Goal: Task Accomplishment & Management: Use online tool/utility

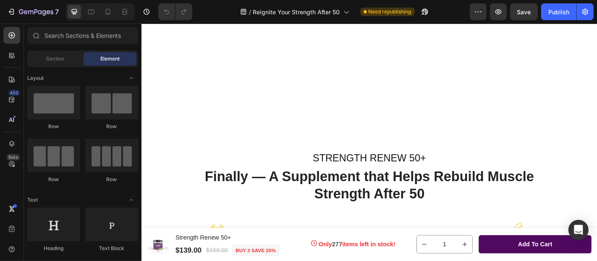
scroll to position [1309, 0]
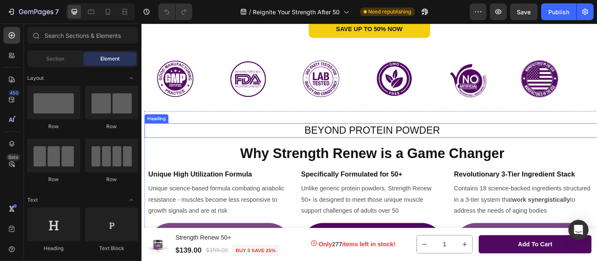
click at [384, 147] on span "BEYOND PROTEIN POWDER" at bounding box center [397, 141] width 150 height 13
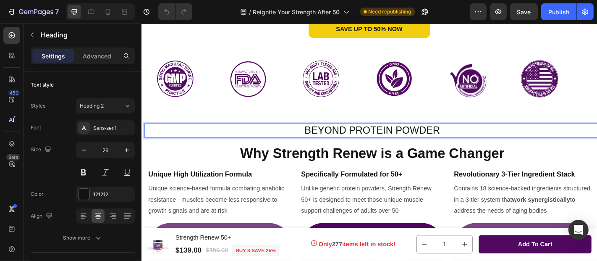
click at [355, 147] on span "BEYOND PROTEIN POWDER" at bounding box center [397, 141] width 150 height 13
drag, startPoint x: 355, startPoint y: 199, endPoint x: 322, endPoint y: 203, distance: 33.8
click at [372, 147] on span "BEYOND PROTEIN POWDER" at bounding box center [397, 141] width 150 height 13
click at [322, 147] on span "BEYOND PROTEIN POWDER" at bounding box center [397, 141] width 150 height 13
drag, startPoint x: 319, startPoint y: 201, endPoint x: 343, endPoint y: 199, distance: 24.0
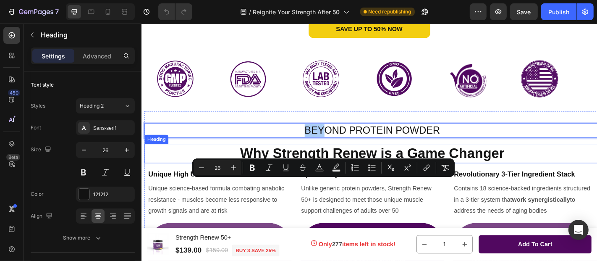
click at [300, 175] on strong "Why Strength Renew is a Game Changer" at bounding box center [396, 166] width 292 height 17
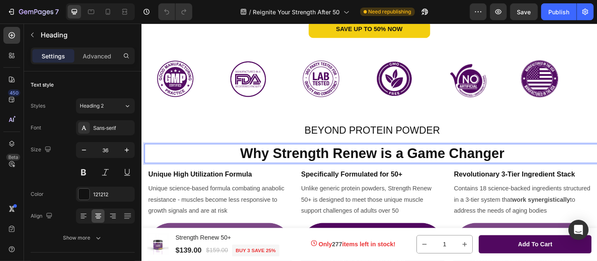
click at [300, 175] on strong "Why Strength Renew is a Game Changer" at bounding box center [396, 166] width 292 height 17
drag, startPoint x: 300, startPoint y: 228, endPoint x: 319, endPoint y: 227, distance: 18.9
click at [319, 175] on strong "Why Strength Renew is a Game Changer" at bounding box center [396, 166] width 292 height 17
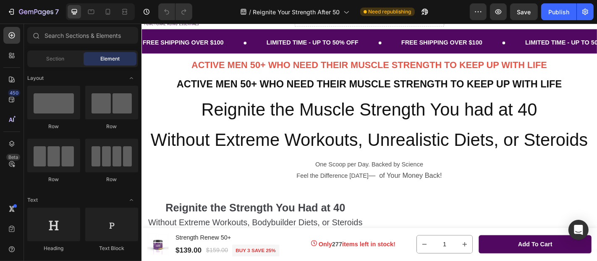
scroll to position [0, 0]
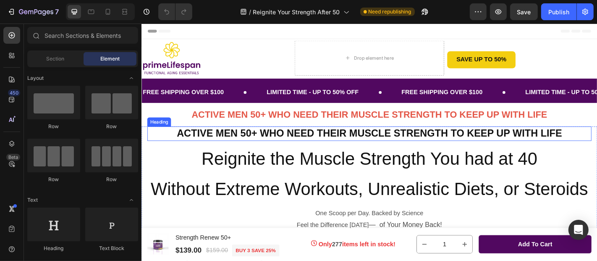
click at [280, 147] on strong "ACTIVE MEN 50+ WHO NEED THEIR MUSCLE STRENGTH TO KEEP UP WITH LIFE" at bounding box center [393, 144] width 426 height 13
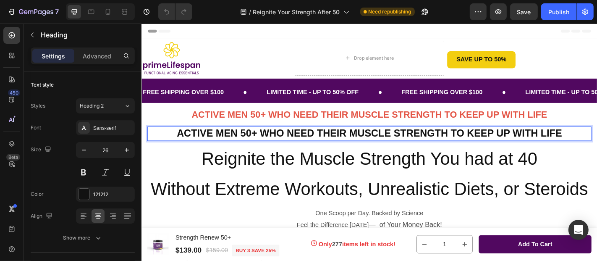
click at [254, 146] on strong "ACTIVE MEN 50+ WHO NEED THEIR MUSCLE STRENGTH TO KEEP UP WITH LIFE" at bounding box center [393, 144] width 426 height 13
drag, startPoint x: 254, startPoint y: 146, endPoint x: 274, endPoint y: 148, distance: 19.8
click at [274, 148] on strong "ACTIVE MEN 50+ WHO NEED THEIR MUSCLE STRENGTH TO KEEP UP WITH LIFE" at bounding box center [393, 144] width 426 height 13
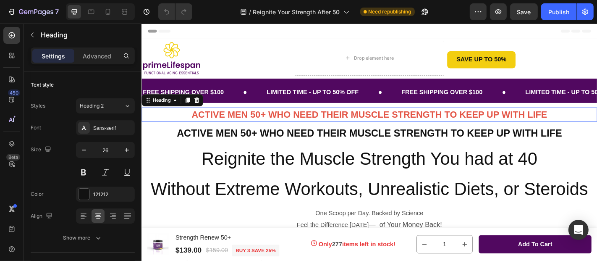
click at [230, 124] on strong "ACTIVE MEN 50+ WHO NEED THEIR MUSCLE STRENGTH TO KEEP UP WITH LIFE" at bounding box center [392, 123] width 393 height 11
click at [105, 195] on div "E45748" at bounding box center [105, 195] width 24 height 8
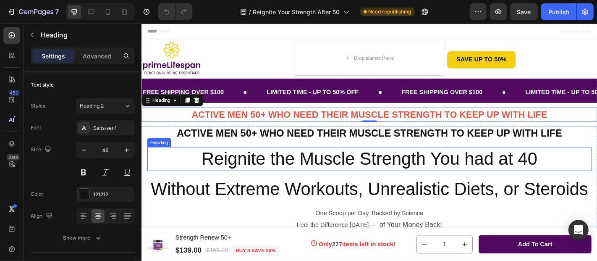
click at [377, 181] on h2 "Reignite the Muscle Strength You had at 40" at bounding box center [392, 173] width 491 height 27
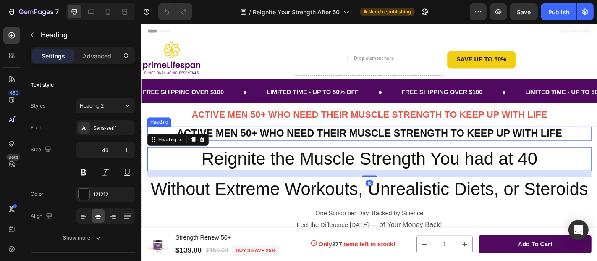
click at [309, 139] on strong "ACTIVE MEN 50+ WHO NEED THEIR MUSCLE STRENGTH TO KEEP UP WITH LIFE" at bounding box center [393, 144] width 426 height 13
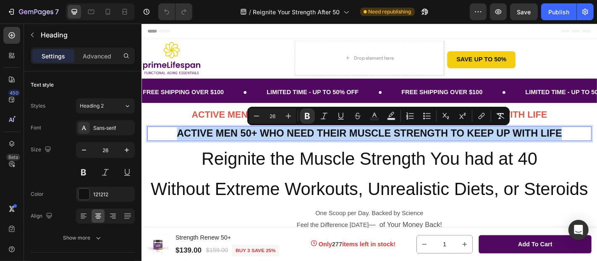
drag, startPoint x: 179, startPoint y: 144, endPoint x: 603, endPoint y: 144, distance: 424.0
click at [597, 144] on p "ACTIVE MEN 50+ WHO NEED THEIR MUSCLE STRENGTH TO KEEP UP WITH LIFE" at bounding box center [393, 145] width 490 height 14
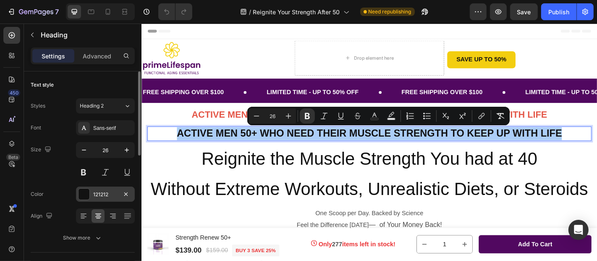
click at [87, 194] on div at bounding box center [84, 193] width 11 height 11
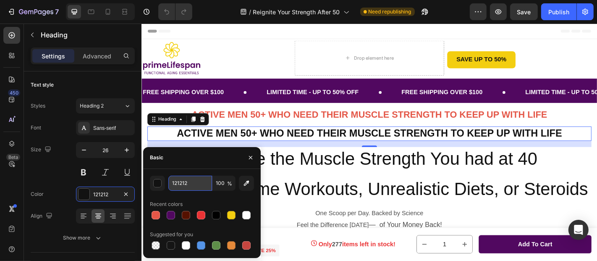
click at [192, 186] on input "121212" at bounding box center [190, 182] width 44 height 15
paste input "E45748"
type input "E45748"
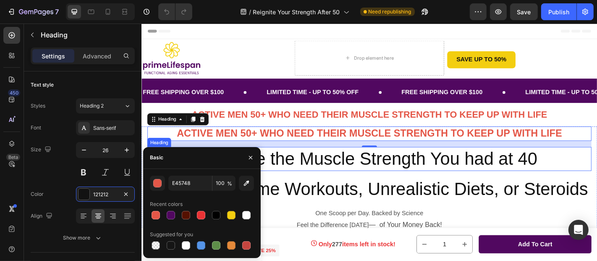
click at [346, 175] on h2 "Reignite the Muscle Strength You had at 40" at bounding box center [392, 173] width 491 height 27
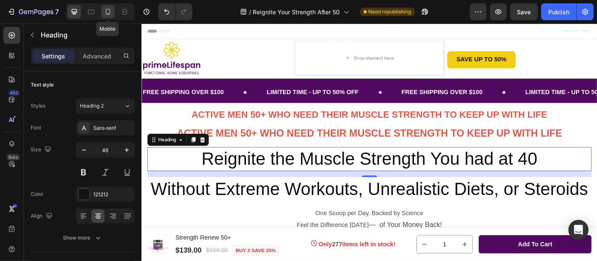
click at [110, 13] on icon at bounding box center [108, 12] width 8 height 8
type input "41"
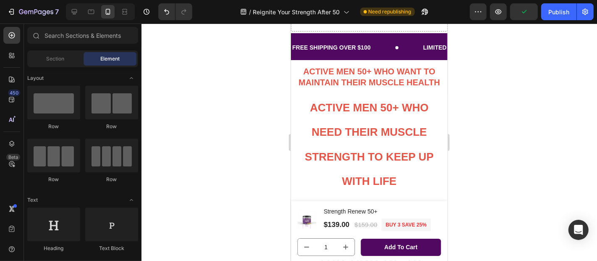
scroll to position [44, 0]
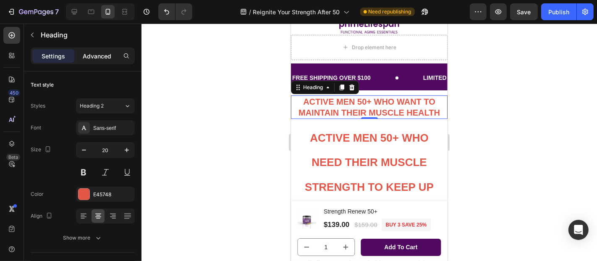
click at [99, 53] on p "Advanced" at bounding box center [97, 56] width 29 height 9
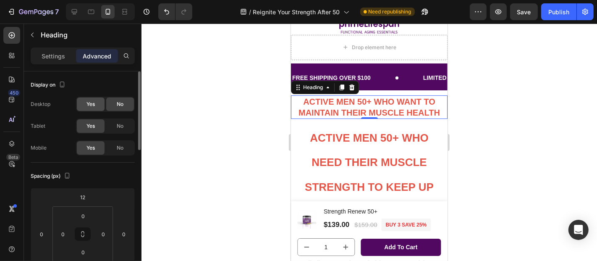
click at [88, 103] on span "Yes" at bounding box center [90, 104] width 8 height 8
click at [74, 13] on icon at bounding box center [74, 11] width 5 height 5
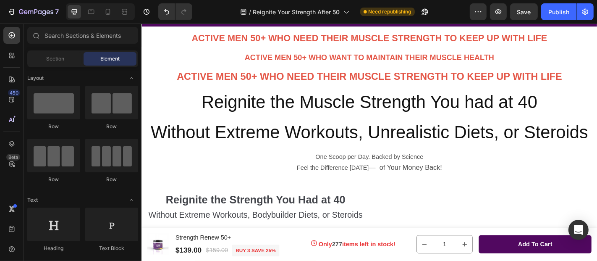
scroll to position [39, 0]
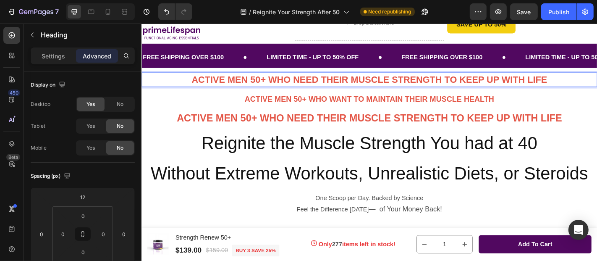
click at [277, 87] on strong "ACTIVE MEN 50+ WHO NEED THEIR MUSCLE STRENGTH TO KEEP UP WITH LIFE" at bounding box center [392, 84] width 393 height 11
click at [233, 84] on strong "ACTIVE MEN 50+ WHO NEED THEIR MUSCLE STRENGTH TO KEEP UP WITH LIFE" at bounding box center [392, 84] width 393 height 11
click at [177, 86] on p "ACTIVE MEN 50+ WHO NEED THEIR MUSCLE STRENGTH TO KEEP UP WITH LIFE" at bounding box center [393, 85] width 502 height 14
click at [231, 86] on strong "ACTIVE MEN 50+ WHO NEED THEIR MUSCLE STRENGTH TO KEEP UP WITH LIFE" at bounding box center [392, 84] width 393 height 11
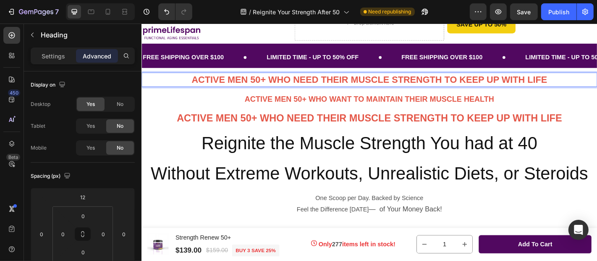
drag, startPoint x: 232, startPoint y: 85, endPoint x: 200, endPoint y: 81, distance: 31.7
click at [200, 81] on strong "ACTIVE MEN 50+ WHO NEED THEIR MUSCLE STRENGTH TO KEEP UP WITH LIFE" at bounding box center [392, 84] width 393 height 11
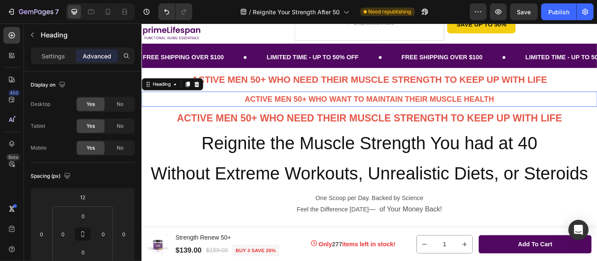
click at [279, 112] on h2 "ACTIVE MEN 50+ WHO WANT TO MAINTAIN THEIR MUSCLE HEALTH" at bounding box center [393, 106] width 504 height 17
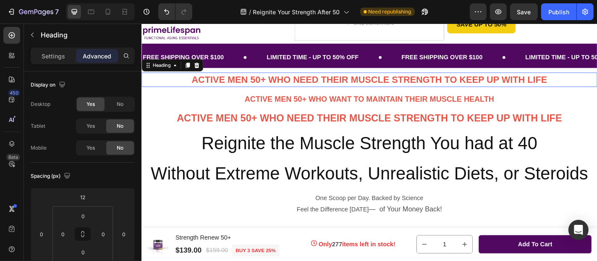
click at [269, 86] on strong "ACTIVE MEN 50+ WHO NEED THEIR MUSCLE STRENGTH TO KEEP UP WITH LIFE" at bounding box center [392, 84] width 393 height 11
click at [202, 69] on icon at bounding box center [201, 69] width 5 height 6
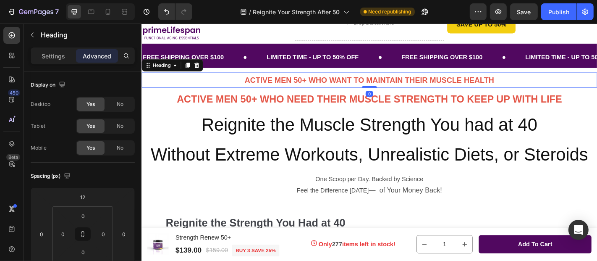
click at [246, 84] on h2 "ACTIVE MEN 50+ WHO WANT TO MAINTAIN THEIR MUSCLE HEALTH" at bounding box center [393, 85] width 504 height 17
click at [123, 104] on span "No" at bounding box center [120, 104] width 7 height 8
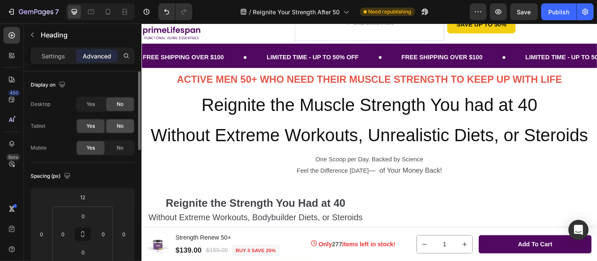
click at [121, 122] on span "No" at bounding box center [120, 126] width 7 height 8
click at [107, 12] on icon at bounding box center [108, 12] width 8 height 8
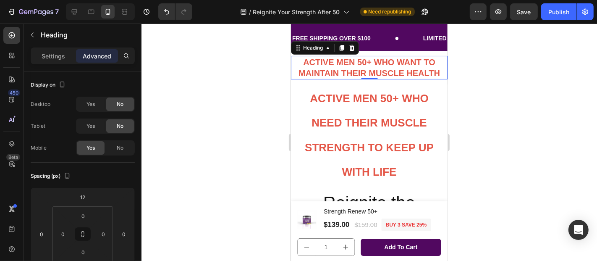
scroll to position [84, 0]
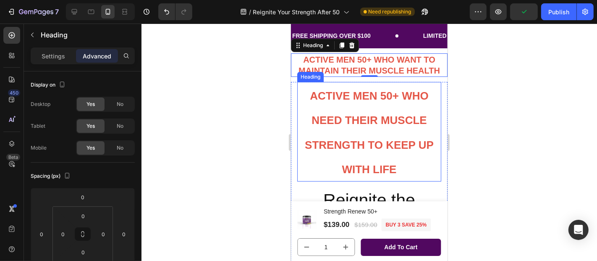
click at [361, 127] on p "⁠⁠⁠⁠⁠⁠⁠ ACTIVE MEN 50+ WHO NEED THEIR MUSCLE STRENGTH TO KEEP UP WITH LIFE" at bounding box center [369, 131] width 142 height 98
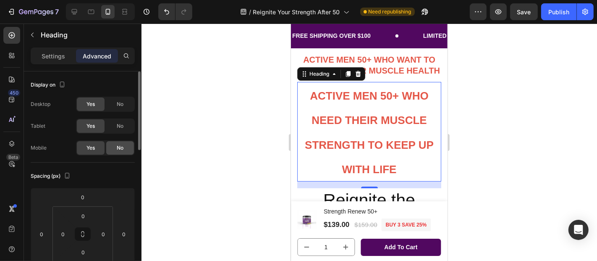
click at [120, 143] on div "No" at bounding box center [120, 147] width 28 height 13
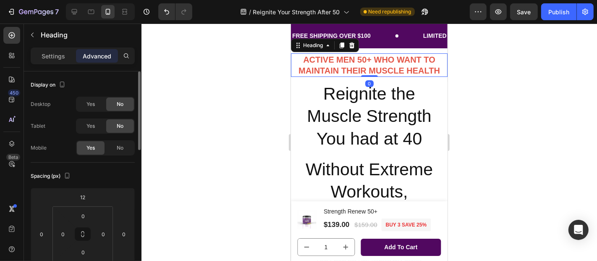
click at [360, 72] on strong "ACTIVE MEN 50+ WHO WANT TO MAINTAIN THEIR MUSCLE HEALTH" at bounding box center [368, 65] width 141 height 20
click at [76, 12] on icon at bounding box center [74, 11] width 5 height 5
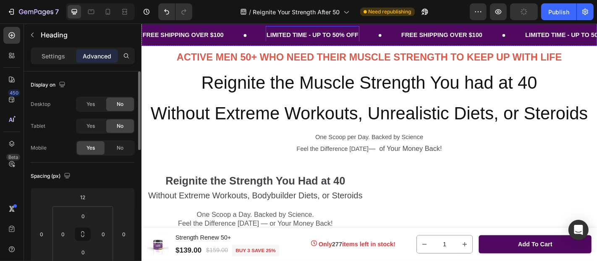
scroll to position [55, 0]
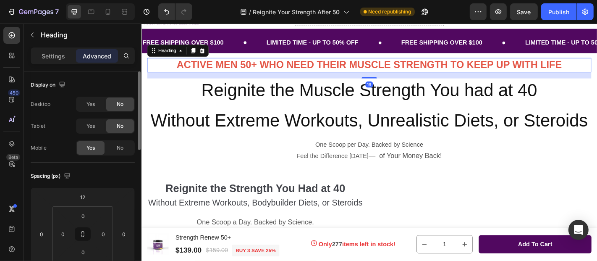
click at [343, 71] on strong "ACTIVE MEN 50+ WHO NEED THEIR MUSCLE STRENGTH TO KEEP UP WITH LIFE" at bounding box center [393, 68] width 426 height 13
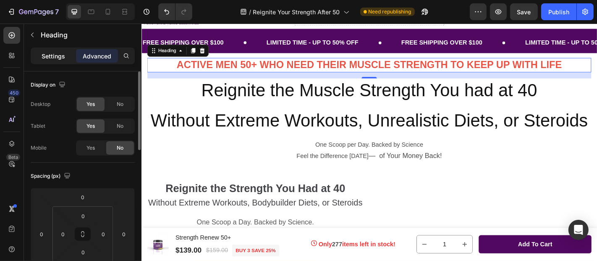
click at [50, 52] on p "Settings" at bounding box center [54, 56] width 24 height 9
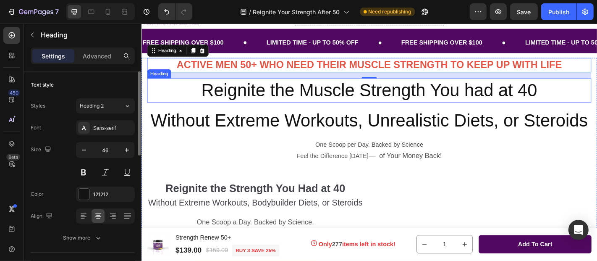
click at [281, 96] on h2 "Reignite the Muscle Strength You had at 40" at bounding box center [392, 97] width 491 height 27
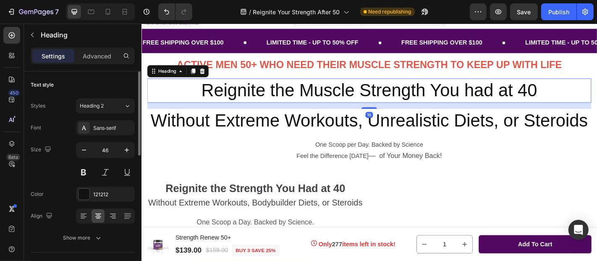
click at [232, 101] on h2 "Reignite the Muscle Strength You had at 40" at bounding box center [392, 97] width 491 height 27
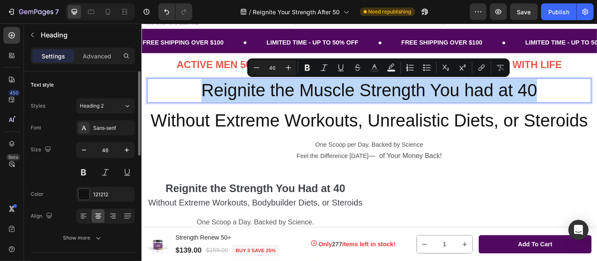
drag, startPoint x: 201, startPoint y: 92, endPoint x: 584, endPoint y: 95, distance: 383.3
click at [584, 95] on p "Reignite the Muscle Strength You had at 40" at bounding box center [393, 96] width 490 height 25
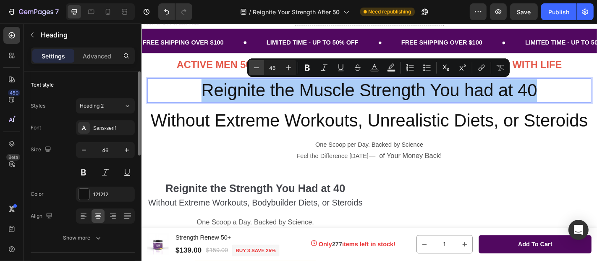
click at [257, 70] on icon "Editor contextual toolbar" at bounding box center [256, 67] width 8 height 8
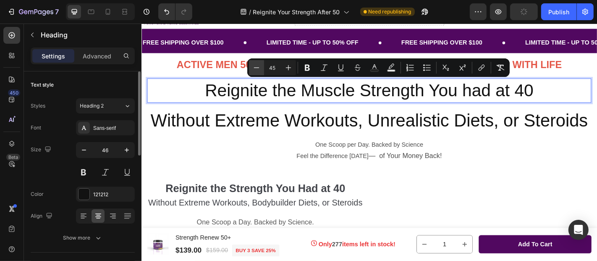
click at [257, 70] on icon "Editor contextual toolbar" at bounding box center [256, 67] width 8 height 8
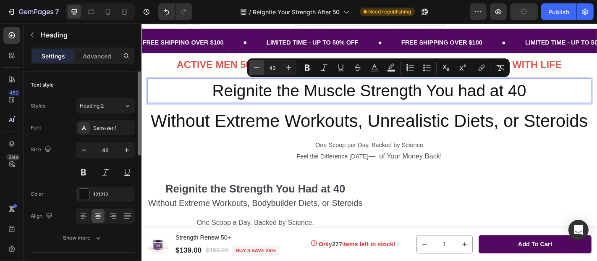
click at [257, 70] on icon "Editor contextual toolbar" at bounding box center [256, 67] width 8 height 8
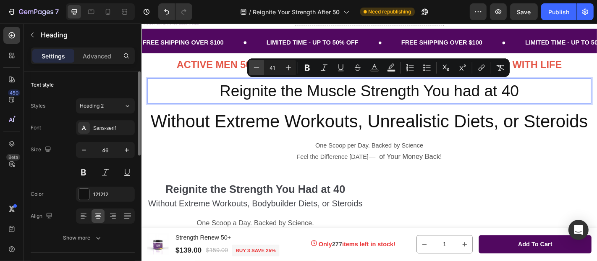
click at [257, 70] on icon "Editor contextual toolbar" at bounding box center [256, 67] width 8 height 8
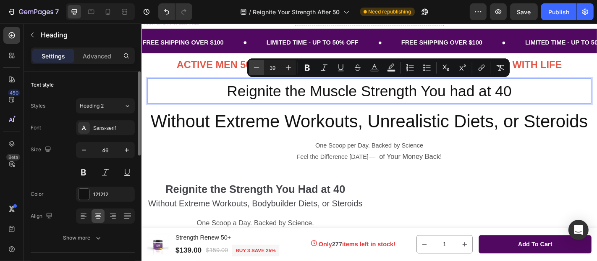
click at [257, 70] on icon "Editor contextual toolbar" at bounding box center [256, 67] width 8 height 8
type input "36"
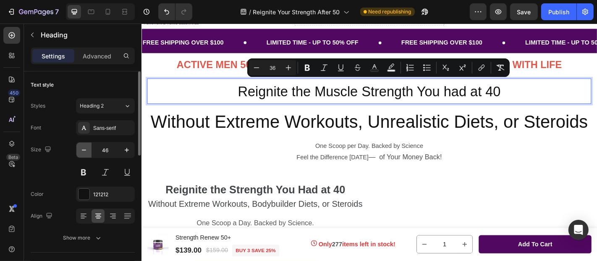
click at [84, 149] on icon "button" at bounding box center [84, 149] width 4 height 1
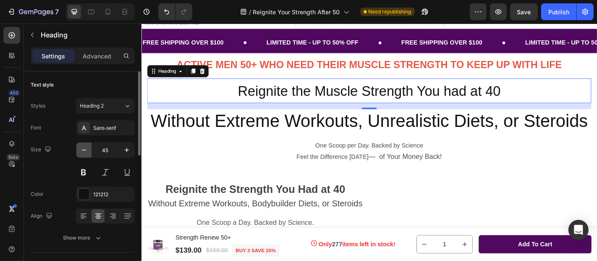
click at [84, 149] on icon "button" at bounding box center [84, 149] width 4 height 1
click at [86, 149] on icon "button" at bounding box center [84, 150] width 8 height 8
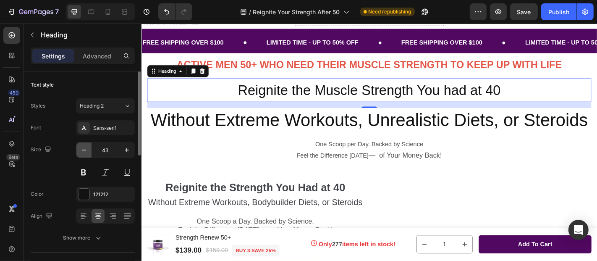
click at [86, 149] on icon "button" at bounding box center [84, 150] width 8 height 8
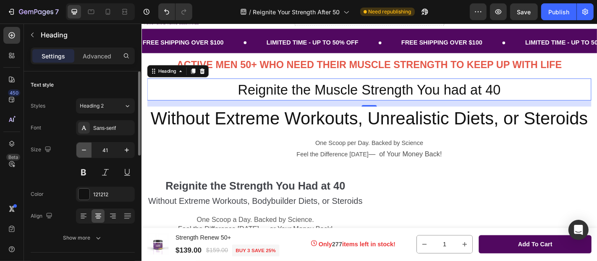
click at [86, 149] on icon "button" at bounding box center [84, 150] width 8 height 8
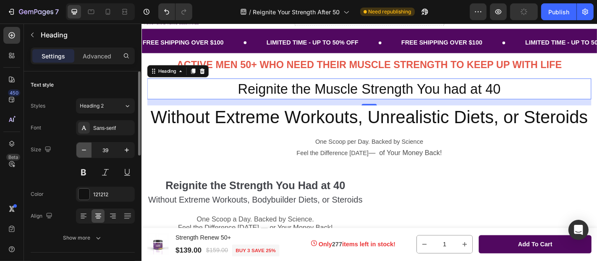
click at [86, 149] on icon "button" at bounding box center [84, 150] width 8 height 8
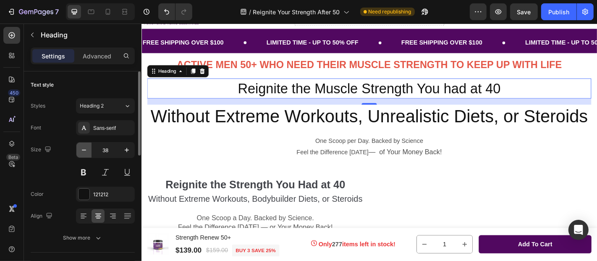
click at [86, 149] on icon "button" at bounding box center [84, 150] width 8 height 8
type input "36"
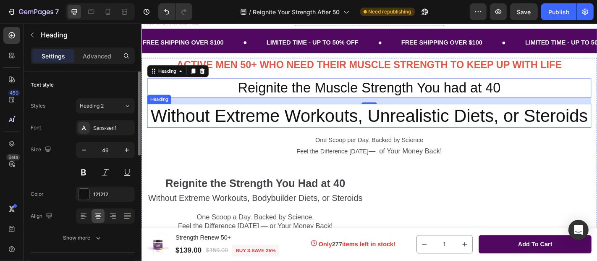
click at [353, 136] on h2 "Without Extreme Workouts, Unrealistic Diets, or Steroids" at bounding box center [392, 125] width 491 height 27
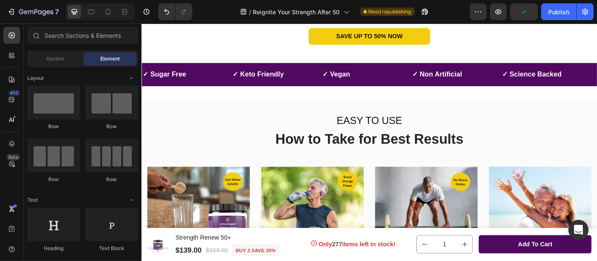
scroll to position [1863, 0]
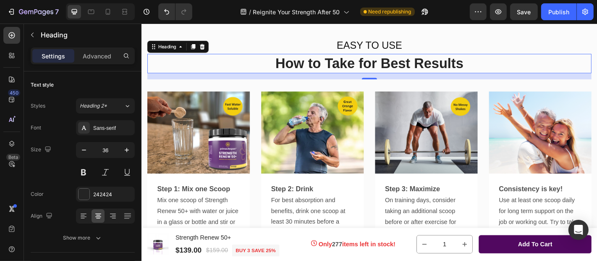
click at [429, 69] on span "How to Take for Best Results" at bounding box center [393, 66] width 208 height 17
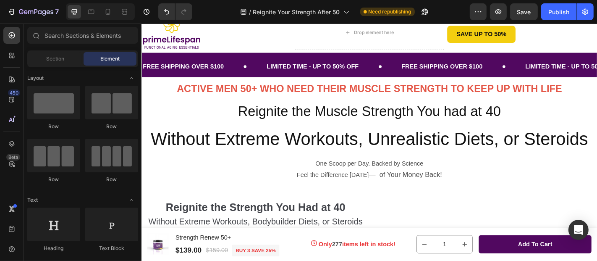
scroll to position [0, 0]
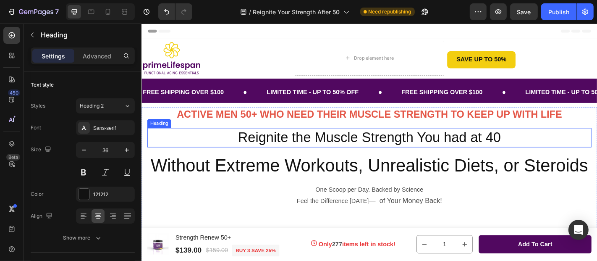
click at [325, 148] on span "Reignite the Muscle Strength You had at 40" at bounding box center [393, 148] width 291 height 17
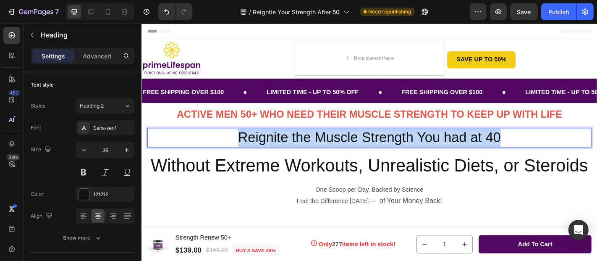
drag, startPoint x: 245, startPoint y: 147, endPoint x: 552, endPoint y: 154, distance: 307.0
click at [552, 154] on p "Reignite the Muscle Strength You had at 40" at bounding box center [393, 149] width 490 height 20
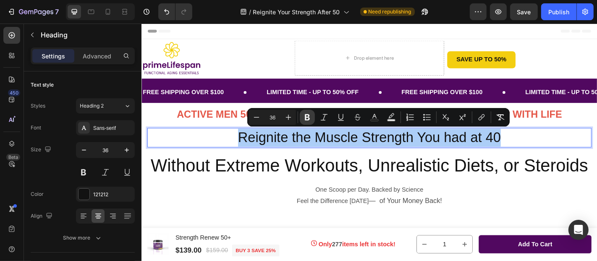
click at [307, 118] on icon "Editor contextual toolbar" at bounding box center [307, 117] width 8 height 8
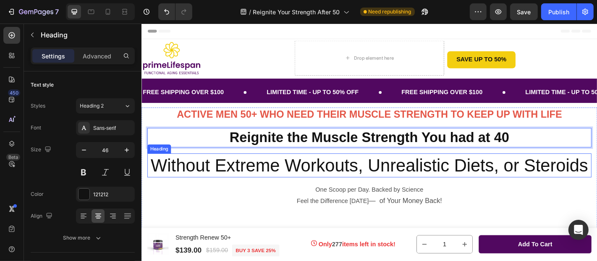
click at [348, 185] on h2 "Without Extreme Workouts, Unrealistic Diets, or Steroids" at bounding box center [392, 180] width 491 height 27
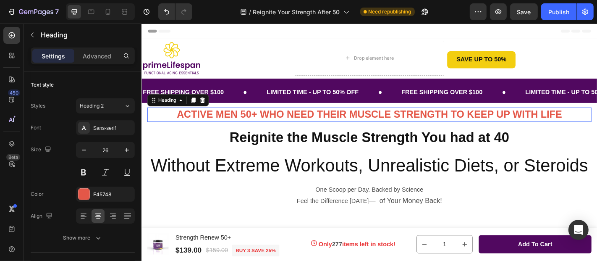
click at [346, 120] on strong "ACTIVE MEN 50+ WHO NEED THEIR MUSCLE STRENGTH TO KEEP UP WITH LIFE" at bounding box center [393, 123] width 426 height 13
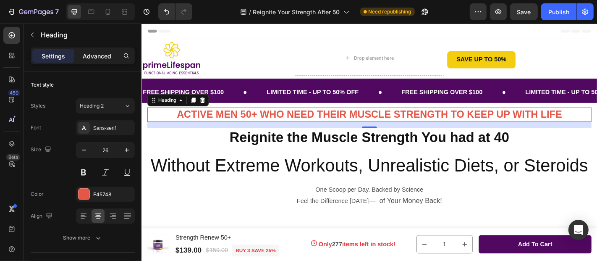
click at [106, 56] on p "Advanced" at bounding box center [97, 56] width 29 height 9
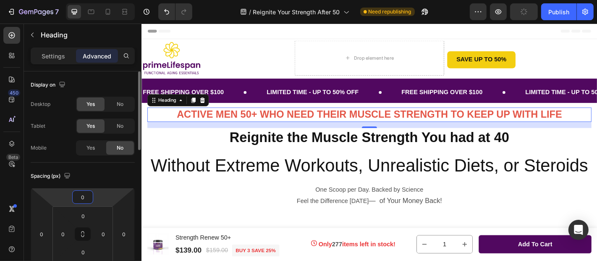
click at [90, 199] on input "0" at bounding box center [82, 197] width 17 height 13
type input "8"
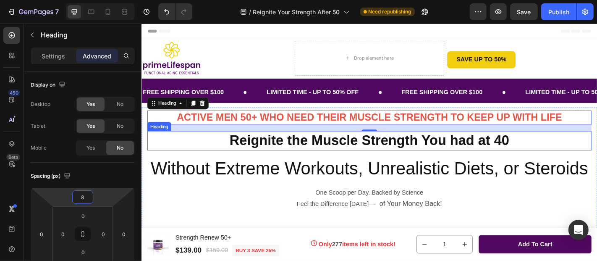
click at [305, 154] on strong "Reignite the Muscle Strength You had at 40" at bounding box center [392, 152] width 309 height 17
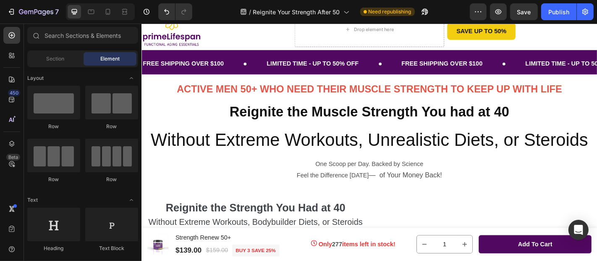
scroll to position [38, 0]
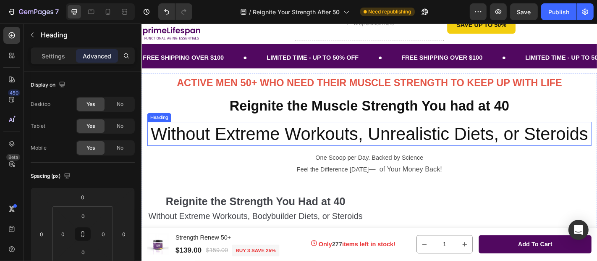
click at [359, 148] on h2 "Without Extreme Workouts, Unrealistic Diets, or Steroids" at bounding box center [392, 145] width 491 height 27
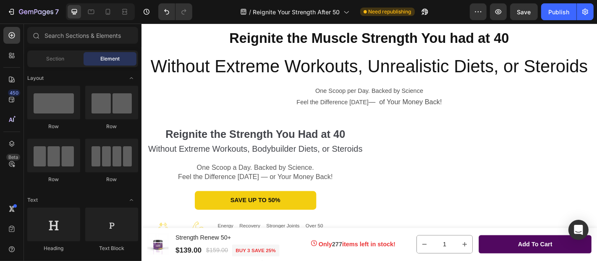
scroll to position [91, 0]
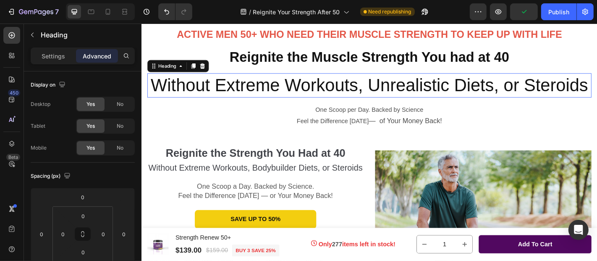
click at [283, 96] on h2 "Without Extreme Workouts, Unrealistic Diets, or Steroids" at bounding box center [392, 91] width 491 height 27
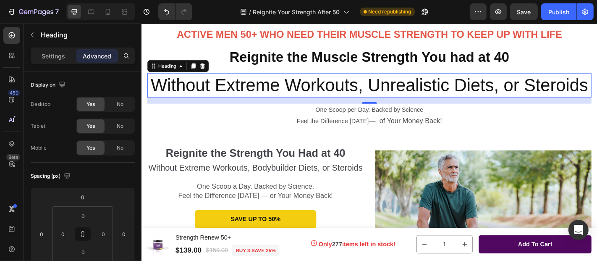
click at [283, 97] on h2 "Without Extreme Workouts, Unrealistic Diets, or Steroids" at bounding box center [392, 91] width 491 height 27
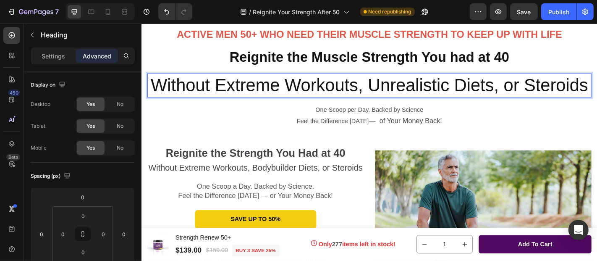
click at [186, 91] on p "Without Extreme Workouts, Unrealistic Diets, or Steroids" at bounding box center [393, 91] width 490 height 25
click at [52, 55] on p "Settings" at bounding box center [54, 56] width 24 height 9
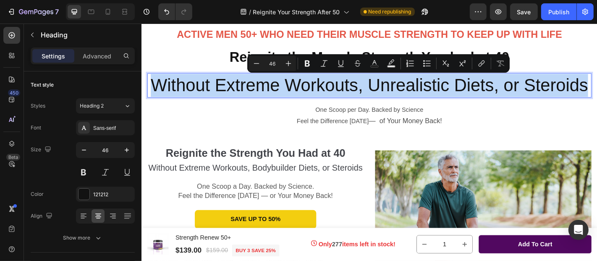
drag, startPoint x: 187, startPoint y: 89, endPoint x: 438, endPoint y: 114, distance: 252.2
click at [438, 104] on p "Without Extreme Workouts, Unrealistic Diets, or Steroids" at bounding box center [393, 91] width 490 height 25
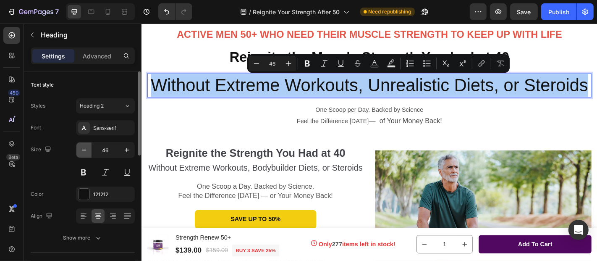
click at [84, 149] on icon "button" at bounding box center [84, 149] width 4 height 1
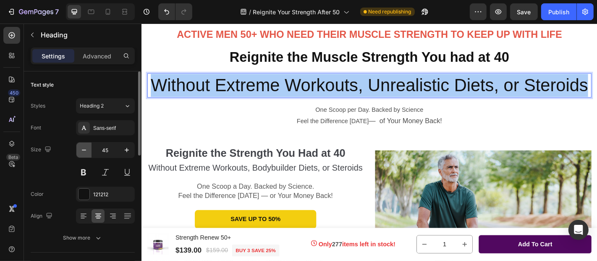
click at [84, 149] on icon "button" at bounding box center [84, 149] width 4 height 1
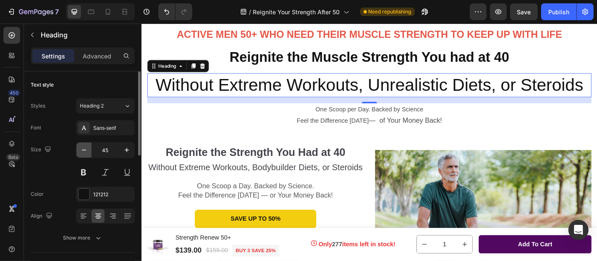
click at [84, 149] on icon "button" at bounding box center [84, 149] width 4 height 1
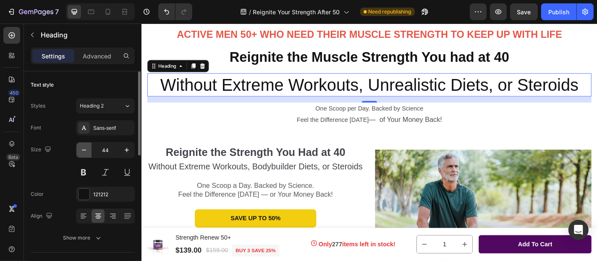
click at [84, 149] on icon "button" at bounding box center [84, 149] width 4 height 1
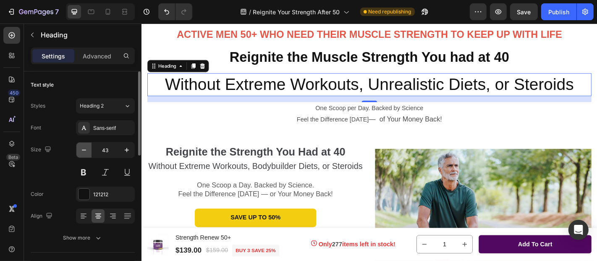
click at [84, 149] on icon "button" at bounding box center [84, 149] width 4 height 1
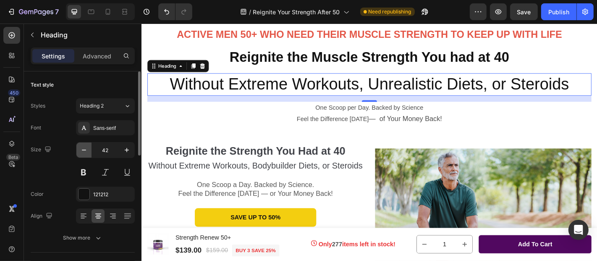
click at [84, 149] on icon "button" at bounding box center [84, 149] width 4 height 1
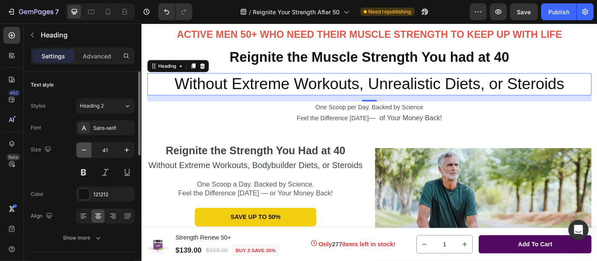
click at [84, 149] on icon "button" at bounding box center [84, 149] width 4 height 1
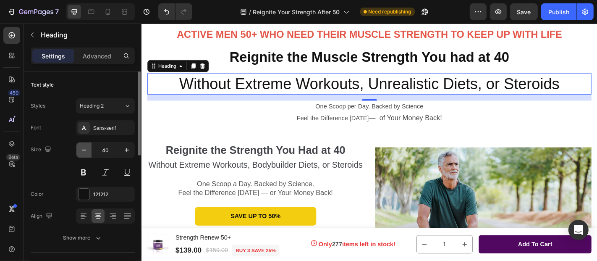
click at [84, 149] on icon "button" at bounding box center [84, 149] width 4 height 1
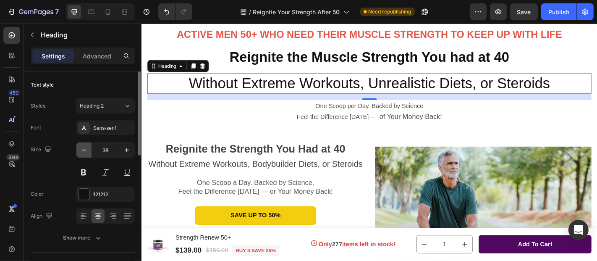
click at [84, 149] on icon "button" at bounding box center [84, 149] width 4 height 1
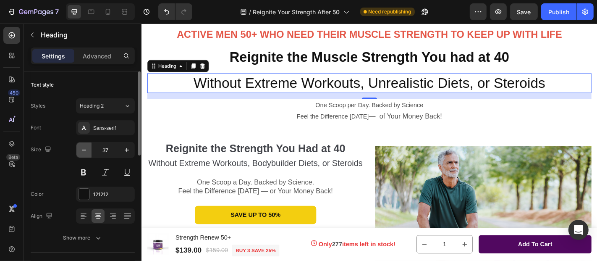
click at [84, 149] on icon "button" at bounding box center [84, 149] width 4 height 1
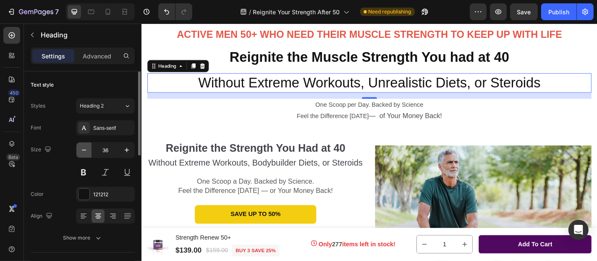
click at [84, 149] on icon "button" at bounding box center [84, 149] width 4 height 1
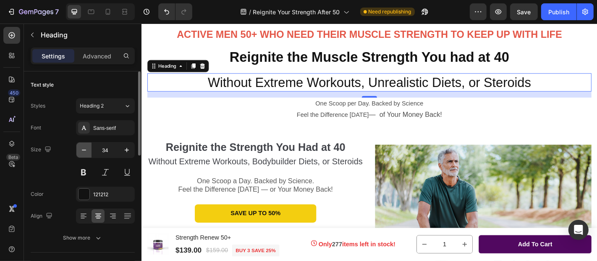
click at [84, 149] on icon "button" at bounding box center [84, 149] width 4 height 1
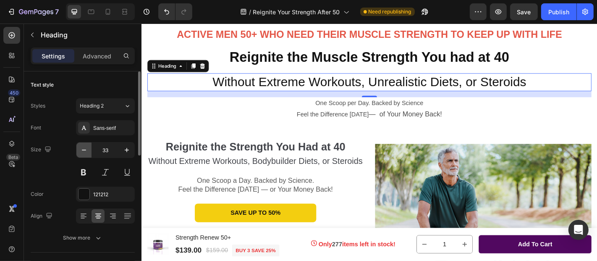
click at [84, 149] on icon "button" at bounding box center [84, 149] width 4 height 1
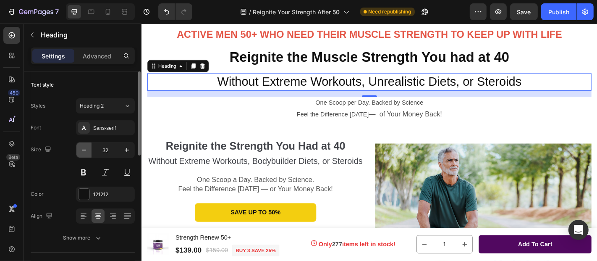
click at [84, 149] on icon "button" at bounding box center [84, 149] width 4 height 1
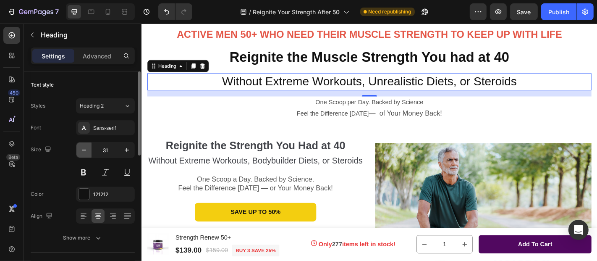
click at [84, 149] on icon "button" at bounding box center [84, 149] width 4 height 1
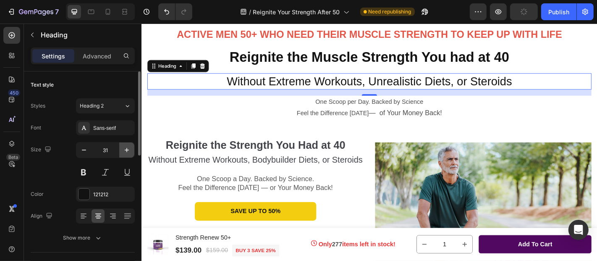
type input "30"
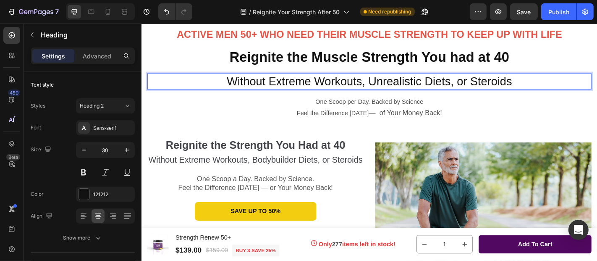
click at [277, 85] on p "Without Extreme Workouts, Unrealistic Diets, or Steroids" at bounding box center [393, 87] width 490 height 16
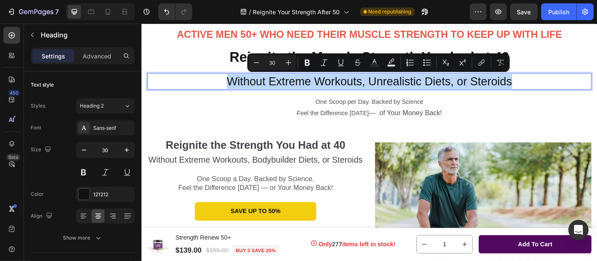
drag, startPoint x: 232, startPoint y: 86, endPoint x: 549, endPoint y: 86, distance: 316.5
click at [549, 86] on p "Without Extreme Workouts, Unrealistic Diets, or Steroids" at bounding box center [393, 87] width 490 height 16
click at [319, 88] on p "Without Extreme Workouts, Unrealistic Diets, or Steroids" at bounding box center [393, 87] width 490 height 16
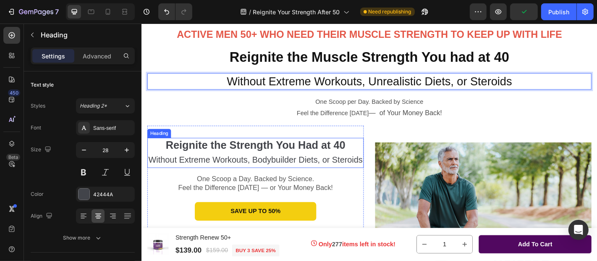
click at [240, 155] on strong "Reignite the Strength You Had at 40" at bounding box center [267, 157] width 199 height 13
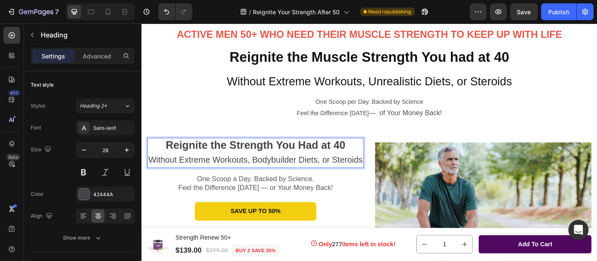
click at [196, 172] on span "Without Extreme Workouts, Bodybuilder Diets, or Steroids" at bounding box center [267, 173] width 237 height 10
drag, startPoint x: 194, startPoint y: 173, endPoint x: 202, endPoint y: 175, distance: 8.7
click at [202, 175] on span "Without Extreme Workouts, Bodybuilder Diets, or Steroids" at bounding box center [267, 173] width 237 height 10
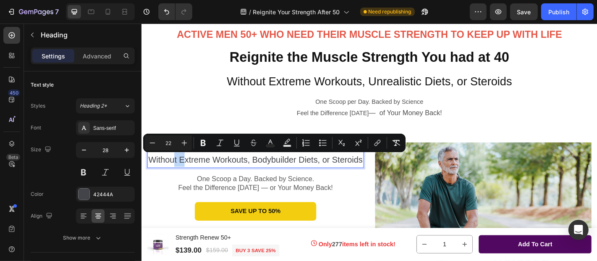
click at [203, 175] on span "Without Extreme Workouts, Bodybuilder Diets, or Steroids" at bounding box center [267, 173] width 237 height 10
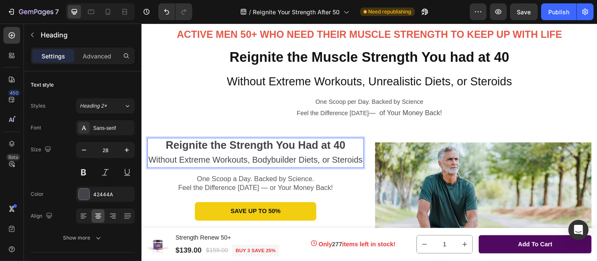
click at [202, 160] on strong "Reignite the Strength You Had at 40" at bounding box center [267, 157] width 199 height 13
drag, startPoint x: 202, startPoint y: 160, endPoint x: 212, endPoint y: 159, distance: 9.2
click at [212, 159] on strong "Reignite the Strength You Had at 40" at bounding box center [267, 157] width 199 height 13
click at [203, 171] on span "Without Extreme Workouts, Bodybuilder Diets, or Steroids" at bounding box center [267, 173] width 237 height 10
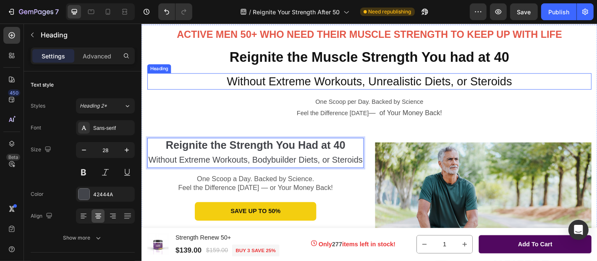
click at [259, 87] on p "Without Extreme Workouts, Unrealistic Diets, or Steroids" at bounding box center [393, 87] width 490 height 16
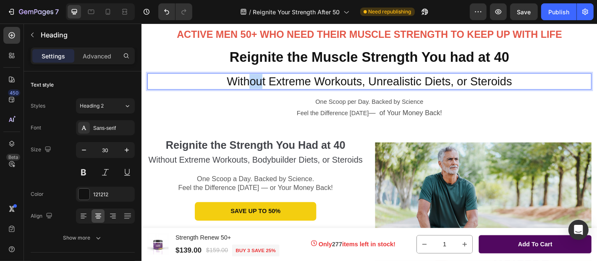
drag, startPoint x: 259, startPoint y: 87, endPoint x: 268, endPoint y: 87, distance: 9.7
click at [268, 87] on p "Without Extreme Workouts, Unrealistic Diets, or Steroids" at bounding box center [393, 87] width 490 height 16
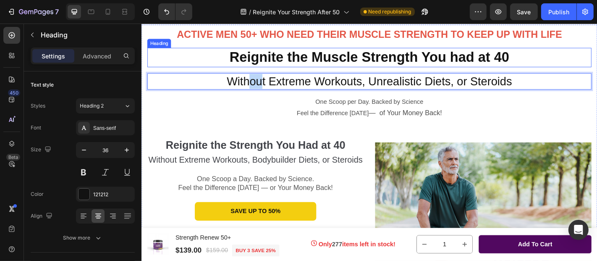
click at [479, 65] on strong "Reignite the Muscle Strength You had at 40" at bounding box center [392, 60] width 309 height 17
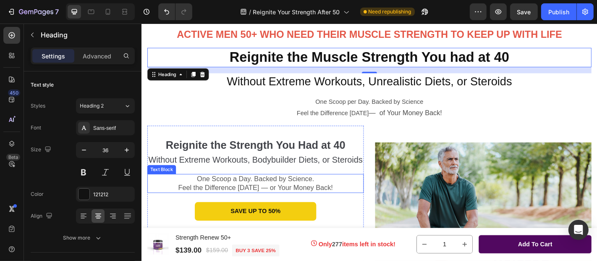
click at [242, 199] on span "One Scoop a Day. Backed by Science." at bounding box center [267, 195] width 130 height 8
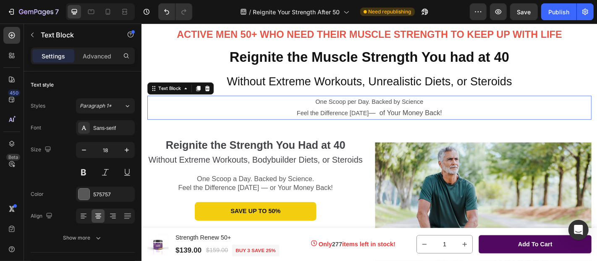
click at [351, 110] on p "One Scoop per Day. Backed by Science" at bounding box center [393, 110] width 490 height 12
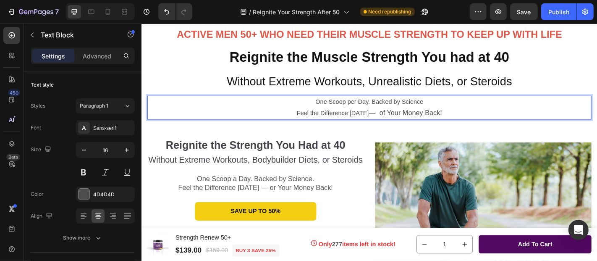
click at [351, 110] on p "One Scoop per Day. Backed by Science" at bounding box center [393, 110] width 490 height 12
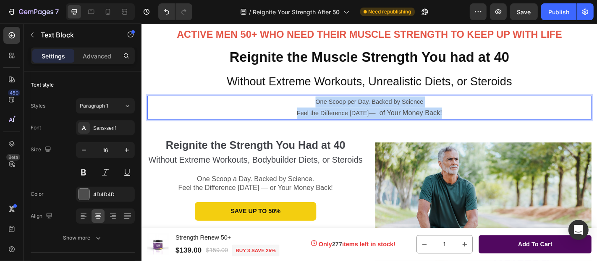
drag, startPoint x: 331, startPoint y: 107, endPoint x: 485, endPoint y: 122, distance: 154.3
click at [485, 122] on div "One Scoop per Day. Backed by Science Feel the Difference in 30 Days — of Your M…" at bounding box center [392, 116] width 491 height 26
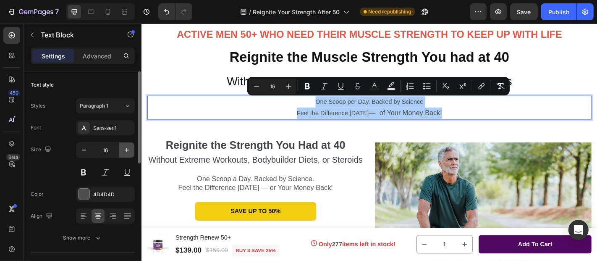
click at [126, 151] on icon "button" at bounding box center [127, 150] width 8 height 8
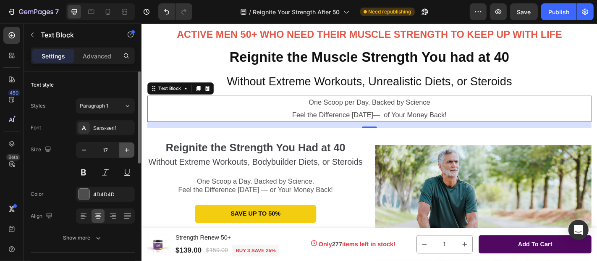
type input "18"
click at [333, 112] on p "One Scoop per Day. Backed by Science" at bounding box center [393, 110] width 490 height 13
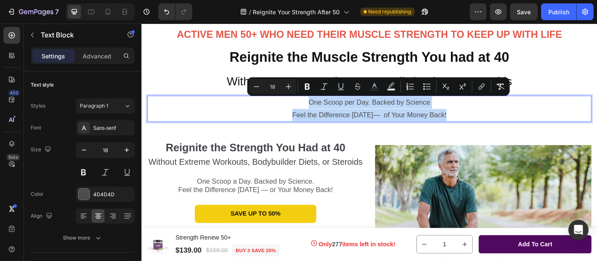
drag, startPoint x: 322, startPoint y: 110, endPoint x: 491, endPoint y: 122, distance: 169.6
click at [491, 122] on div "One Scoop per Day. Backed by Science Feel the Difference in 30 Days — of Your M…" at bounding box center [392, 117] width 491 height 29
click at [306, 121] on p "Feel the Difference in 30 Days — of Your Money Back!" at bounding box center [393, 124] width 490 height 13
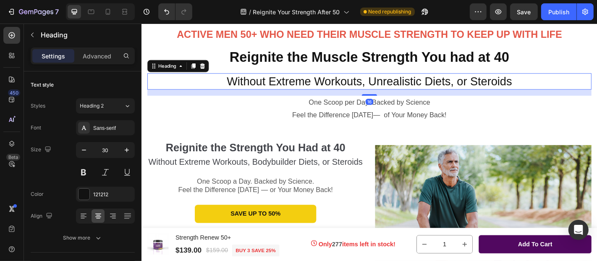
click at [408, 87] on p "Without Extreme Workouts, Unrealistic Diets, or Steroids" at bounding box center [393, 87] width 490 height 16
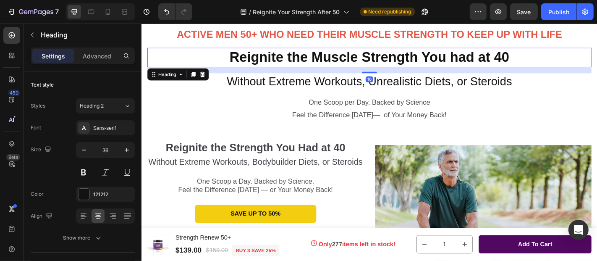
click at [392, 60] on strong "Reignite the Muscle Strength You had at 40" at bounding box center [392, 60] width 309 height 17
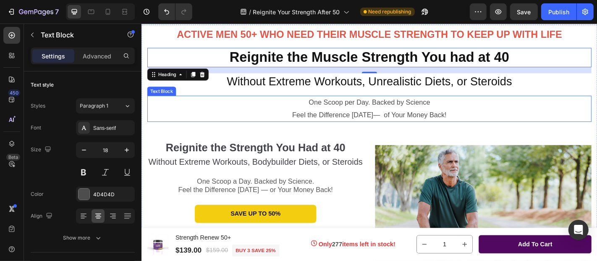
click at [380, 126] on p "Feel the Difference in 30 Days — of Your Money Back!" at bounding box center [393, 124] width 490 height 13
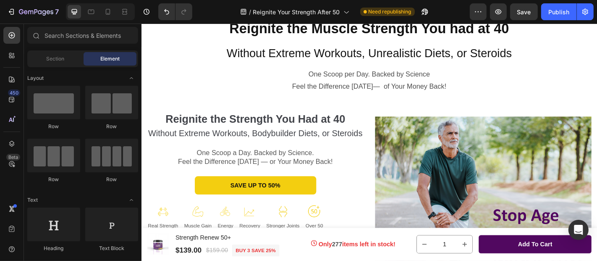
scroll to position [0, 0]
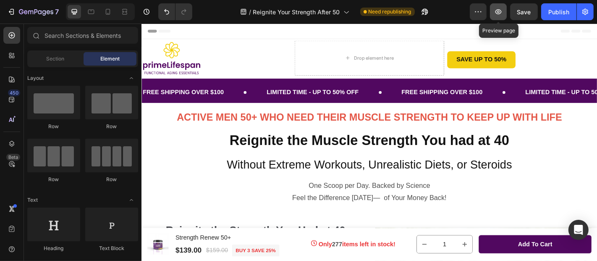
click at [499, 10] on icon "button" at bounding box center [498, 12] width 8 height 8
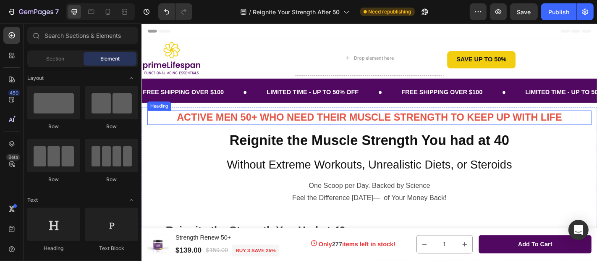
click at [395, 126] on strong "ACTIVE MEN 50+ WHO NEED THEIR MUSCLE STRENGTH TO KEEP UP WITH LIFE" at bounding box center [393, 126] width 426 height 13
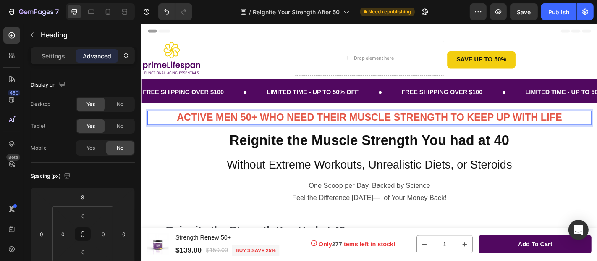
click at [411, 129] on strong "ACTIVE MEN 50+ WHO NEED THEIR MUSCLE STRENGTH TO KEEP UP WITH LIFE" at bounding box center [393, 126] width 426 height 13
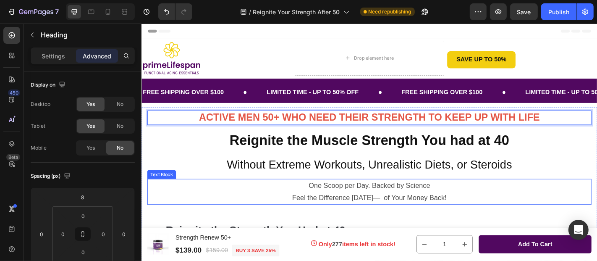
click at [419, 214] on span "— of Your Money Back!" at bounding box center [437, 216] width 81 height 8
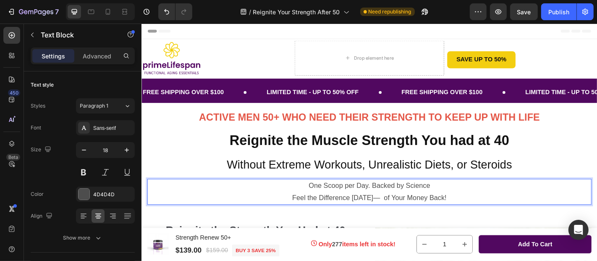
click at [419, 214] on span "— of Your Money Back!" at bounding box center [437, 216] width 81 height 8
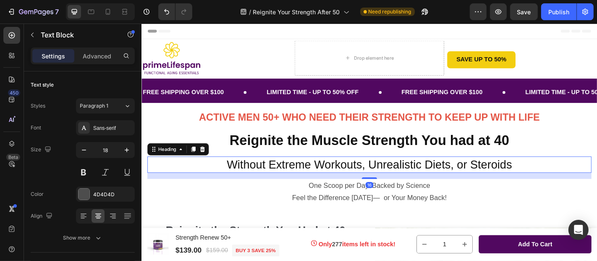
click at [447, 173] on p "Without Extreme Workouts, Unrealistic Diets, or Steroids" at bounding box center [393, 179] width 490 height 16
click at [499, 14] on icon "button" at bounding box center [498, 12] width 8 height 8
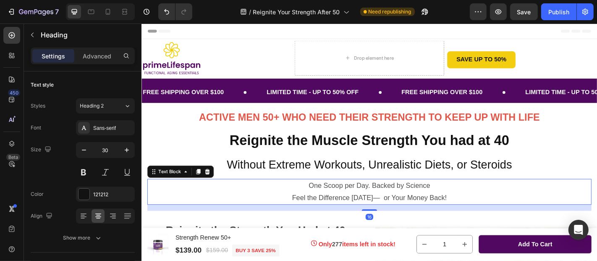
click at [327, 201] on p "One Scoop per Day. Backed by Science" at bounding box center [393, 202] width 490 height 13
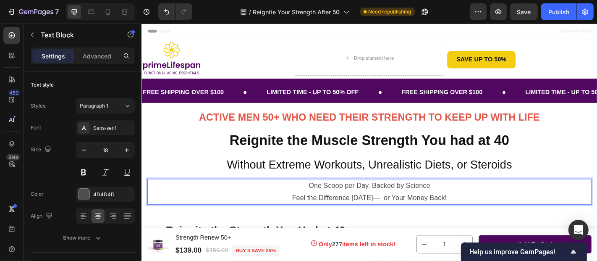
click at [296, 215] on p "Feel the Difference in 30 Days — or Your Money Back!" at bounding box center [393, 215] width 490 height 13
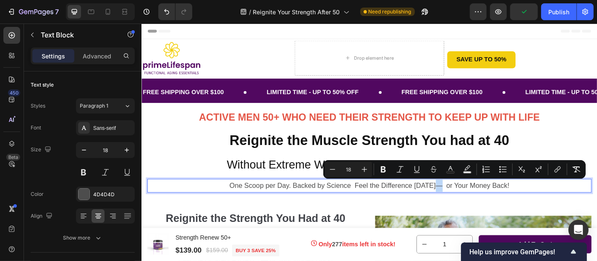
drag, startPoint x: 471, startPoint y: 202, endPoint x: 477, endPoint y: 202, distance: 5.9
click at [477, 202] on span "— or Your Money Back!" at bounding box center [506, 202] width 81 height 8
copy span "—"
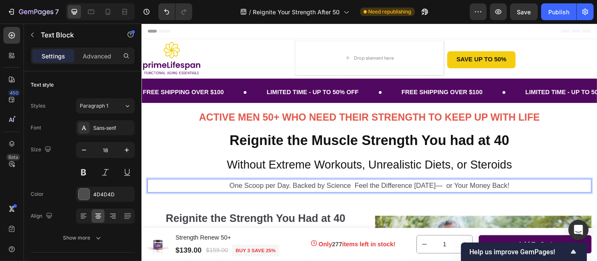
click at [363, 202] on p "One Scoop per Day. Backed by Science Feel the Difference in 30 Days — or Your M…" at bounding box center [393, 202] width 490 height 13
click at [486, 204] on span "— or Your Money Back!" at bounding box center [508, 202] width 81 height 8
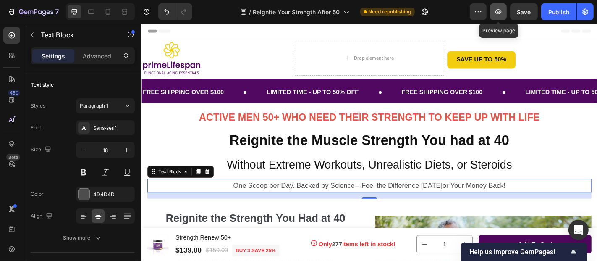
click at [501, 11] on icon "button" at bounding box center [498, 11] width 6 height 5
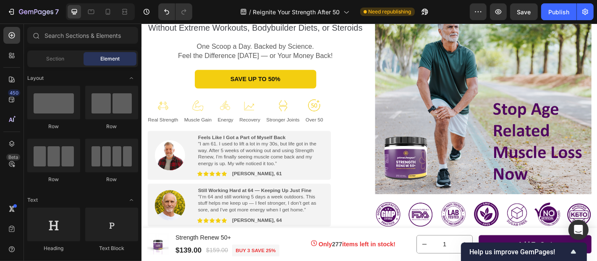
scroll to position [219, 0]
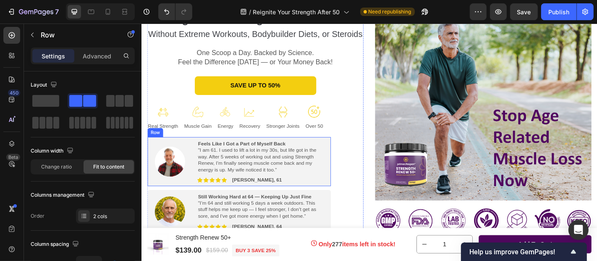
click at [346, 203] on div "Image Feels Like I Got a Part of Myself Back "I am 61. I used to lift a lot in …" at bounding box center [249, 176] width 203 height 55
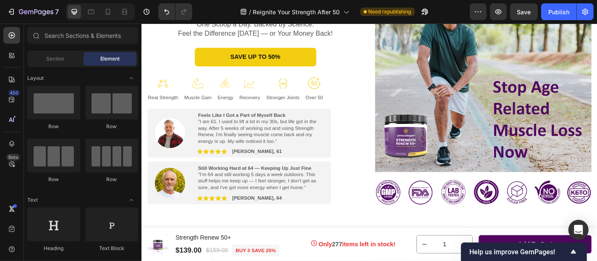
scroll to position [258, 0]
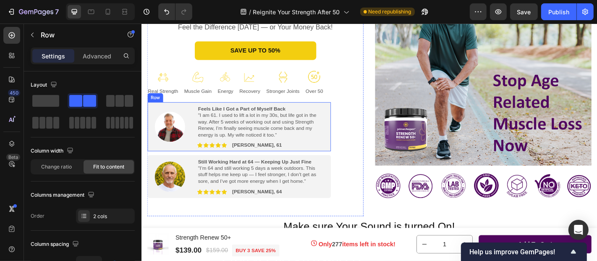
click at [342, 161] on div "Feels Like I Got a Part of Myself Back "I am 61. I used to lift a lot in my 30s…" at bounding box center [273, 137] width 140 height 48
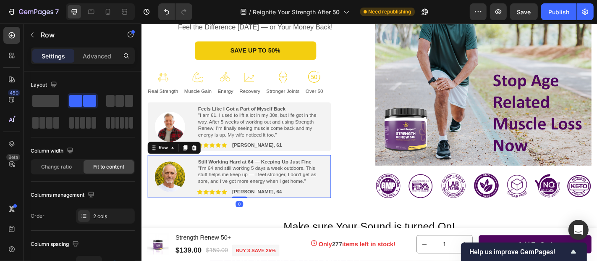
click at [345, 216] on div "Image Still Working Hard at 64 — Keeping Up Just Fine "I’m 64 and still working…" at bounding box center [249, 191] width 203 height 47
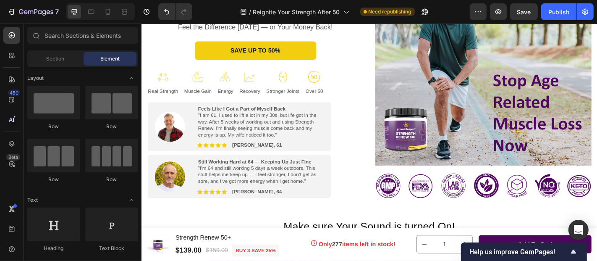
scroll to position [128, 0]
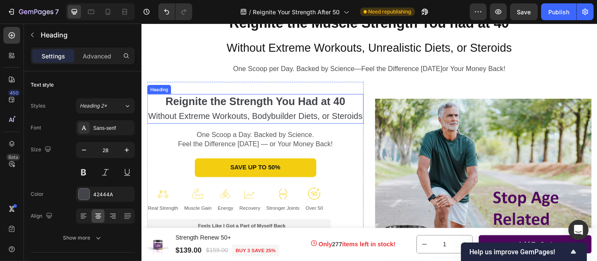
click at [298, 121] on span "Without Extreme Workouts, Bodybuilder Diets, or Steroids" at bounding box center [267, 125] width 237 height 10
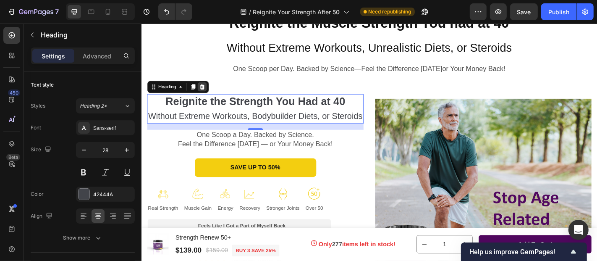
click at [209, 94] on icon at bounding box center [208, 93] width 5 height 6
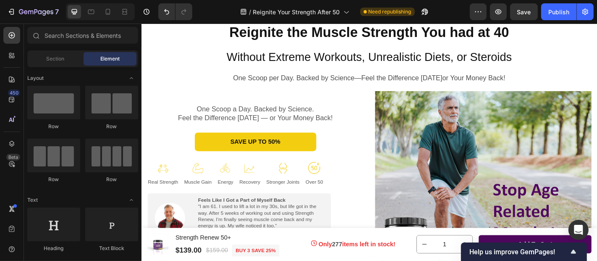
scroll to position [105, 0]
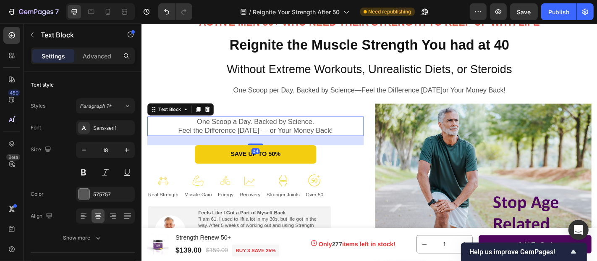
click at [369, 136] on p "One Scoop a Day. Backed by Science. Feel the Difference in 30 Days — or Your Mo…" at bounding box center [267, 137] width 238 height 20
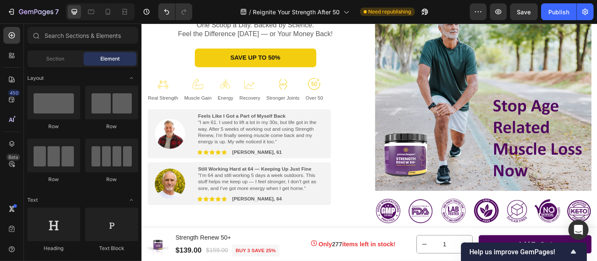
scroll to position [160, 0]
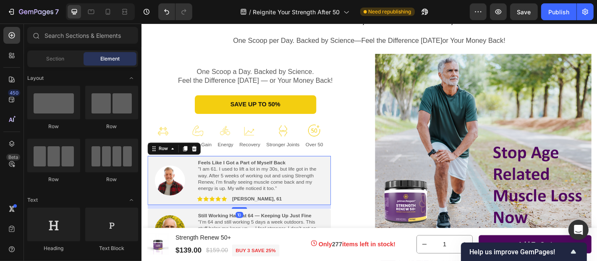
click at [347, 176] on div "Image Feels Like I Got a Part of Myself Back "I am 61. I used to lift a lot in …" at bounding box center [249, 197] width 203 height 55
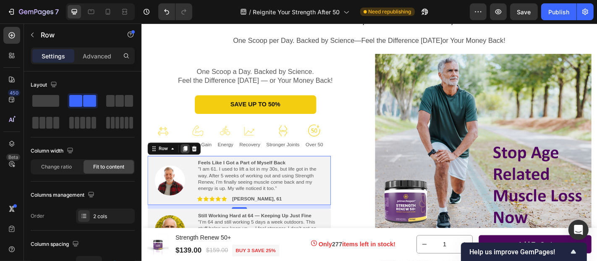
click at [188, 161] on icon at bounding box center [189, 162] width 5 height 6
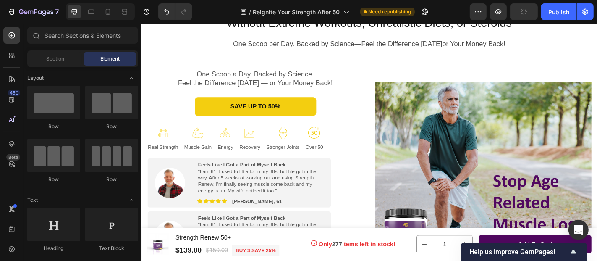
scroll to position [163, 0]
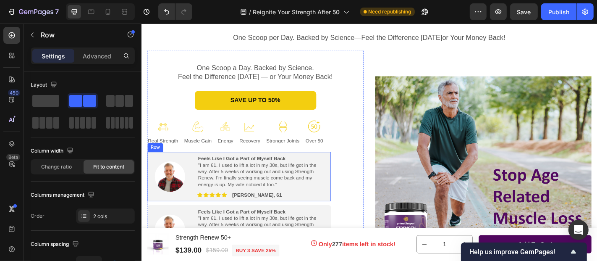
click at [152, 170] on div "Image Feels Like I Got a Part of Myself Back "I am 61. I used to lift a lot in …" at bounding box center [249, 192] width 203 height 55
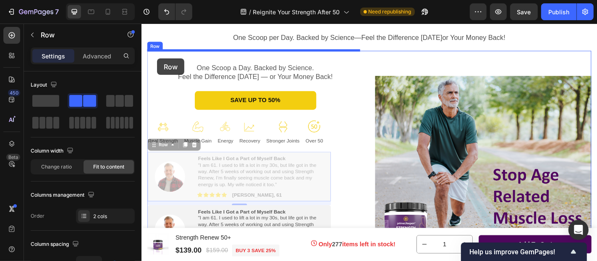
drag, startPoint x: 153, startPoint y: 159, endPoint x: 158, endPoint y: 62, distance: 97.5
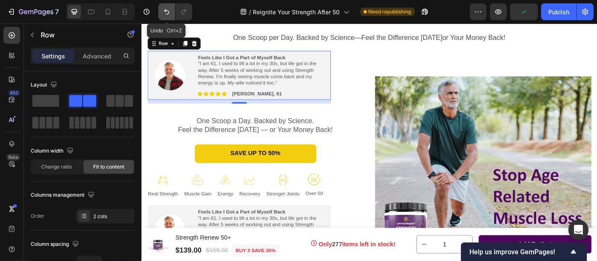
click at [164, 13] on icon "Undo/Redo" at bounding box center [166, 12] width 8 height 8
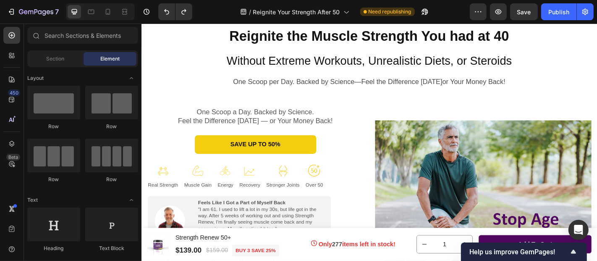
scroll to position [107, 0]
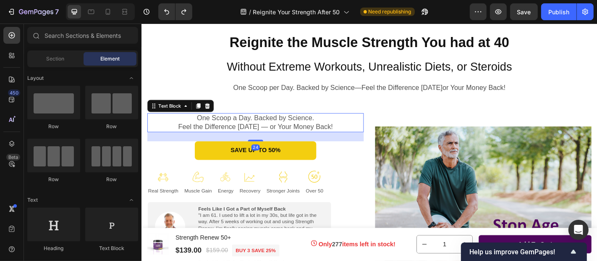
click at [269, 128] on span "One Scoop a Day. Backed by Science." at bounding box center [267, 127] width 130 height 8
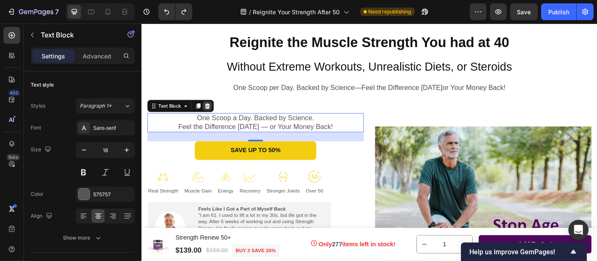
click at [213, 115] on icon at bounding box center [213, 114] width 5 height 6
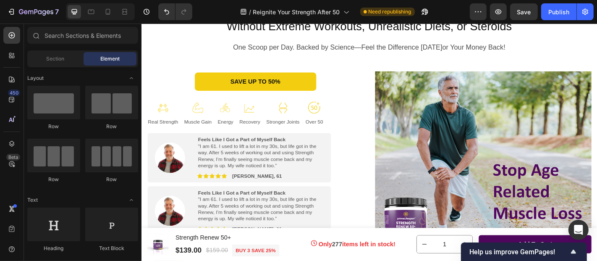
scroll to position [187, 0]
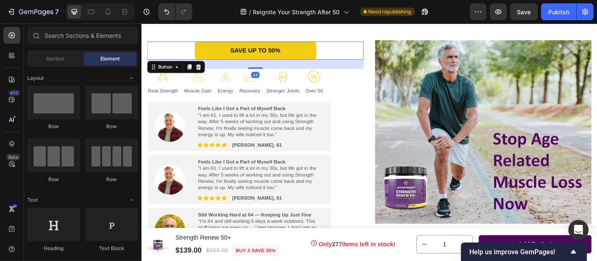
click at [177, 49] on div "SAVE UP TO 50% Button 24" at bounding box center [266, 53] width 239 height 21
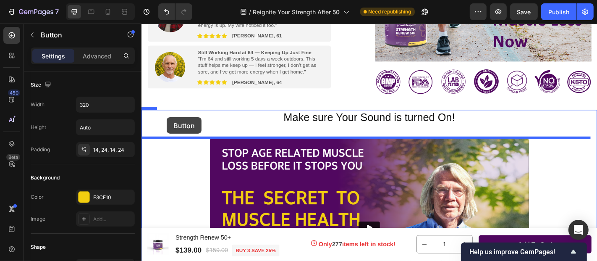
scroll to position [380, 0]
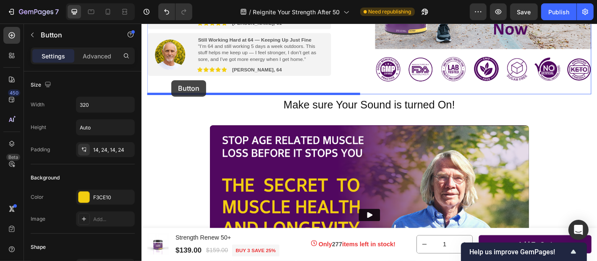
drag, startPoint x: 154, startPoint y: 74, endPoint x: 174, endPoint y: 86, distance: 22.4
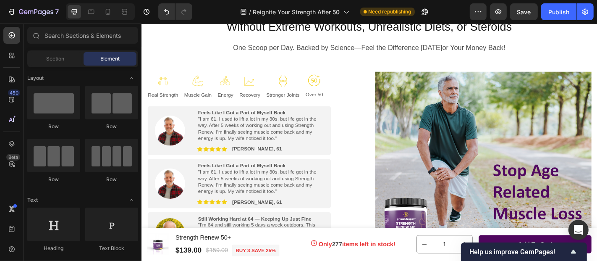
scroll to position [145, 0]
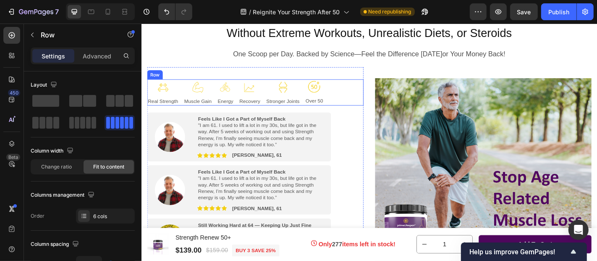
click at [366, 93] on div "Image Real Strength Text Block Image Muscle Gain Text Block Image Energy Text B…" at bounding box center [266, 99] width 239 height 29
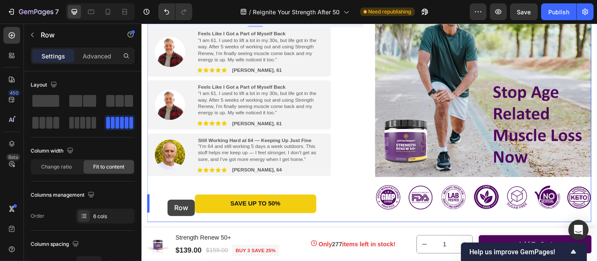
scroll to position [264, 0]
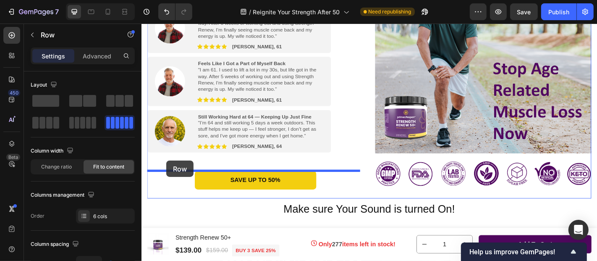
drag, startPoint x: 157, startPoint y: 80, endPoint x: 168, endPoint y: 175, distance: 95.6
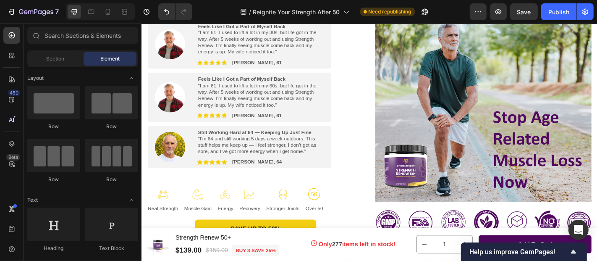
scroll to position [238, 0]
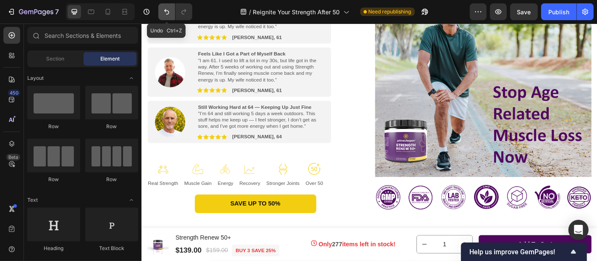
click at [166, 8] on icon "Undo/Redo" at bounding box center [166, 12] width 8 height 8
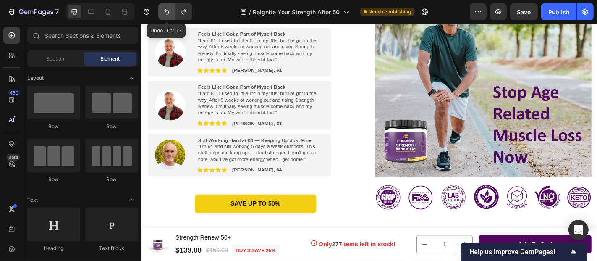
scroll to position [275, 0]
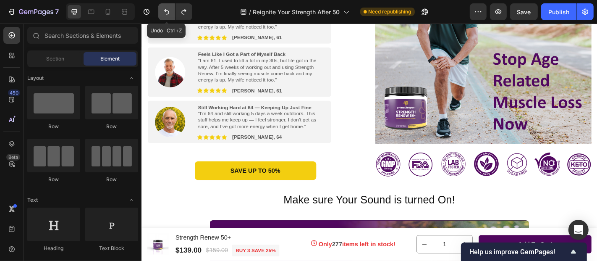
click at [166, 8] on icon "Undo/Redo" at bounding box center [166, 12] width 8 height 8
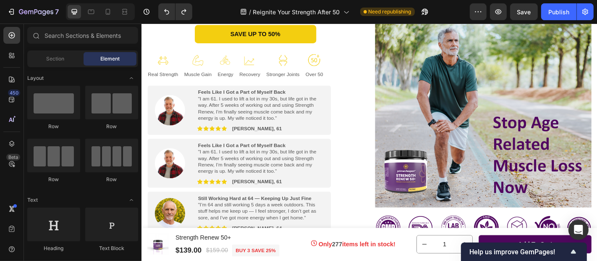
scroll to position [122, 0]
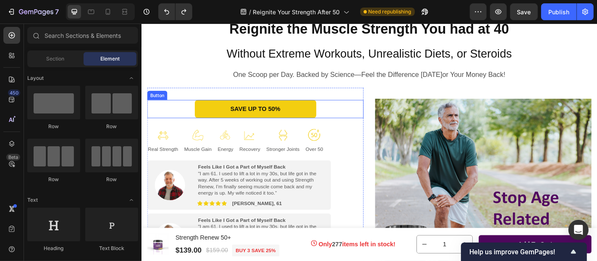
click at [163, 117] on div "SAVE UP TO 50% Button" at bounding box center [266, 117] width 239 height 21
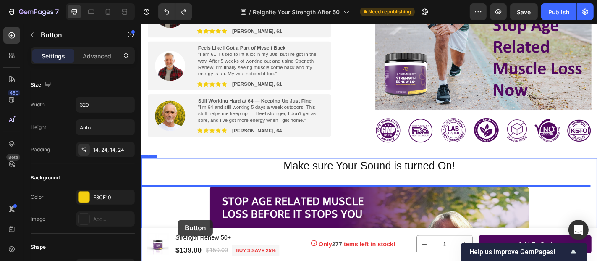
scroll to position [325, 0]
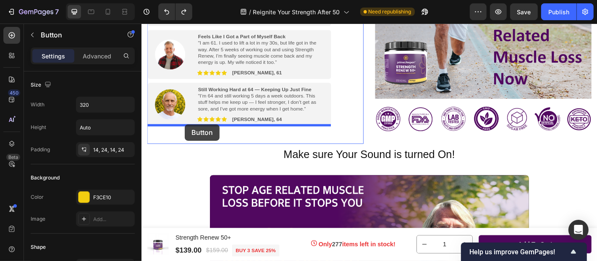
drag, startPoint x: 154, startPoint y: 102, endPoint x: 189, endPoint y: 134, distance: 47.6
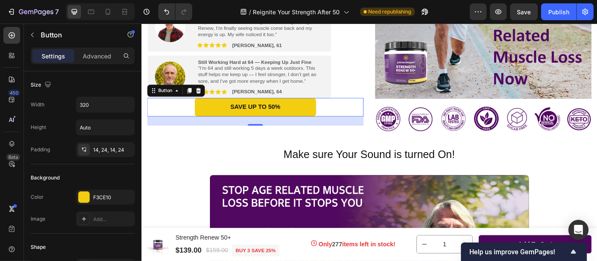
scroll to position [294, 0]
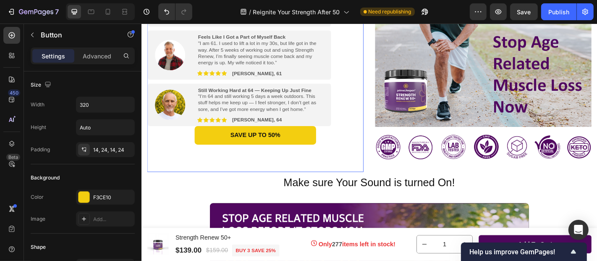
click at [329, 179] on div "Feel the Difference in 30 Days or Money Back! Text Block Image Real Strength Te…" at bounding box center [266, 54] width 239 height 265
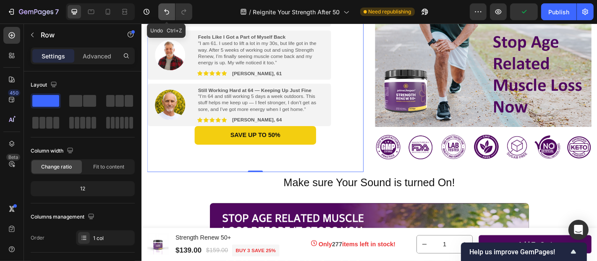
click at [165, 13] on icon "Undo/Redo" at bounding box center [166, 12] width 8 height 8
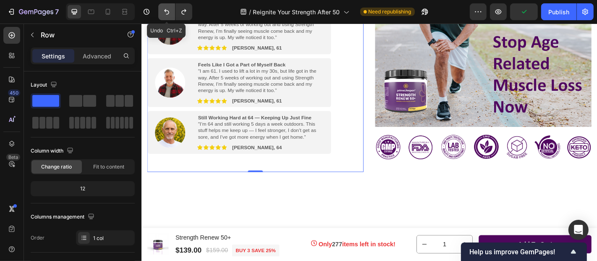
scroll to position [93, 0]
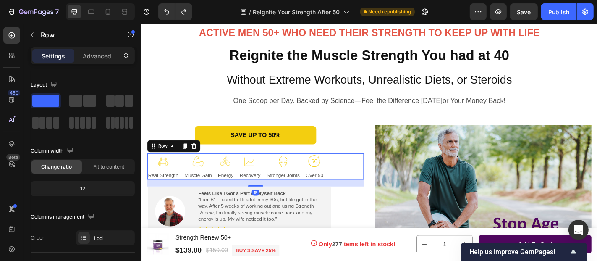
click at [371, 177] on div "Image Real Strength Text Block Image Muscle Gain Text Block Image Energy Text B…" at bounding box center [266, 181] width 239 height 29
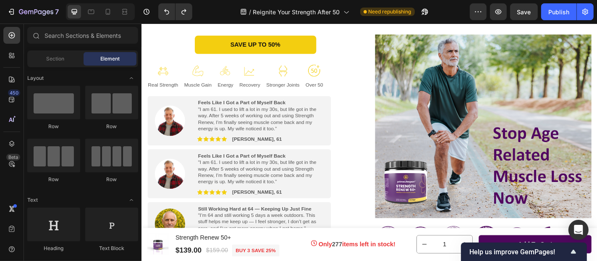
scroll to position [207, 0]
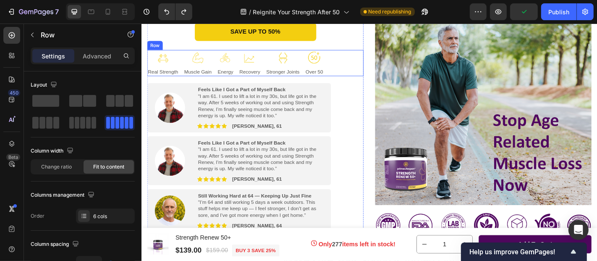
click at [369, 61] on div "Image Real Strength Text Block Image Muscle Gain Text Block Image Energy Text B…" at bounding box center [266, 66] width 239 height 29
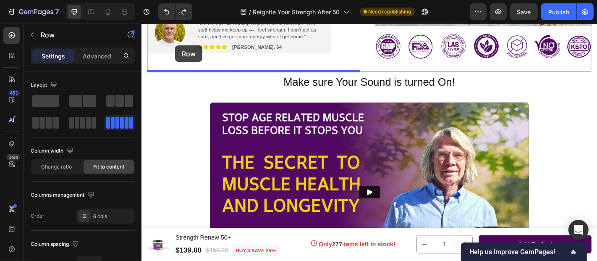
scroll to position [380, 0]
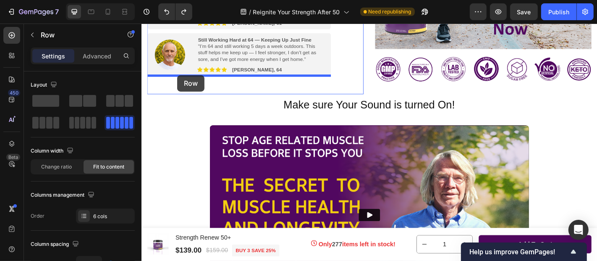
drag, startPoint x: 156, startPoint y: 47, endPoint x: 181, endPoint y: 80, distance: 40.8
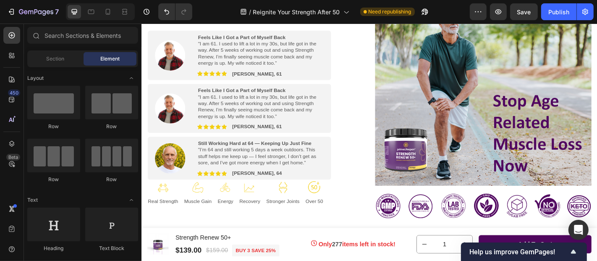
scroll to position [305, 0]
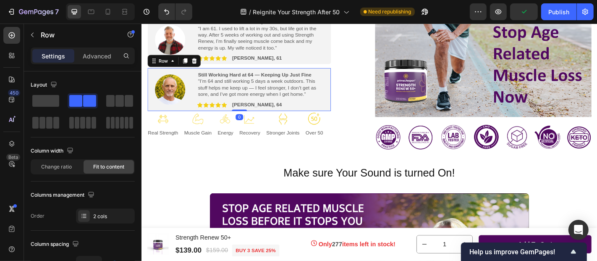
click at [349, 114] on div "Image Still Working Hard at 64 — Keeping Up Just Fine "I’m 64 and still working…" at bounding box center [249, 95] width 203 height 47
click at [339, 64] on div "Image Feels Like I Got a Part of Myself Back "I am 61. I used to lift a lot in …" at bounding box center [249, 41] width 203 height 55
click at [348, 115] on div "Image Still Working Hard at 64 — Keeping Up Just Fine "I’m 64 and still working…" at bounding box center [249, 95] width 203 height 47
click at [101, 57] on p "Advanced" at bounding box center [97, 56] width 29 height 9
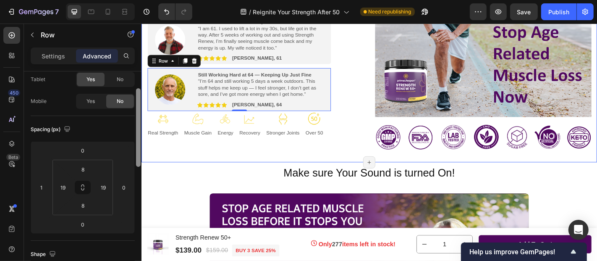
drag, startPoint x: 281, startPoint y: 157, endPoint x: 142, endPoint y: 171, distance: 140.1
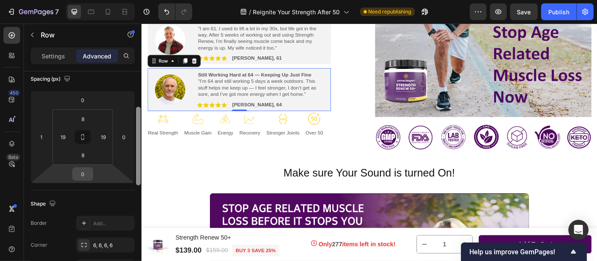
scroll to position [100, 0]
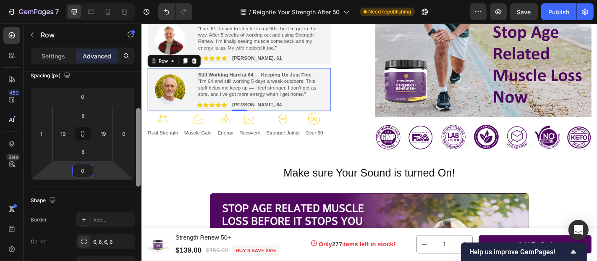
click at [86, 171] on input "0" at bounding box center [82, 170] width 17 height 13
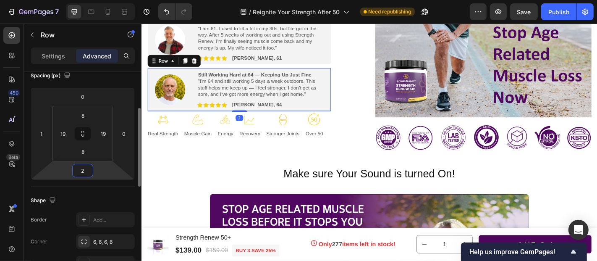
type input "24"
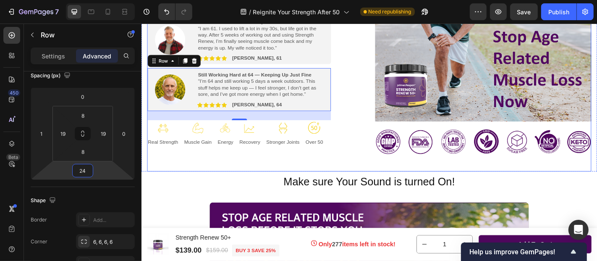
click at [390, 147] on div "Feel the Difference in 30 Days or Money Back! Text Block SAVE UP TO 50% Button …" at bounding box center [392, 48] width 491 height 275
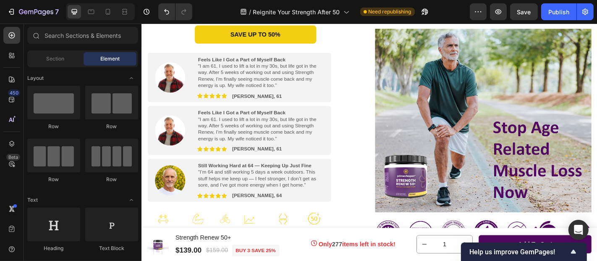
scroll to position [163, 0]
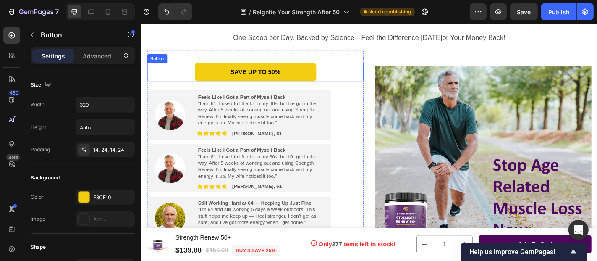
click at [158, 72] on div "SAVE UP TO 50% Button" at bounding box center [266, 77] width 239 height 21
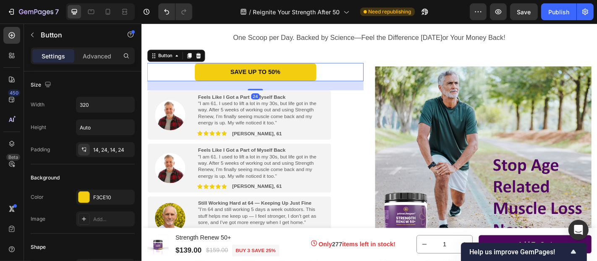
click at [158, 72] on div "SAVE UP TO 50% Button 24" at bounding box center [266, 77] width 239 height 21
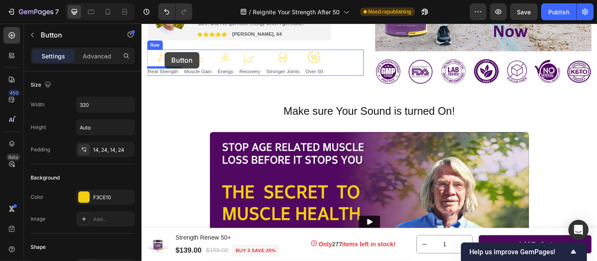
scroll to position [375, 0]
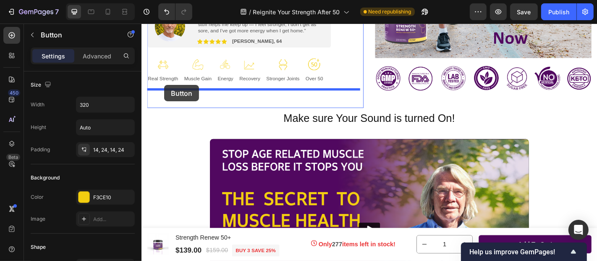
drag, startPoint x: 155, startPoint y: 60, endPoint x: 166, endPoint y: 91, distance: 33.5
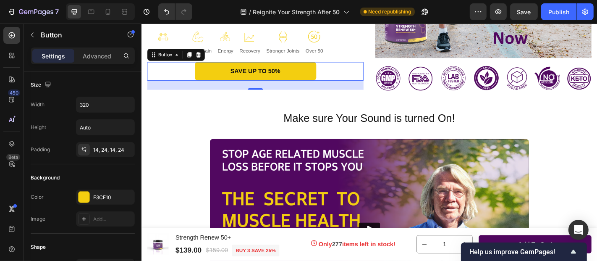
scroll to position [344, 0]
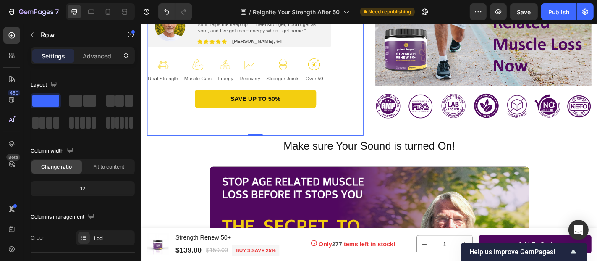
click at [374, 135] on div "Feel the Difference in 30 Days or Money Back! Text Block Image Feels Like I Got…" at bounding box center [266, 9] width 239 height 275
click at [335, 119] on div "SAVE UP TO 50% Button" at bounding box center [266, 111] width 239 height 31
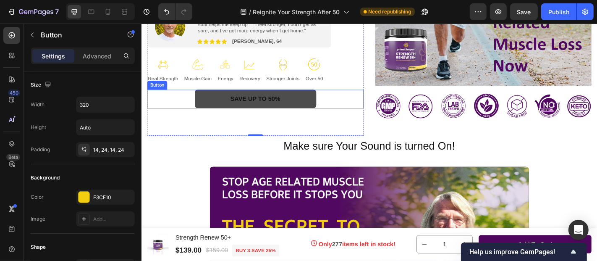
click at [323, 105] on link "SAVE UP TO 50%" at bounding box center [267, 106] width 134 height 21
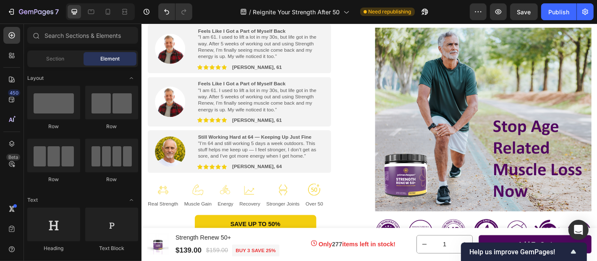
scroll to position [178, 0]
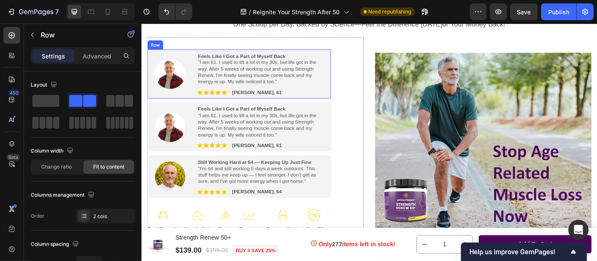
click at [151, 55] on div "Image Feels Like I Got a Part of Myself Back "I am 61. I used to lift a lot in …" at bounding box center [249, 79] width 203 height 55
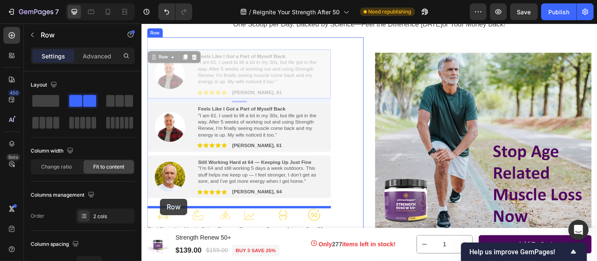
drag, startPoint x: 154, startPoint y: 64, endPoint x: 162, endPoint y: 217, distance: 153.0
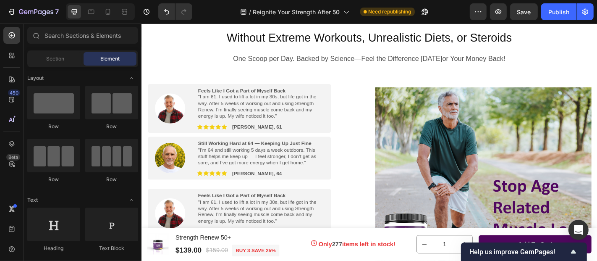
scroll to position [188, 0]
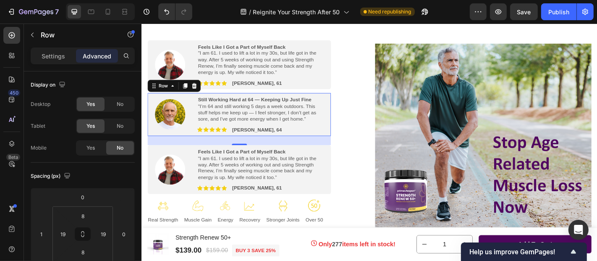
click at [344, 139] on div "Image Still Working Hard at 64 — Keeping Up Just Fine "I’m 64 and still working…" at bounding box center [249, 123] width 203 height 47
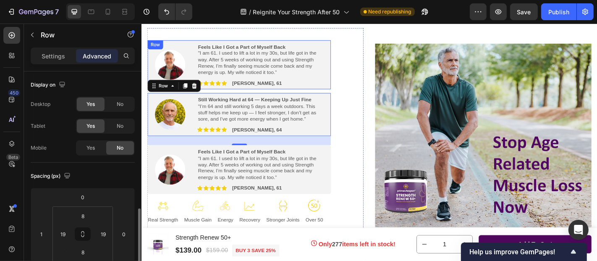
scroll to position [100, 0]
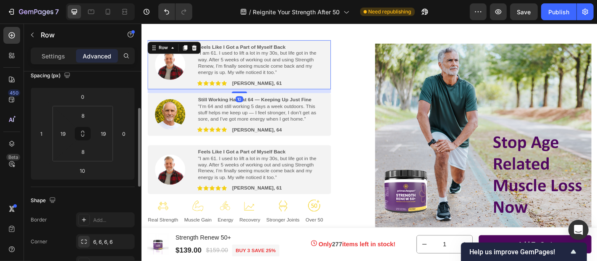
click at [347, 89] on div "Image Feels Like I Got a Part of Myself Back "I am 61. I used to lift a lot in …" at bounding box center [249, 69] width 203 height 55
click at [343, 143] on div "Image Still Working Hard at 64 — Keeping Up Just Fine "I’m 64 and still working…" at bounding box center [249, 123] width 203 height 47
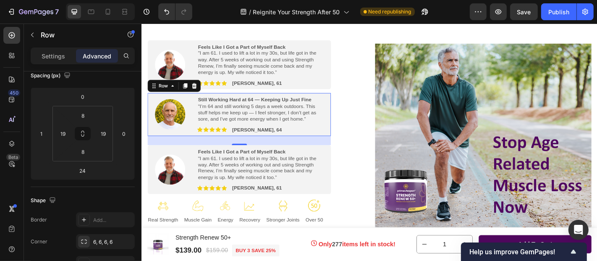
click at [346, 141] on div "Image Still Working Hard at 64 — Keeping Up Just Fine "I’m 64 and still working…" at bounding box center [249, 123] width 203 height 47
click at [85, 98] on input "0" at bounding box center [82, 96] width 17 height 13
type input "10"
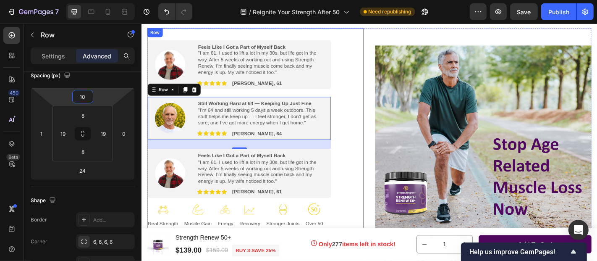
click at [366, 157] on div "Feel the Difference in 30 Days or Money Back! Text Block Image Feels Like I Got…" at bounding box center [266, 165] width 239 height 246
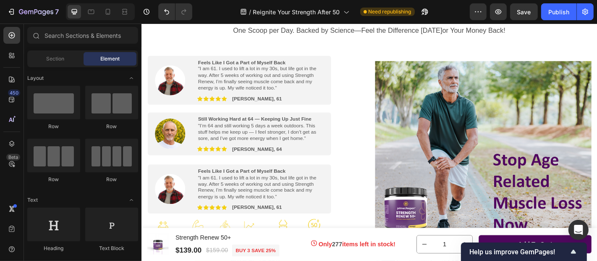
scroll to position [150, 0]
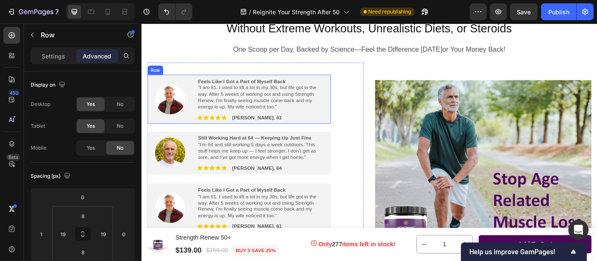
click at [345, 130] on div "Image Feels Like I Got a Part of Myself Back "I am 61. I used to lift a lot in …" at bounding box center [249, 107] width 203 height 55
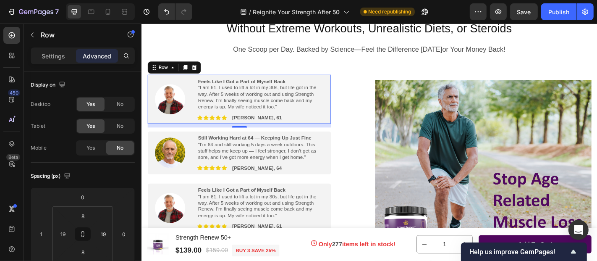
click at [343, 135] on div "10" at bounding box center [249, 136] width 203 height 4
click at [346, 126] on div "Image Feels Like I Got a Part of Myself Back "I am 61. I used to lift a lot in …" at bounding box center [249, 107] width 203 height 55
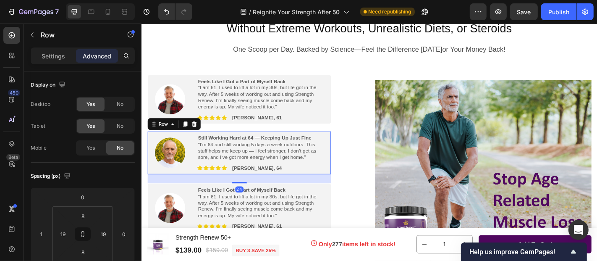
scroll to position [100, 0]
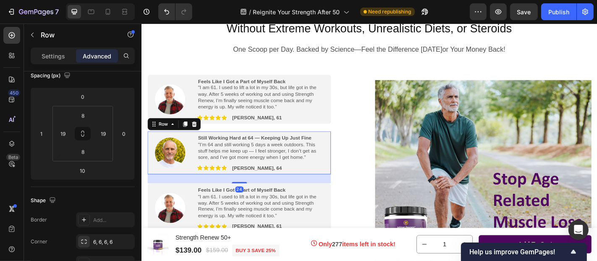
click at [345, 160] on div "Image Still Working Hard at 64 — Keeping Up Just Fine "I’m 64 and still working…" at bounding box center [249, 165] width 203 height 47
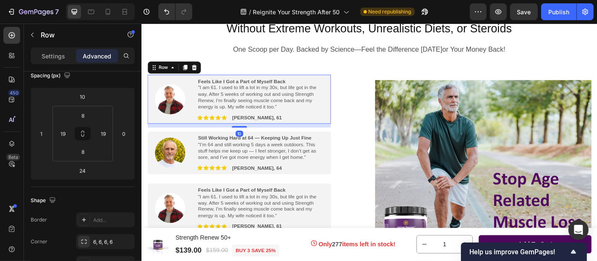
click at [347, 121] on div "Image Feels Like I Got a Part of Myself Back "I am 61. I used to lift a lot in …" at bounding box center [249, 107] width 203 height 55
click at [344, 181] on div "Image Still Working Hard at 64 — Keeping Up Just Fine "I’m 64 and still working…" at bounding box center [249, 165] width 203 height 47
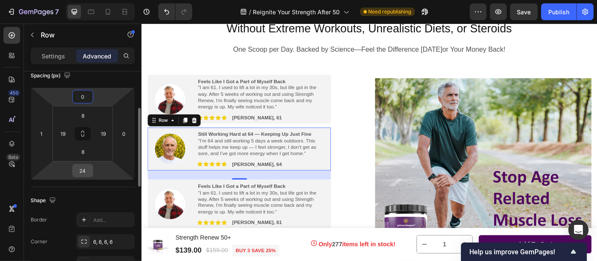
type input "0"
drag, startPoint x: 89, startPoint y: 172, endPoint x: 80, endPoint y: 170, distance: 9.2
click at [80, 170] on input "24" at bounding box center [82, 170] width 17 height 13
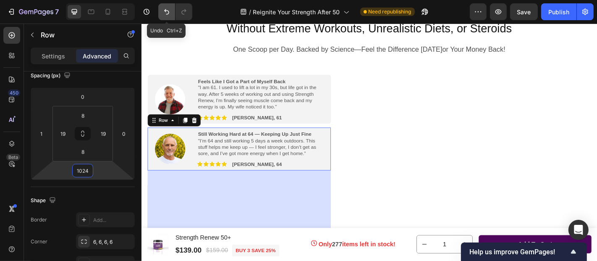
click at [167, 14] on icon "Undo/Redo" at bounding box center [166, 11] width 5 height 5
type input "24"
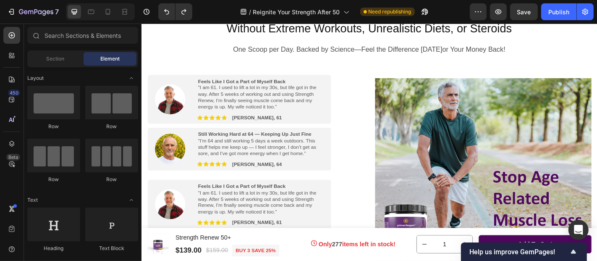
scroll to position [209, 0]
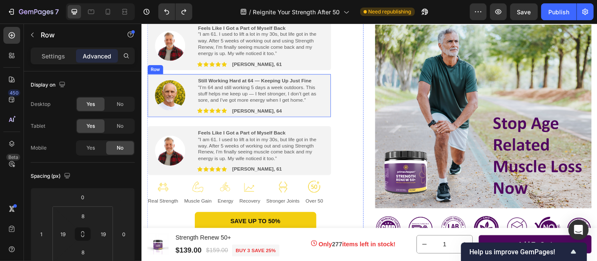
click at [348, 122] on div "Image Still Working Hard at 64 — Keeping Up Just Fine "I’m 64 and still working…" at bounding box center [249, 102] width 203 height 47
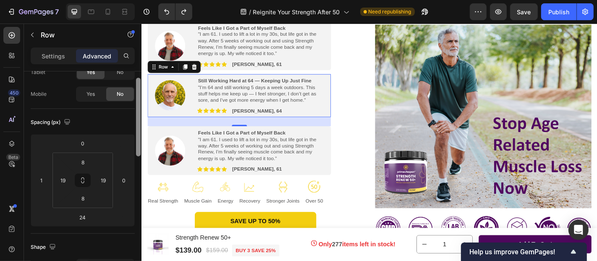
drag, startPoint x: 139, startPoint y: 126, endPoint x: 140, endPoint y: 146, distance: 20.2
click at [140, 146] on div at bounding box center [138, 117] width 5 height 79
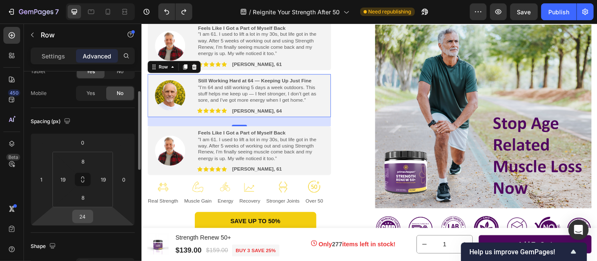
click at [86, 213] on input "24" at bounding box center [82, 216] width 17 height 13
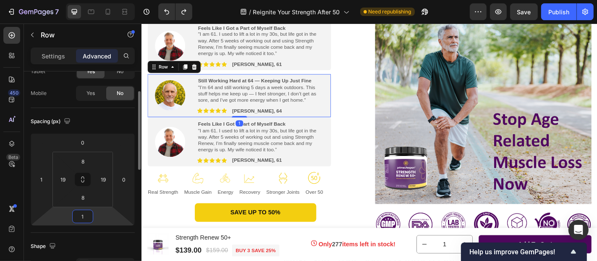
type input "10"
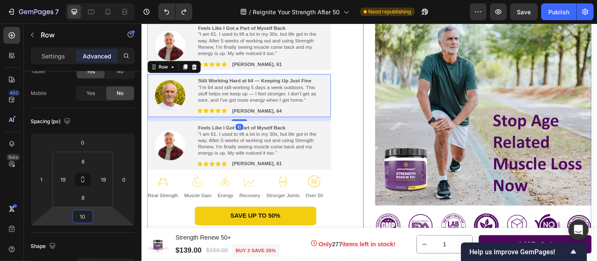
click at [370, 149] on div "Feel the Difference in 30 Days or Money Back! Text Block Image Feels Like I Got…" at bounding box center [266, 139] width 239 height 236
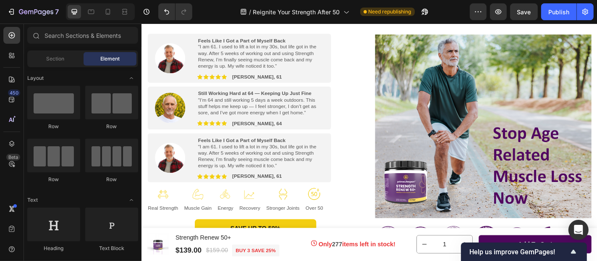
scroll to position [237, 0]
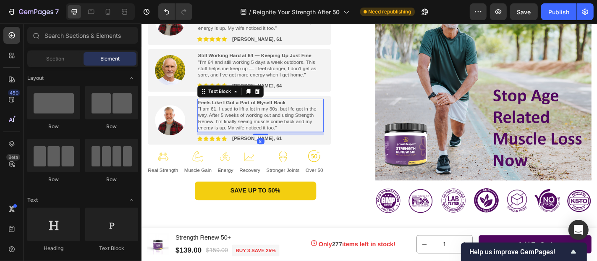
click at [266, 108] on strong "Feels Like I Got a Part of Myself Back" at bounding box center [252, 110] width 97 height 6
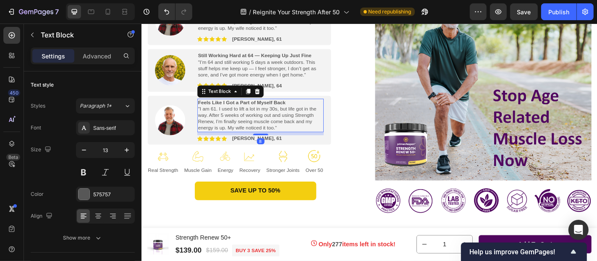
click at [266, 108] on strong "Feels Like I Got a Part of Myself Back" at bounding box center [252, 110] width 97 height 6
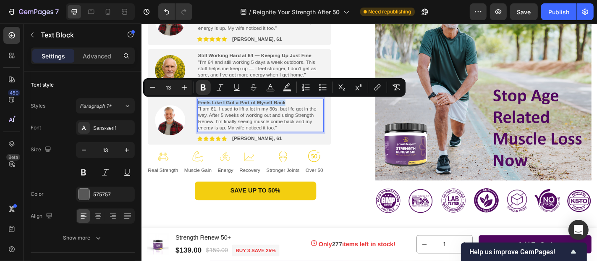
drag, startPoint x: 304, startPoint y: 110, endPoint x: 204, endPoint y: 108, distance: 99.9
click at [204, 108] on p "Feels Like I Got a Part of Myself Back" at bounding box center [273, 110] width 138 height 7
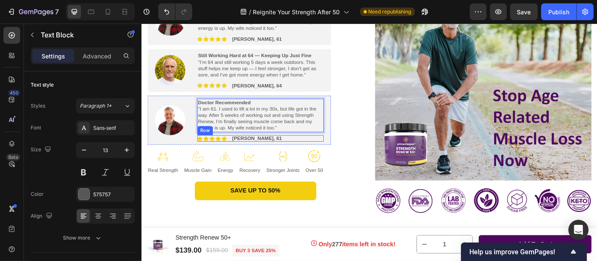
click at [268, 150] on div "Image Icon Icon Icon Icon Icon Icon List Tom, 61 Text Block Row" at bounding box center [273, 150] width 140 height 7
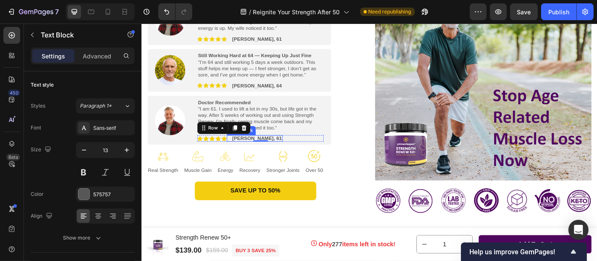
click at [242, 152] on div "Tom, 61 Text Block" at bounding box center [267, 150] width 62 height 7
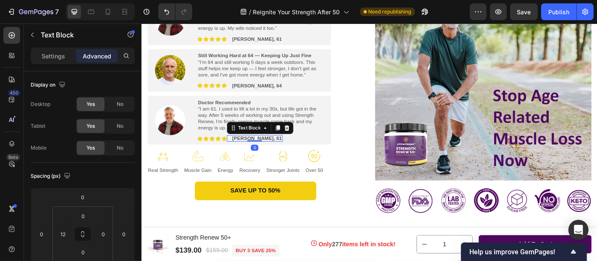
click at [260, 150] on strong "[PERSON_NAME], 61" at bounding box center [268, 150] width 55 height 6
drag, startPoint x: 243, startPoint y: 148, endPoint x: 262, endPoint y: 149, distance: 19.4
click at [262, 149] on div "[PERSON_NAME], 61" at bounding box center [269, 150] width 57 height 7
click at [246, 150] on strong "rD" at bounding box center [244, 150] width 6 height 6
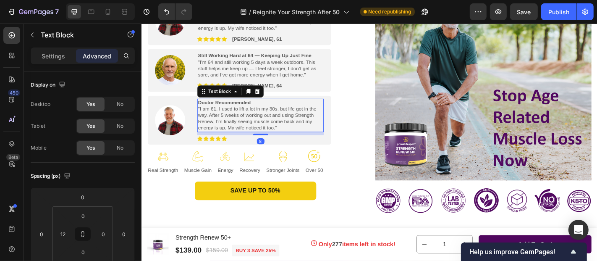
scroll to position [54, 0]
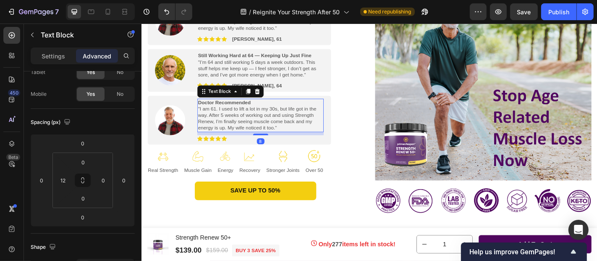
click at [294, 137] on p ""I am 61. I used to lift a lot in my 30s, but life got in the way. After 5 week…" at bounding box center [273, 128] width 138 height 29
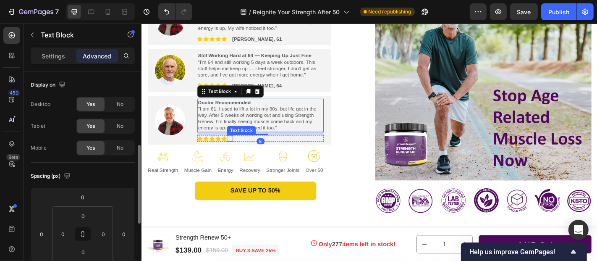
scroll to position [54, 0]
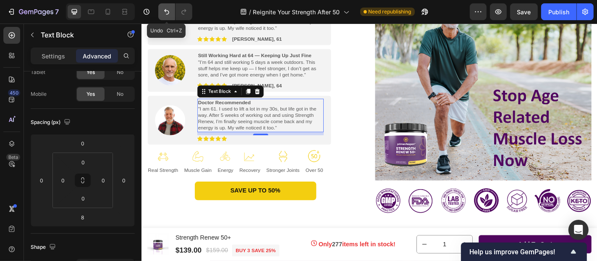
click at [164, 12] on icon "Undo/Redo" at bounding box center [166, 12] width 8 height 8
click at [165, 12] on icon "Undo/Redo" at bounding box center [166, 12] width 8 height 8
click at [167, 13] on icon "Undo/Redo" at bounding box center [166, 12] width 8 height 8
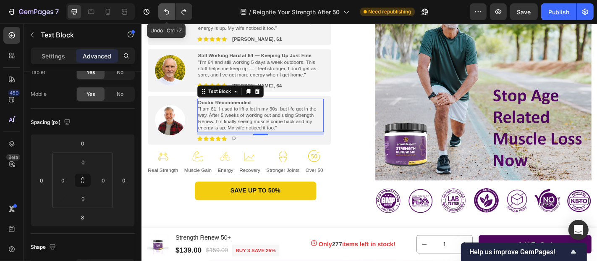
click at [167, 13] on icon "Undo/Redo" at bounding box center [166, 12] width 8 height 8
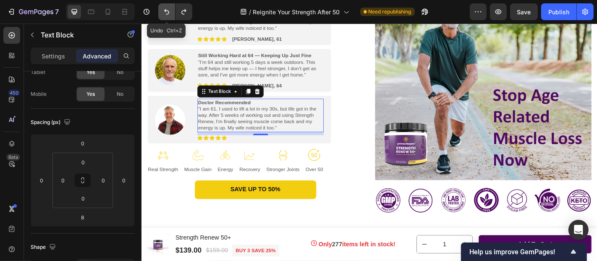
click at [167, 13] on icon "Undo/Redo" at bounding box center [166, 12] width 8 height 8
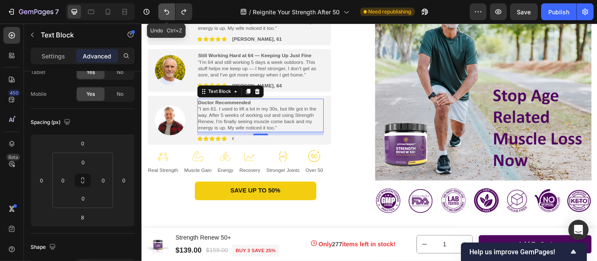
click at [167, 13] on icon "Undo/Redo" at bounding box center [166, 12] width 8 height 8
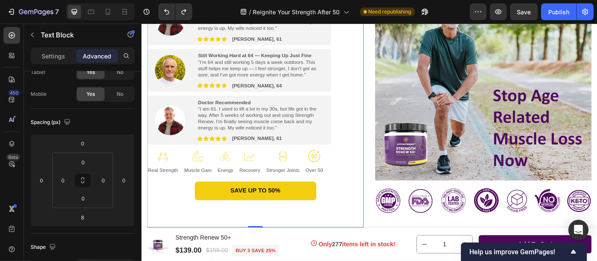
click at [374, 113] on div "Feel the Difference [DATE] or Money Back! Text Block Image Feels Like I Got a P…" at bounding box center [266, 111] width 239 height 236
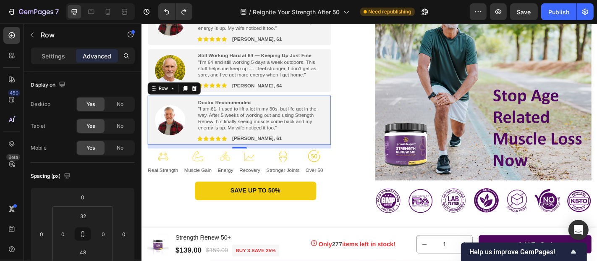
click at [347, 152] on div "Image Doctor Recommended "I am 61. I used to lift a lot in my 30s, but life got…" at bounding box center [249, 130] width 203 height 55
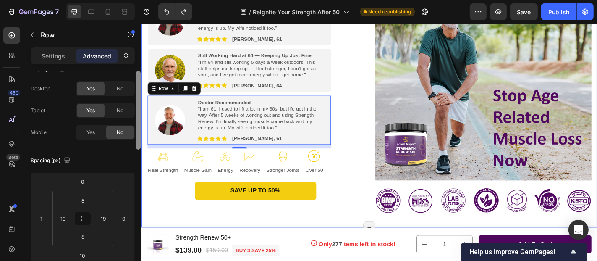
scroll to position [17, 0]
drag, startPoint x: 280, startPoint y: 163, endPoint x: 144, endPoint y: 187, distance: 138.1
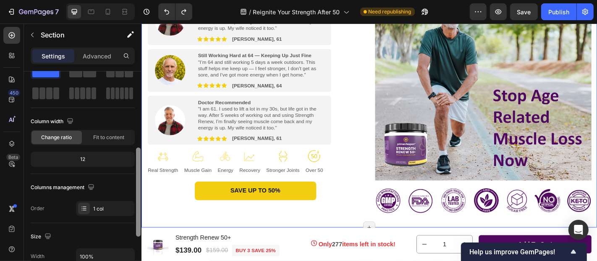
scroll to position [0, 0]
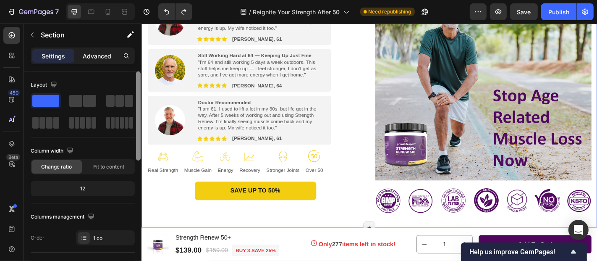
click at [104, 55] on p "Advanced" at bounding box center [97, 56] width 29 height 9
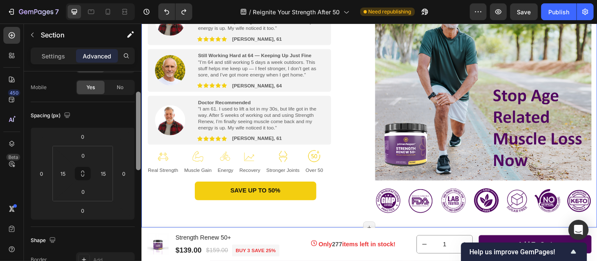
drag, startPoint x: 280, startPoint y: 160, endPoint x: 141, endPoint y: 173, distance: 139.6
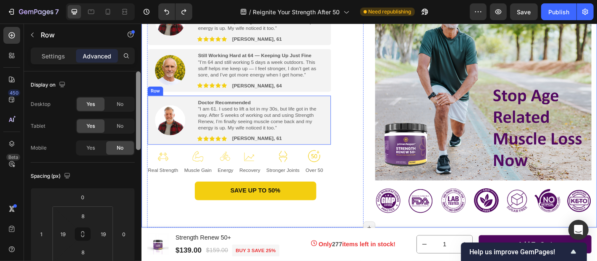
click at [339, 144] on div "Doctor Recommended "I am 61. I used to lift a lot in my 30s, but life got in th…" at bounding box center [273, 130] width 140 height 48
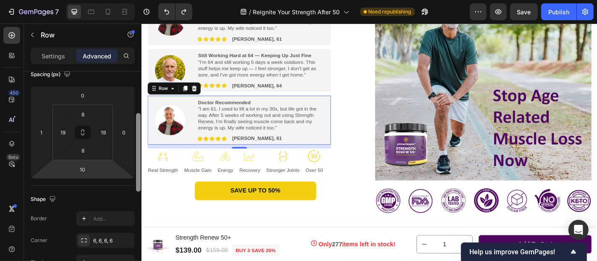
scroll to position [97, 0]
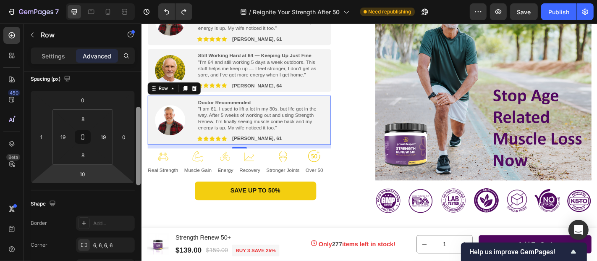
click at [109, 0] on html "7 / Reignite Your Strength After 50 Need republishing Preview Save Publish 450 …" at bounding box center [298, 0] width 597 height 0
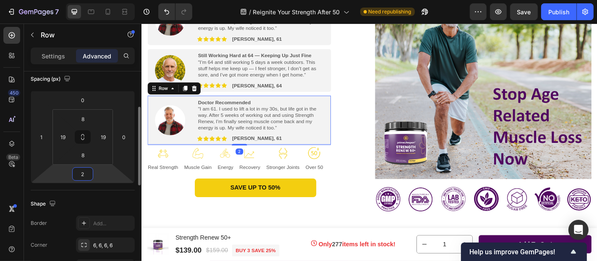
type input "24"
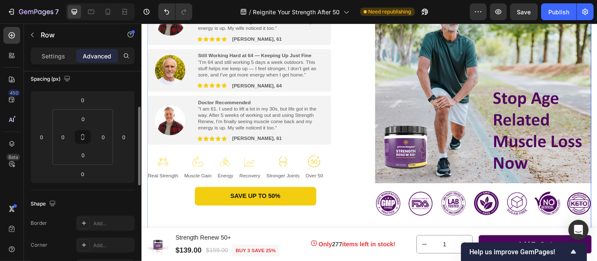
click at [385, 167] on div "Feel the Difference [DATE] or Money Back! Text Block Image Feels Like I Got a P…" at bounding box center [392, 116] width 491 height 275
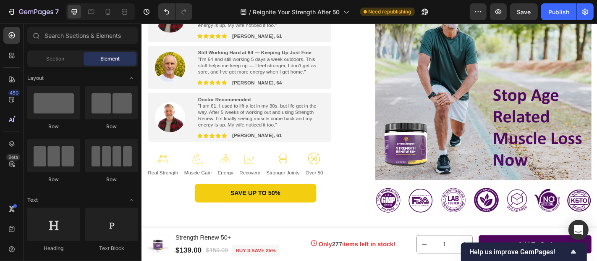
scroll to position [247, 0]
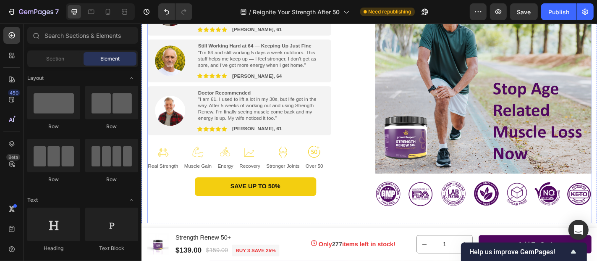
click at [431, 237] on div "Image" at bounding box center [518, 106] width 239 height 275
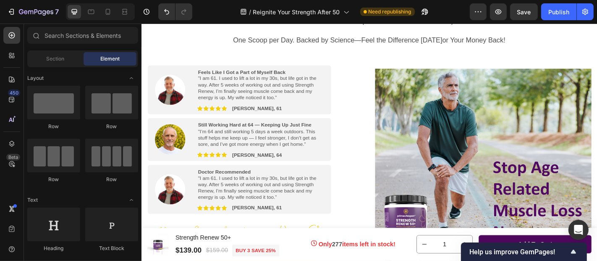
scroll to position [112, 0]
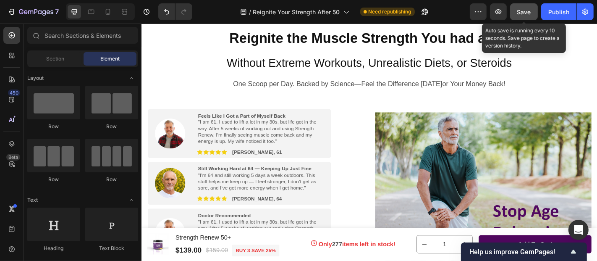
click at [523, 13] on span "Save" at bounding box center [524, 11] width 14 height 7
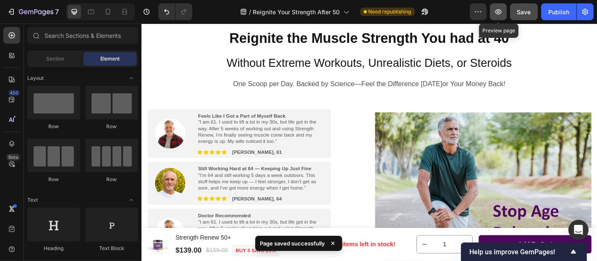
click at [497, 13] on icon "button" at bounding box center [498, 12] width 8 height 8
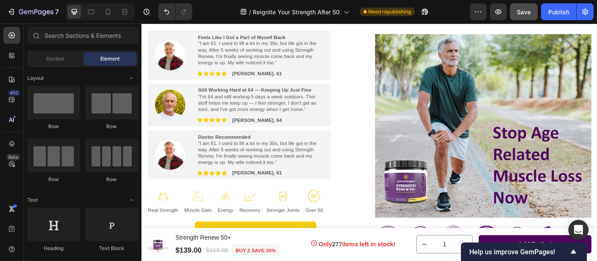
scroll to position [275, 0]
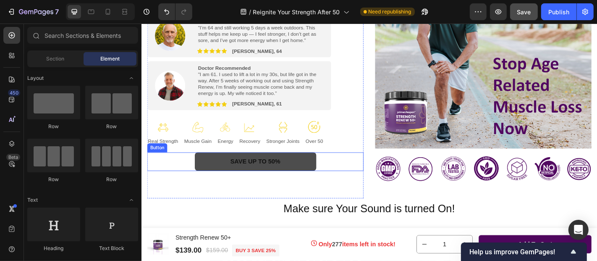
click at [211, 172] on link "SAVE UP TO 50%" at bounding box center [267, 175] width 134 height 21
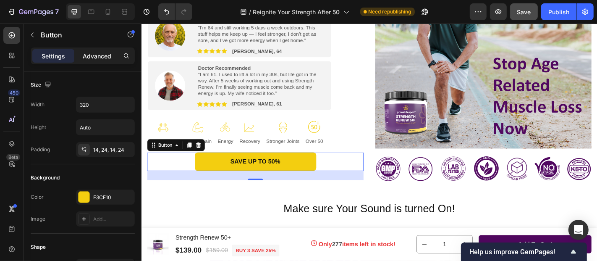
click at [101, 55] on p "Advanced" at bounding box center [97, 56] width 29 height 9
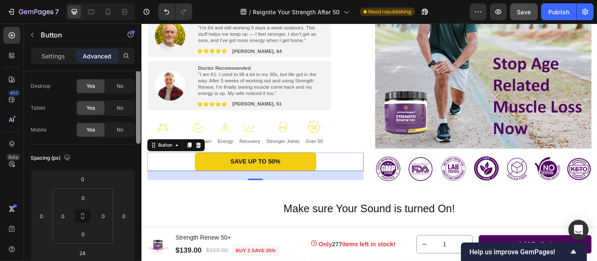
scroll to position [23, 0]
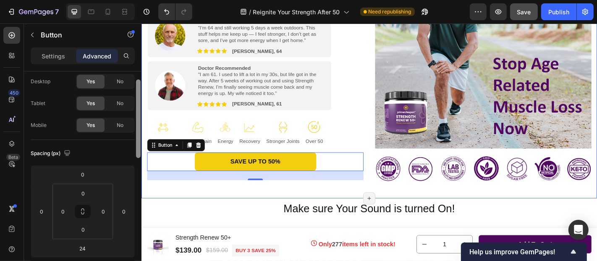
drag, startPoint x: 280, startPoint y: 162, endPoint x: 143, endPoint y: 170, distance: 137.1
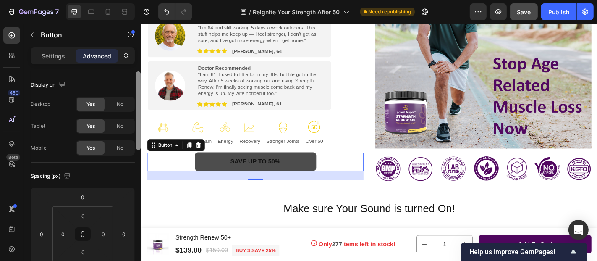
click at [209, 177] on link "SAVE UP TO 50%" at bounding box center [267, 175] width 134 height 21
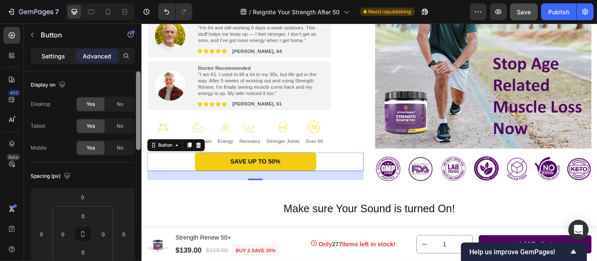
click at [52, 58] on p "Settings" at bounding box center [54, 56] width 24 height 9
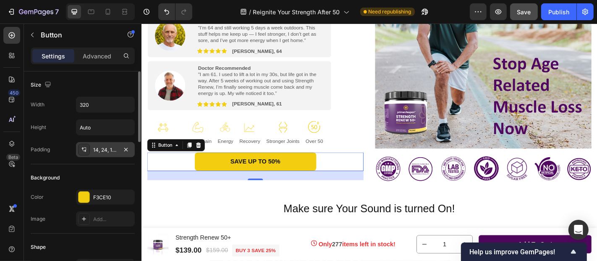
click at [100, 149] on div "14, 24, 14, 24" at bounding box center [105, 150] width 24 height 8
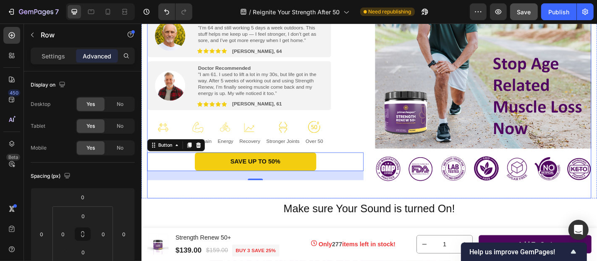
click at [383, 135] on div "Feel the Difference [DATE] or Money Back! Text Block Image Feels Like I Got a P…" at bounding box center [392, 78] width 491 height 275
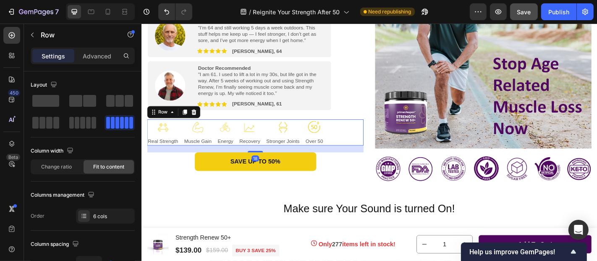
click at [376, 152] on div "Image Real Strength Text Block Image Muscle Gain Text Block Image Energy Text B…" at bounding box center [266, 143] width 239 height 29
click at [101, 58] on p "Advanced" at bounding box center [97, 56] width 29 height 9
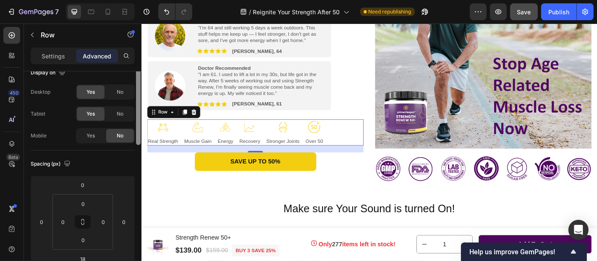
scroll to position [16, 0]
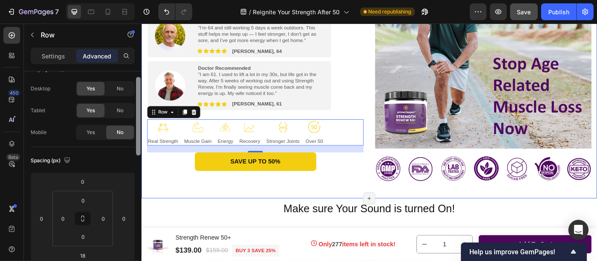
drag, startPoint x: 280, startPoint y: 159, endPoint x: 142, endPoint y: 178, distance: 139.4
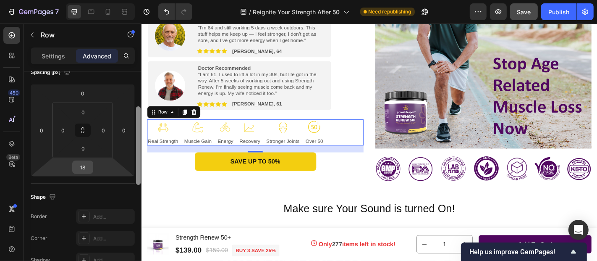
scroll to position [100, 0]
click at [88, 173] on input "18" at bounding box center [82, 170] width 17 height 13
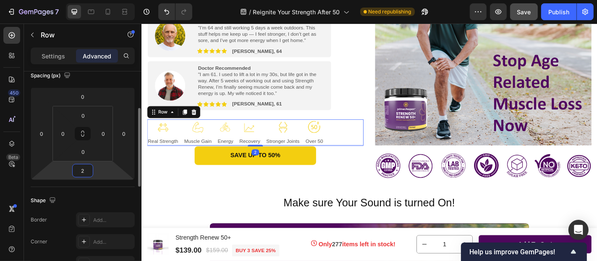
type input "24"
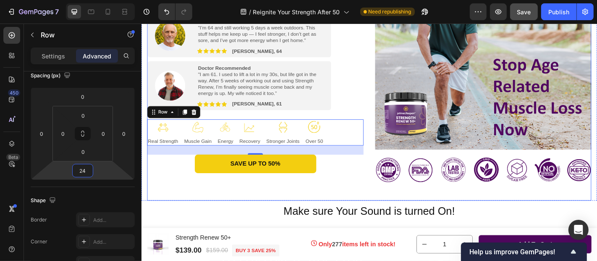
click at [385, 95] on div "Feel the Difference [DATE] or Money Back! Text Block Image Feels Like I Got a P…" at bounding box center [392, 79] width 491 height 277
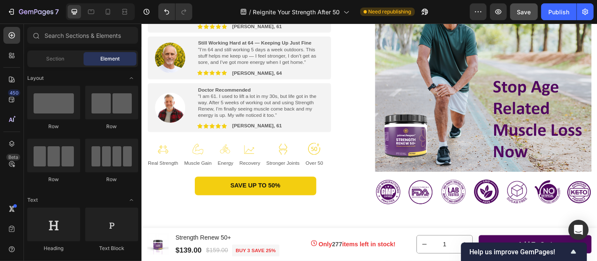
scroll to position [147, 0]
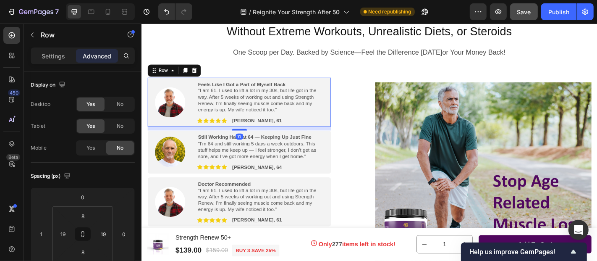
click at [344, 121] on div "Image Feels Like I Got a Part of Myself Back "I am 61. I used to lift a lot in …" at bounding box center [249, 110] width 203 height 55
click at [61, 54] on p "Settings" at bounding box center [54, 56] width 24 height 9
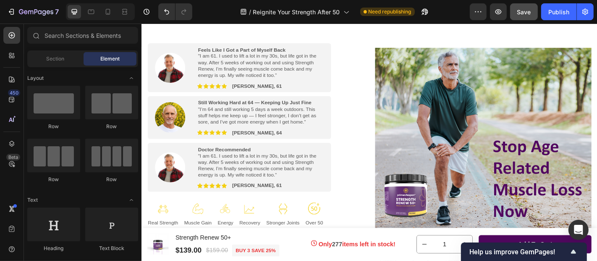
scroll to position [212, 0]
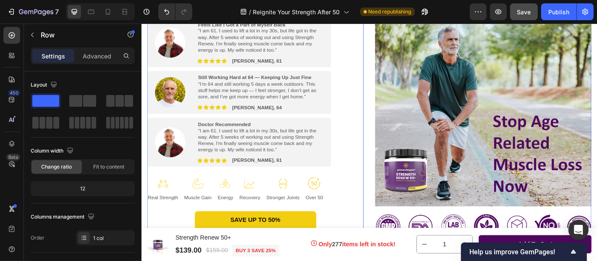
click at [362, 99] on div "Feel the Difference [DATE] or Money Back! Text Block Image Feels Like I Got a P…" at bounding box center [266, 139] width 239 height 244
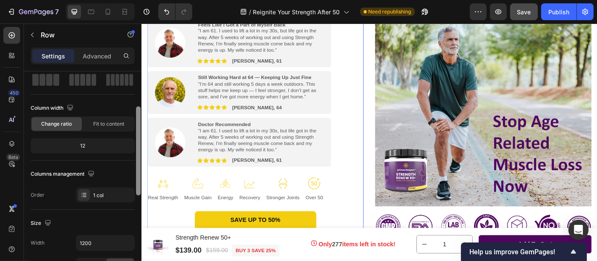
scroll to position [58, 0]
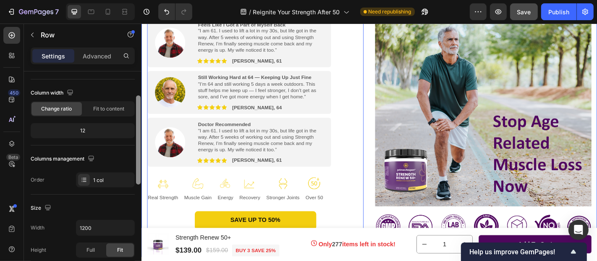
drag, startPoint x: 280, startPoint y: 141, endPoint x: 142, endPoint y: 170, distance: 140.6
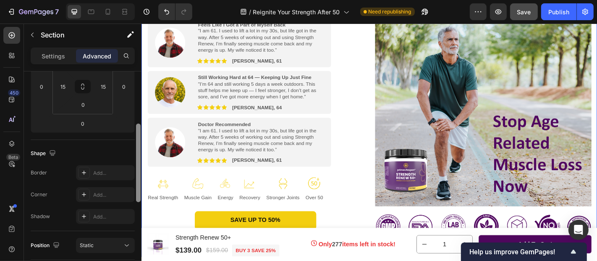
scroll to position [101, 0]
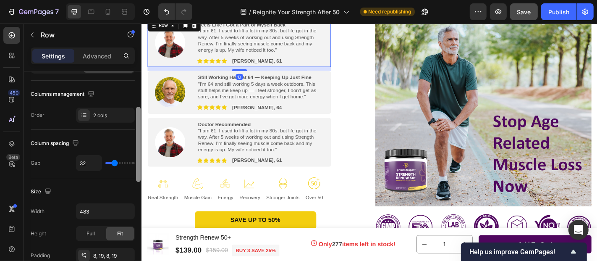
click at [346, 62] on div "Image Feels Like I Got a Part of Myself Back "I am 61. I used to lift a lot in …" at bounding box center [249, 44] width 203 height 55
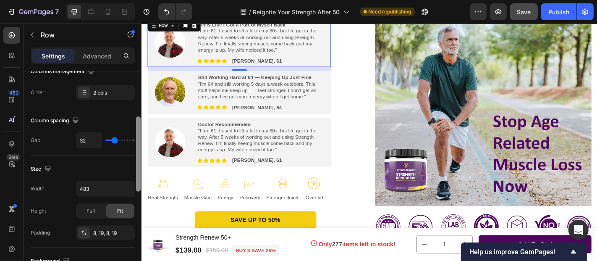
scroll to position [119, 0]
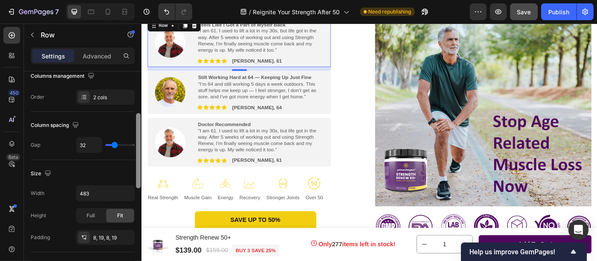
drag, startPoint x: 139, startPoint y: 110, endPoint x: 140, endPoint y: 152, distance: 42.0
click at [140, 152] on div at bounding box center [138, 150] width 5 height 75
type input "30"
type input "32"
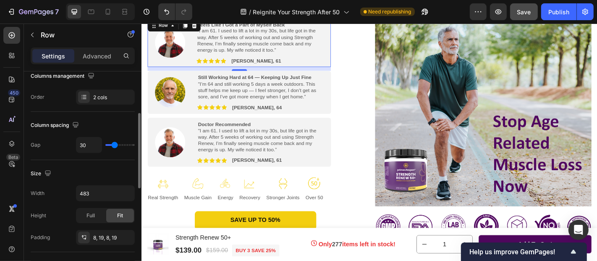
type input "32"
type input "34"
type input "35"
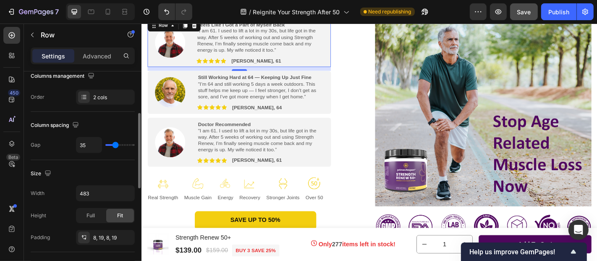
type input "37"
type input "38"
type input "40"
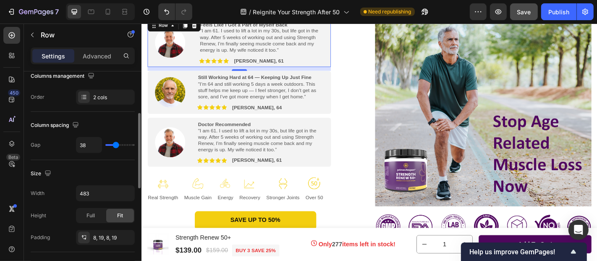
type input "40"
type input "38"
type input "37"
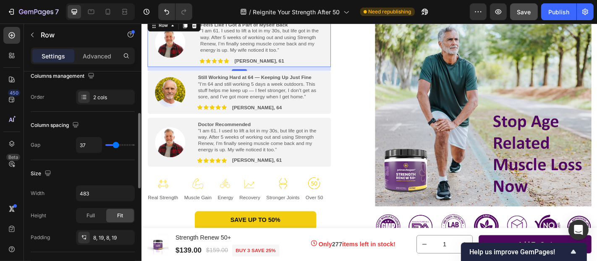
type input "35"
type input "34"
type input "32"
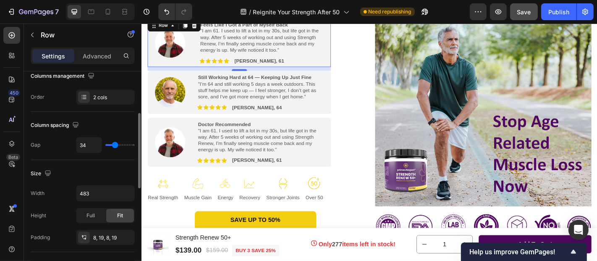
type input "32"
type input "30"
type input "32"
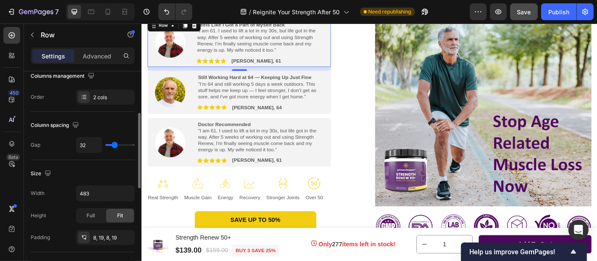
type input "34"
type input "32"
click at [115, 146] on input "range" at bounding box center [119, 145] width 29 height 2
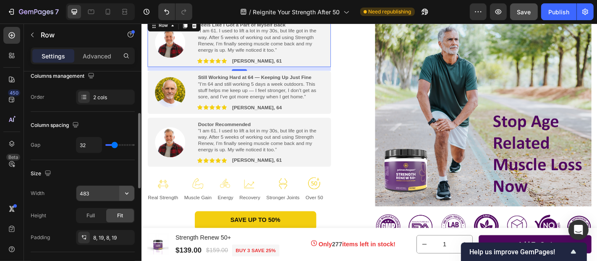
click at [125, 193] on icon "button" at bounding box center [127, 193] width 8 height 8
click at [93, 192] on input "483" at bounding box center [105, 193] width 58 height 15
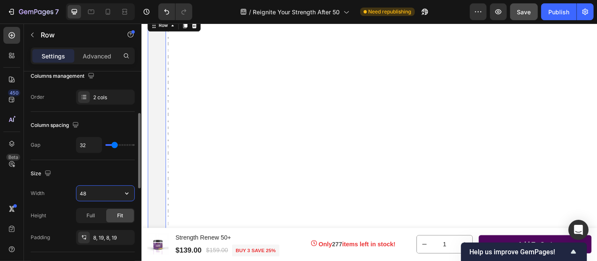
type input "483"
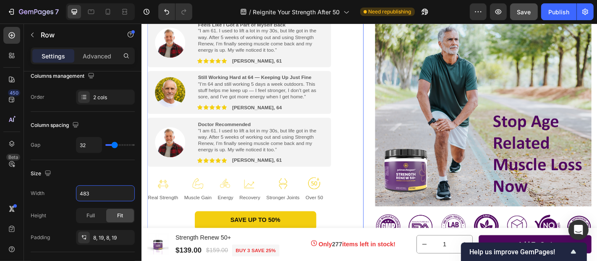
scroll to position [118, 0]
click at [371, 139] on div "Feel the Difference [DATE] or Money Back! Text Block Image Feels Like I Got a P…" at bounding box center [266, 139] width 239 height 244
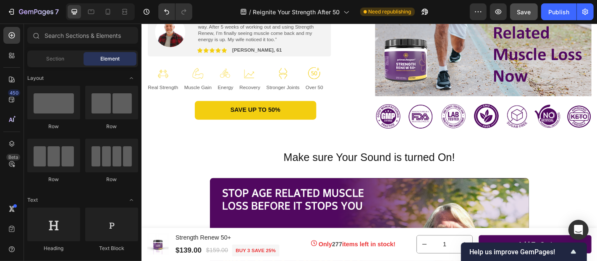
scroll to position [348, 0]
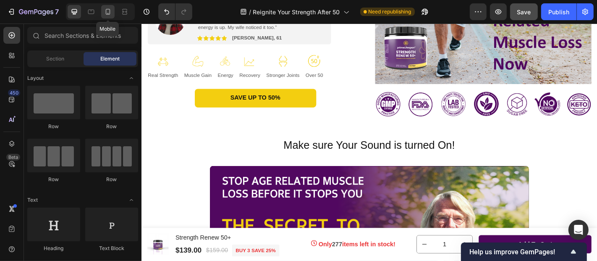
click at [107, 13] on icon at bounding box center [108, 12] width 8 height 8
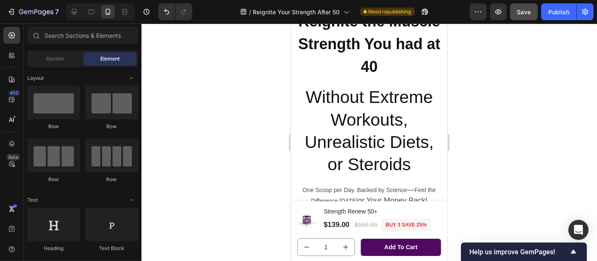
scroll to position [71, 0]
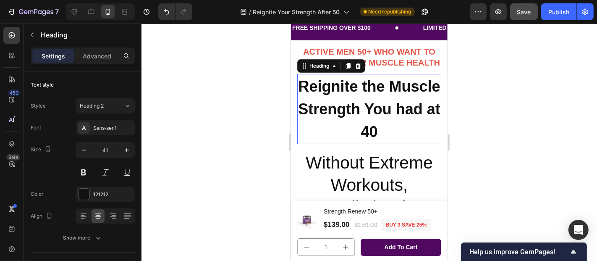
click at [337, 134] on strong "Reignite the Muscle Strength You had at 40" at bounding box center [369, 108] width 142 height 63
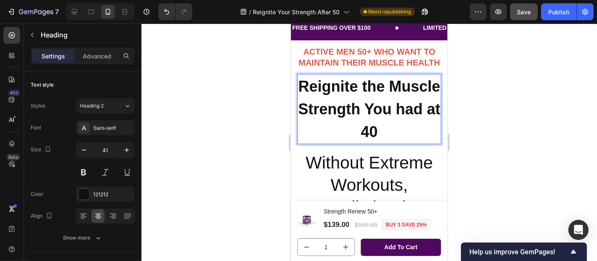
click at [353, 115] on strong "Reignite the Muscle Strength You had at 40" at bounding box center [369, 108] width 142 height 63
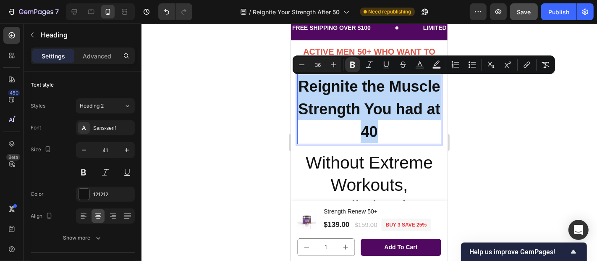
drag, startPoint x: 325, startPoint y: 84, endPoint x: 412, endPoint y: 137, distance: 102.1
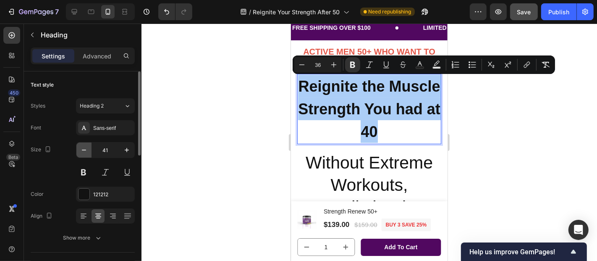
click at [84, 148] on icon "button" at bounding box center [84, 150] width 8 height 8
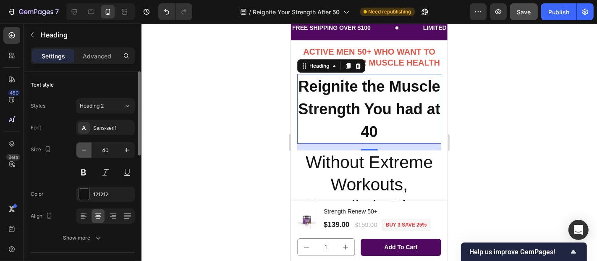
click at [84, 148] on icon "button" at bounding box center [84, 150] width 8 height 8
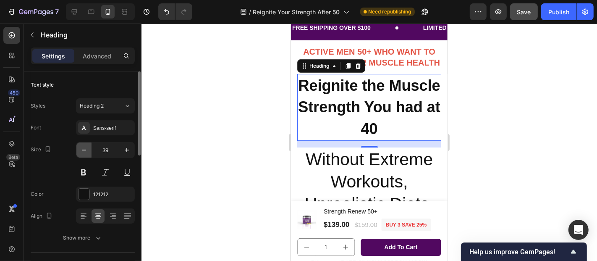
click at [84, 148] on icon "button" at bounding box center [84, 150] width 8 height 8
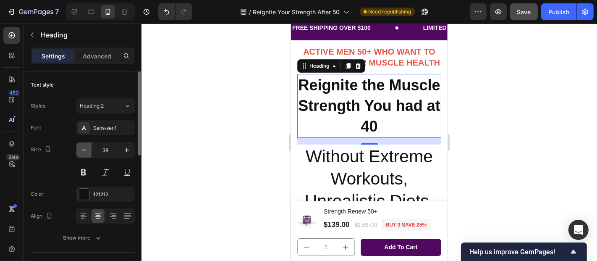
click at [84, 148] on icon "button" at bounding box center [84, 150] width 8 height 8
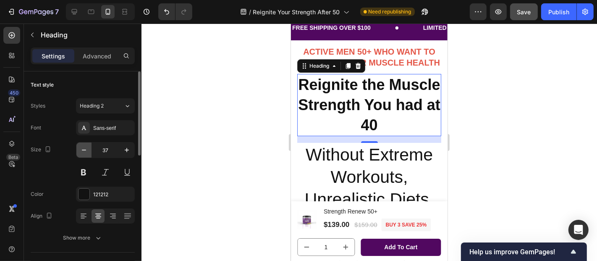
click at [84, 148] on icon "button" at bounding box center [84, 150] width 8 height 8
type input "36"
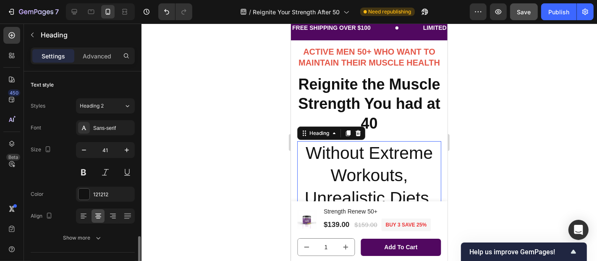
click at [328, 160] on h2 "Without Extreme Workouts, Unrealistic Diets, or Steroids" at bounding box center [369, 186] width 144 height 91
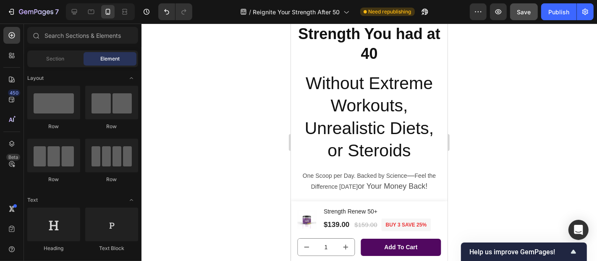
scroll to position [133, 0]
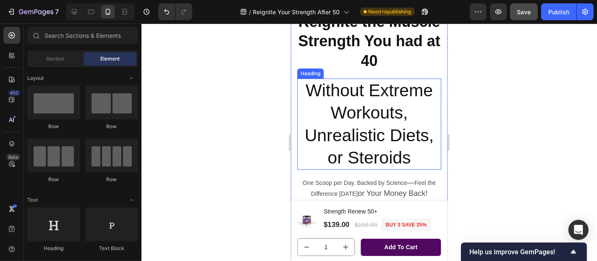
click at [325, 102] on h2 "Without Extreme Workouts, Unrealistic Diets, or Steroids" at bounding box center [369, 123] width 144 height 91
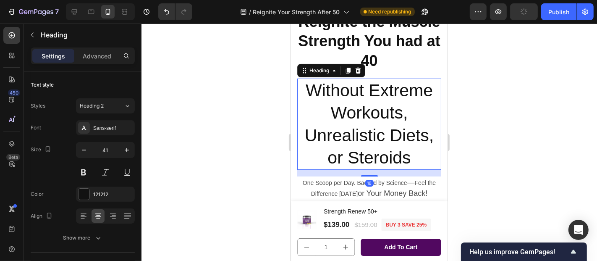
click at [323, 80] on h2 "Without Extreme Workouts, Unrealistic Diets, or Steroids" at bounding box center [369, 123] width 144 height 91
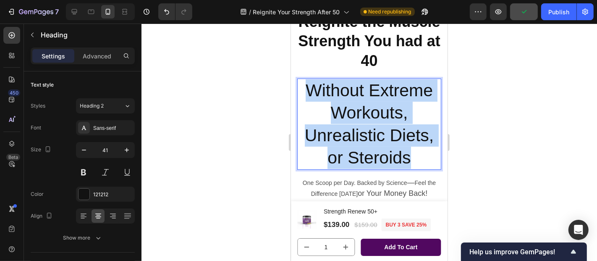
drag, startPoint x: 302, startPoint y: 85, endPoint x: 412, endPoint y: 153, distance: 128.7
click at [412, 153] on p "Without Extreme Workouts, Unrealistic Diets, or Steroids" at bounding box center [369, 123] width 142 height 89
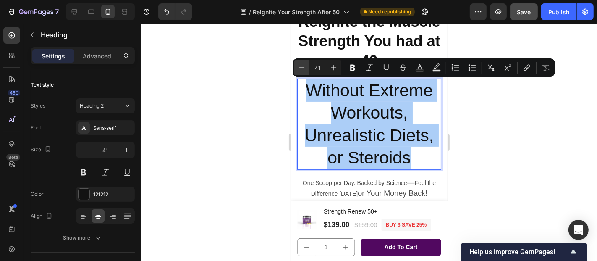
click at [300, 68] on icon "Editor contextual toolbar" at bounding box center [302, 67] width 8 height 8
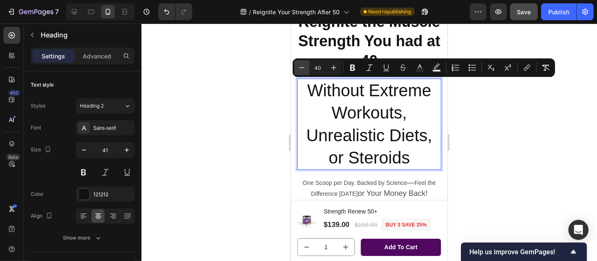
click at [300, 68] on icon "Editor contextual toolbar" at bounding box center [302, 67] width 8 height 8
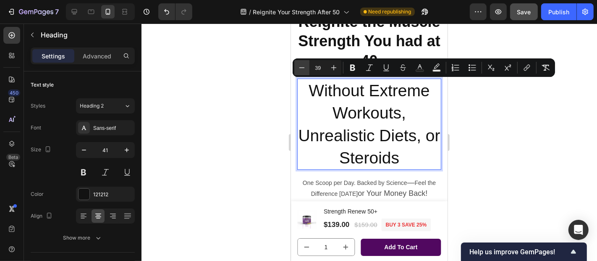
click at [300, 68] on icon "Editor contextual toolbar" at bounding box center [302, 67] width 8 height 8
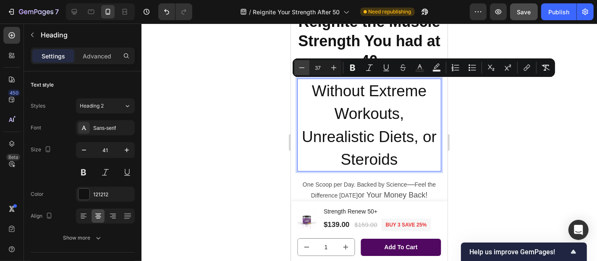
click at [300, 68] on icon "Editor contextual toolbar" at bounding box center [302, 67] width 8 height 8
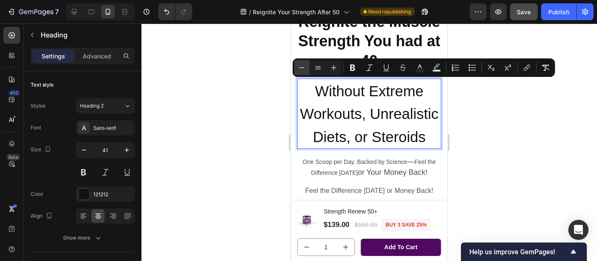
click at [300, 68] on icon "Editor contextual toolbar" at bounding box center [302, 67] width 8 height 8
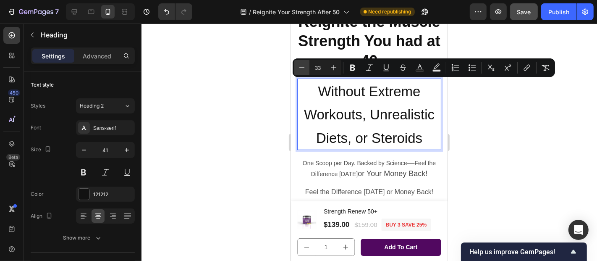
click at [300, 68] on icon "Editor contextual toolbar" at bounding box center [302, 67] width 8 height 8
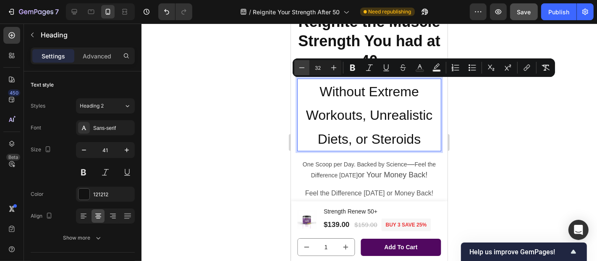
click at [300, 68] on icon "Editor contextual toolbar" at bounding box center [302, 67] width 8 height 8
type input "30"
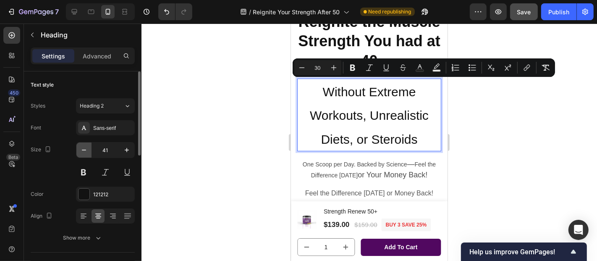
click at [83, 152] on icon "button" at bounding box center [84, 150] width 8 height 8
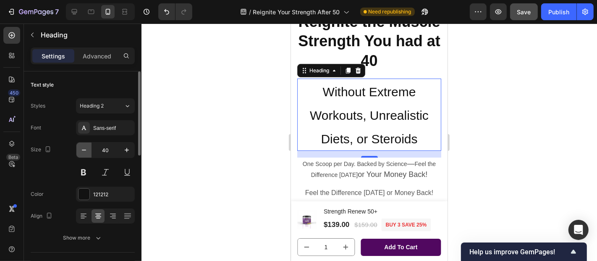
click at [83, 152] on icon "button" at bounding box center [84, 150] width 8 height 8
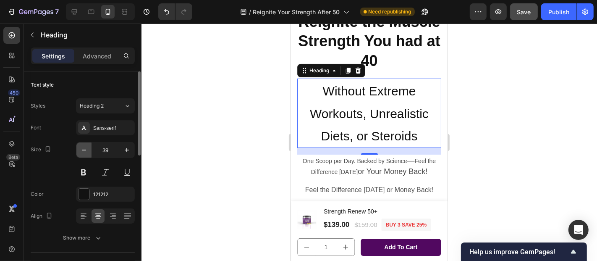
click at [83, 152] on icon "button" at bounding box center [84, 150] width 8 height 8
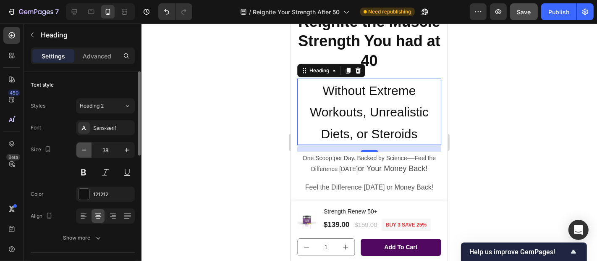
click at [83, 152] on icon "button" at bounding box center [84, 150] width 8 height 8
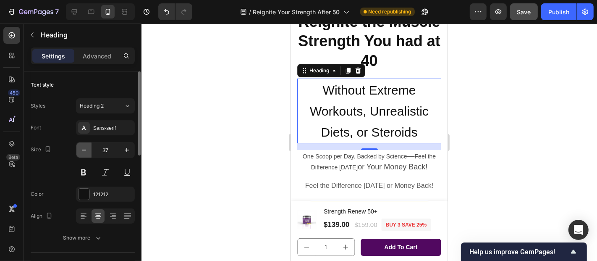
click at [83, 152] on icon "button" at bounding box center [84, 150] width 8 height 8
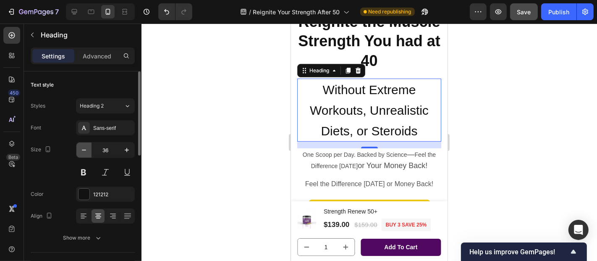
click at [83, 152] on icon "button" at bounding box center [84, 150] width 8 height 8
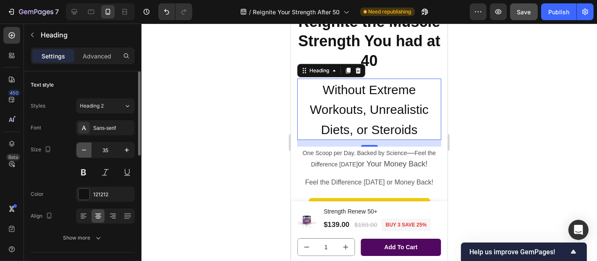
click at [83, 152] on icon "button" at bounding box center [84, 150] width 8 height 8
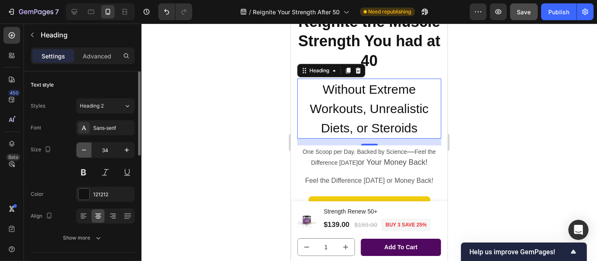
click at [83, 152] on icon "button" at bounding box center [84, 150] width 8 height 8
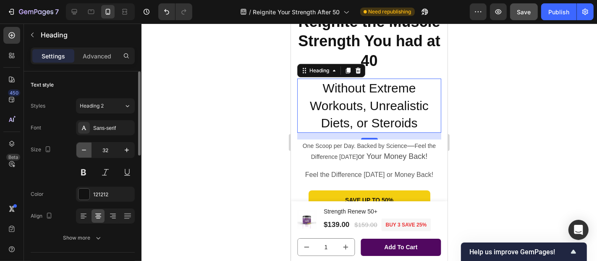
click at [83, 152] on icon "button" at bounding box center [84, 150] width 8 height 8
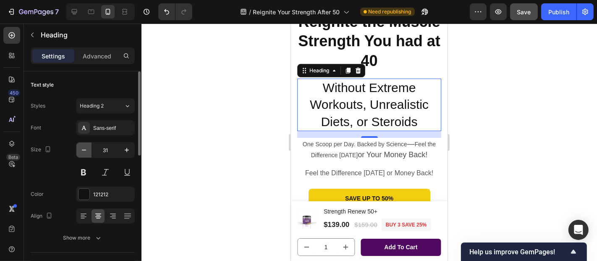
click at [83, 152] on icon "button" at bounding box center [84, 150] width 8 height 8
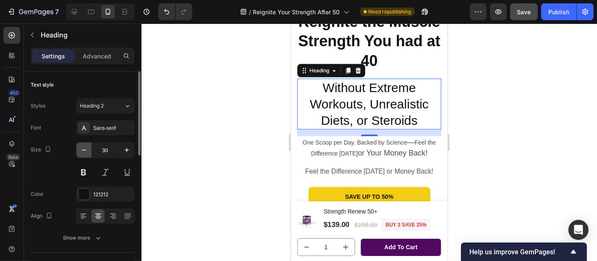
click at [83, 152] on icon "button" at bounding box center [84, 150] width 8 height 8
click at [82, 152] on icon "button" at bounding box center [84, 150] width 8 height 8
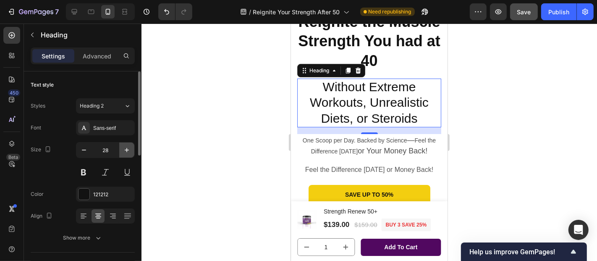
click at [127, 149] on icon "button" at bounding box center [127, 150] width 4 height 4
type input "29"
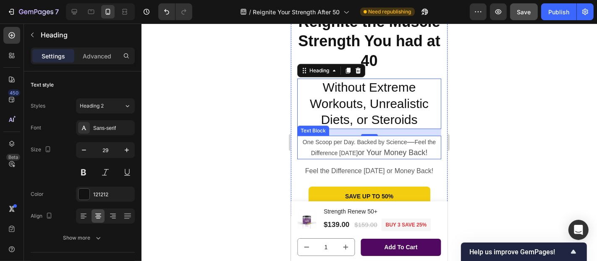
click at [368, 152] on p "One Scoop per Day. Backed by Science — Feel the Difference [DATE] or Your Money…" at bounding box center [369, 147] width 142 height 22
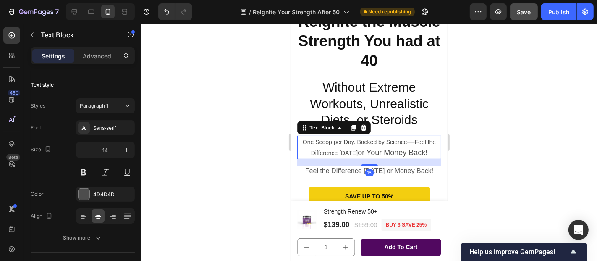
click at [393, 154] on span "or Your Money Back!" at bounding box center [392, 152] width 70 height 8
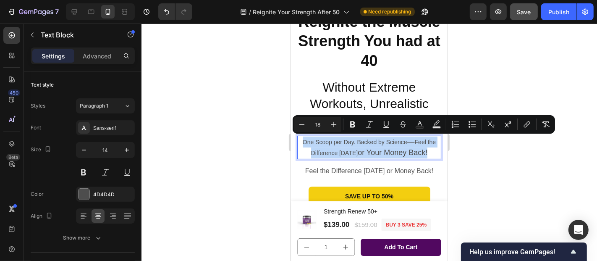
drag, startPoint x: 377, startPoint y: 162, endPoint x: 300, endPoint y: 141, distance: 80.0
click at [300, 141] on p "One Scoop per Day. Backed by Science — Feel the Difference [DATE] or Your Money…" at bounding box center [369, 147] width 142 height 22
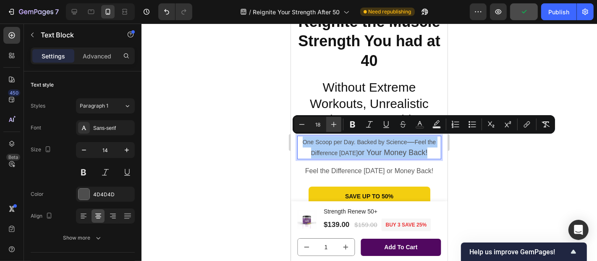
click at [335, 123] on icon "Editor contextual toolbar" at bounding box center [334, 124] width 8 height 8
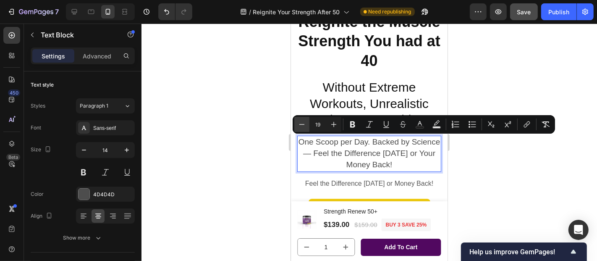
click at [305, 124] on icon "Editor contextual toolbar" at bounding box center [302, 124] width 8 height 8
type input "18"
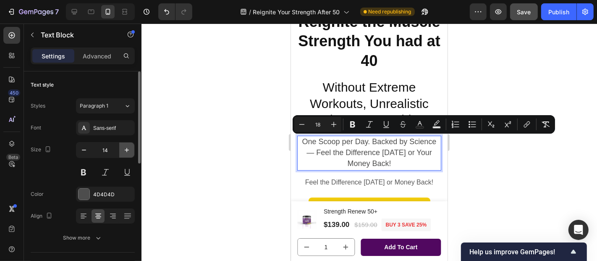
click at [125, 149] on icon "button" at bounding box center [127, 150] width 8 height 8
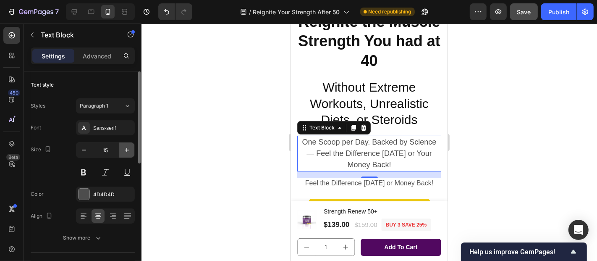
click at [125, 149] on icon "button" at bounding box center [127, 150] width 8 height 8
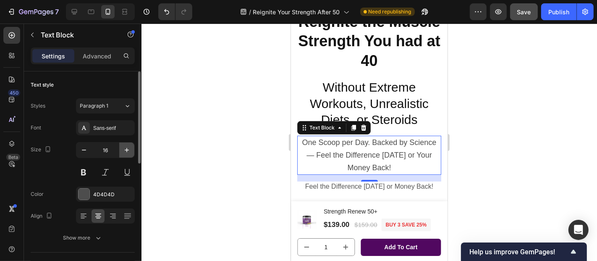
click at [125, 149] on icon "button" at bounding box center [127, 150] width 8 height 8
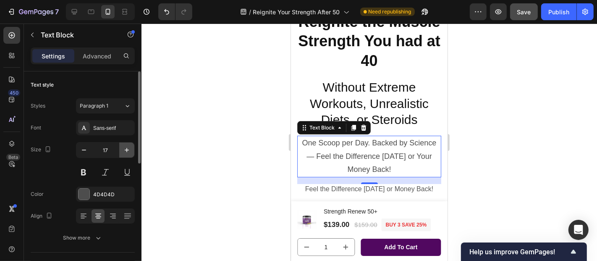
click at [125, 149] on icon "button" at bounding box center [127, 150] width 8 height 8
type input "18"
click at [491, 141] on div at bounding box center [368, 142] width 455 height 237
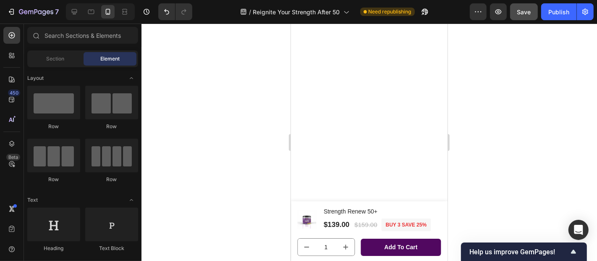
scroll to position [0, 0]
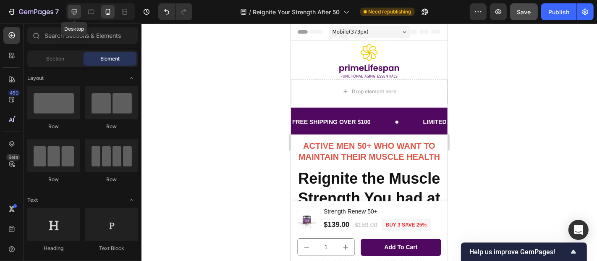
click at [73, 10] on icon at bounding box center [74, 12] width 8 height 8
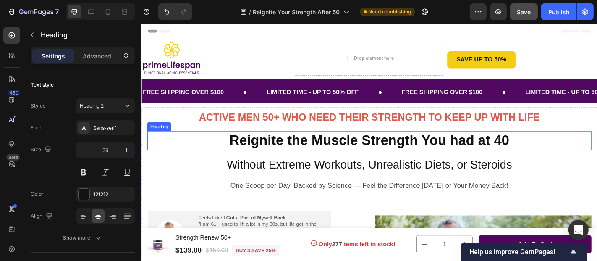
click at [377, 153] on strong "Reignite the Muscle Strength You had at 40" at bounding box center [392, 152] width 309 height 17
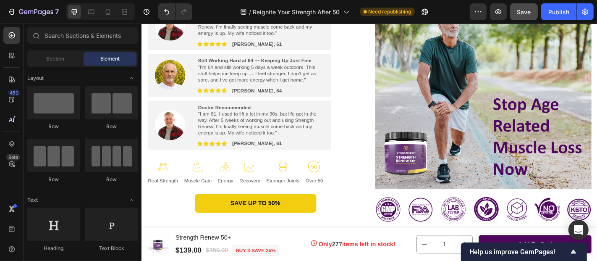
scroll to position [254, 0]
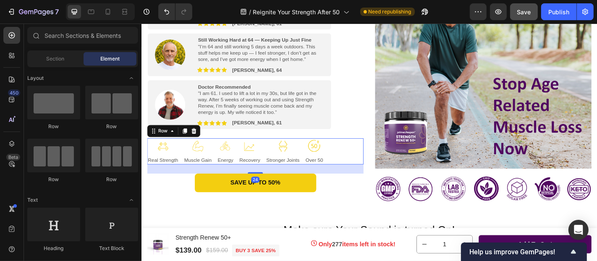
click at [363, 164] on div "Image Real Strength Text Block Image Muscle Gain Text Block Image Energy Text B…" at bounding box center [266, 164] width 239 height 29
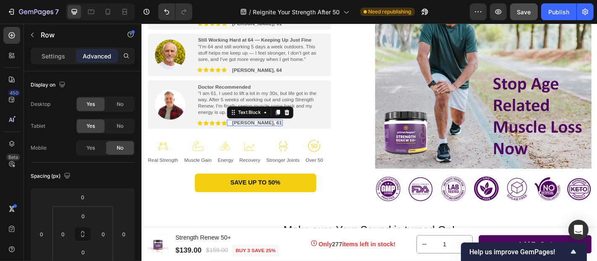
click at [242, 132] on strong "[PERSON_NAME], 61" at bounding box center [268, 133] width 55 height 6
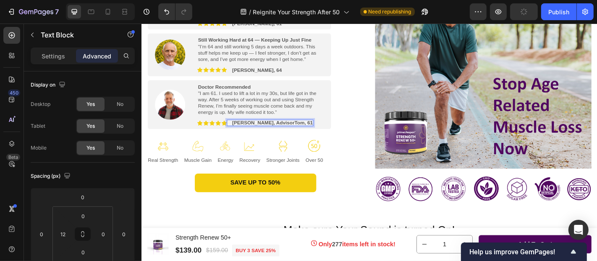
click at [255, 136] on div "[PERSON_NAME], AdvisorTom, 61" at bounding box center [286, 132] width 91 height 7
click at [254, 136] on p "[PERSON_NAME], AdvisorTom, 61" at bounding box center [285, 132] width 89 height 5
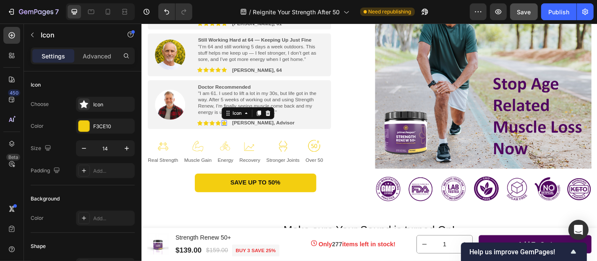
click at [232, 134] on div "Icon 0" at bounding box center [233, 133] width 6 height 6
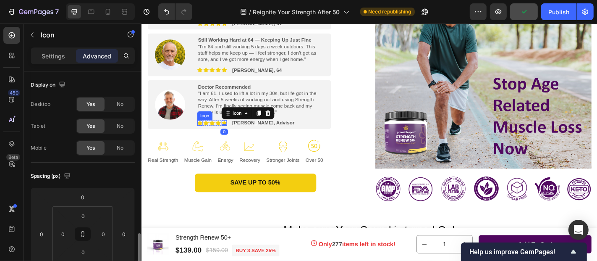
click at [207, 135] on div "Icon" at bounding box center [206, 133] width 6 height 6
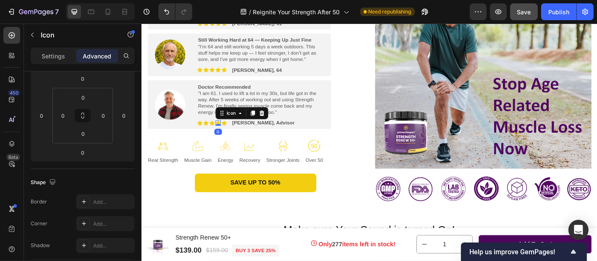
click at [226, 131] on icon at bounding box center [226, 132] width 6 height 5
click at [274, 123] on icon at bounding box center [274, 122] width 5 height 6
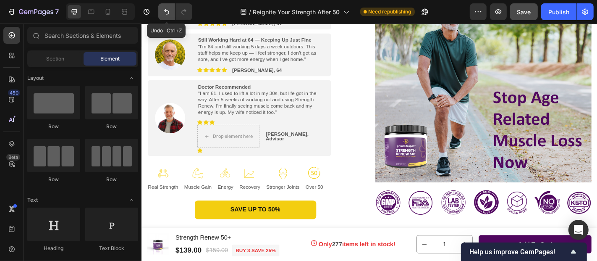
click at [166, 12] on icon "Undo/Redo" at bounding box center [166, 12] width 8 height 8
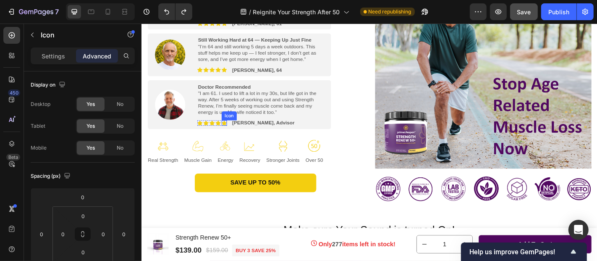
click at [233, 133] on icon at bounding box center [233, 132] width 6 height 5
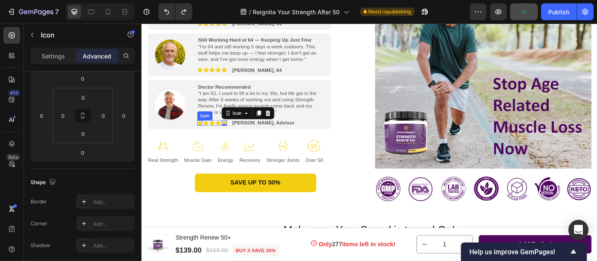
click at [207, 132] on icon at bounding box center [206, 132] width 6 height 5
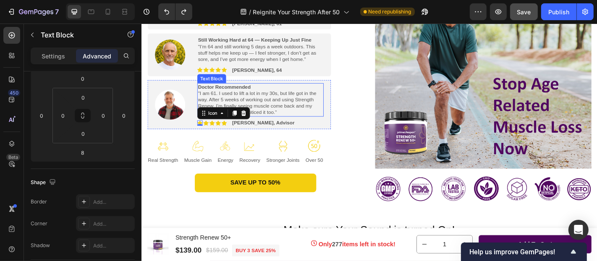
click at [306, 109] on span ""I am 61. I used to lift a lot in my 30s, but life got in the way. After 5 week…" at bounding box center [269, 111] width 131 height 28
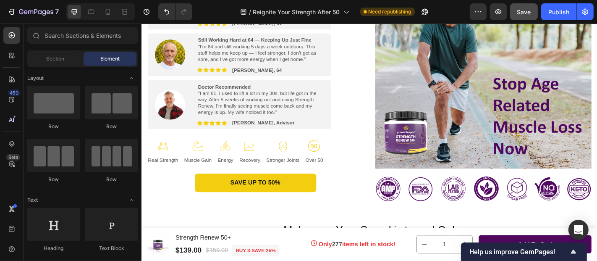
scroll to position [228, 0]
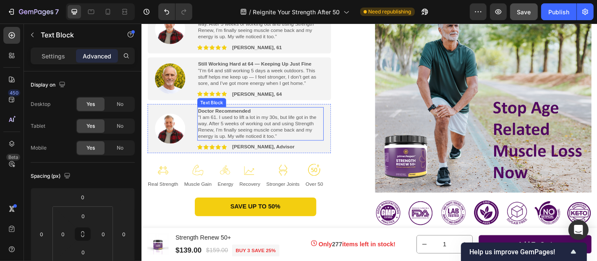
click at [247, 144] on p ""I am 61. I used to lift a lot in my 30s, but life got in the way. After 5 week…" at bounding box center [273, 137] width 138 height 29
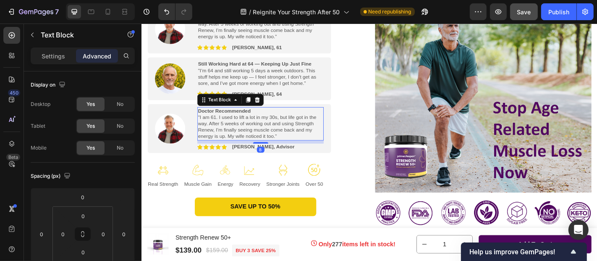
click at [248, 137] on span ""I am 61. I used to lift a lot in my 30s, but life got in the way. After 5 week…" at bounding box center [269, 137] width 131 height 28
click at [293, 148] on p ""I am 61. I used to lift a lot in my 30s, but life got in the way. After 5 week…" at bounding box center [273, 137] width 138 height 29
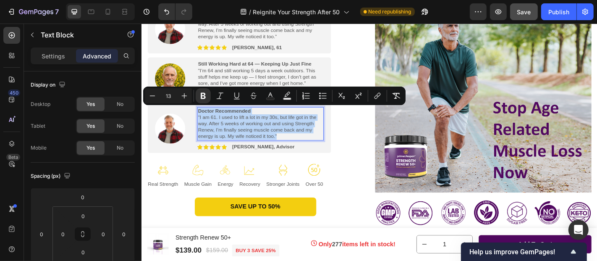
drag, startPoint x: 293, startPoint y: 148, endPoint x: 203, endPoint y: 120, distance: 93.9
click at [203, 120] on div "Doctor Recommended "I am 61. I used to lift a lot in my 30s, but life got in th…" at bounding box center [273, 133] width 140 height 37
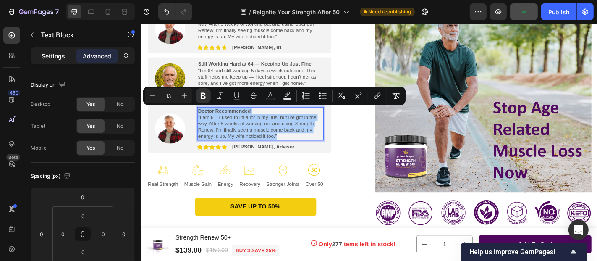
click at [55, 55] on p "Settings" at bounding box center [54, 56] width 24 height 9
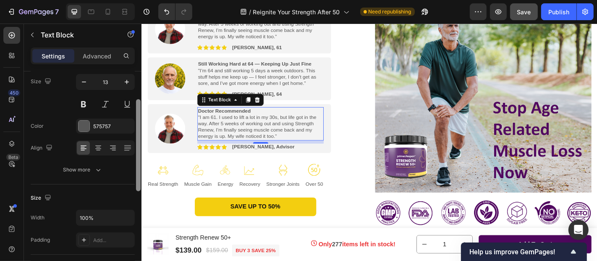
scroll to position [59, 0]
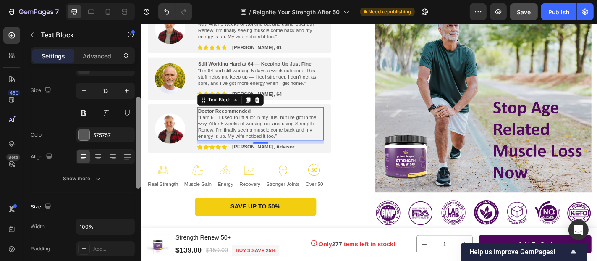
drag, startPoint x: 138, startPoint y: 139, endPoint x: 139, endPoint y: 164, distance: 25.6
click at [139, 164] on div at bounding box center [138, 143] width 5 height 92
click at [115, 134] on div "575757" at bounding box center [105, 135] width 24 height 8
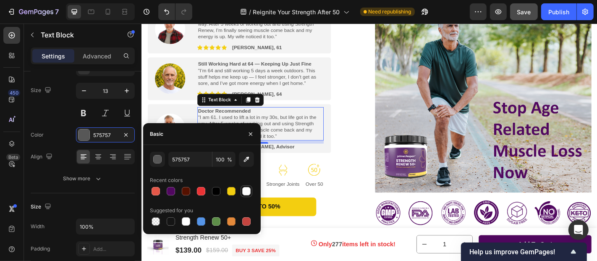
click at [246, 191] on div at bounding box center [246, 191] width 8 height 8
type input "FFFFFF"
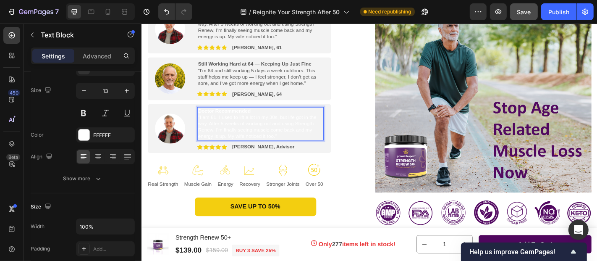
click at [209, 126] on span ""I am 61. I used to lift a lot in my 30s, but life got in the way. After 5 week…" at bounding box center [269, 137] width 131 height 28
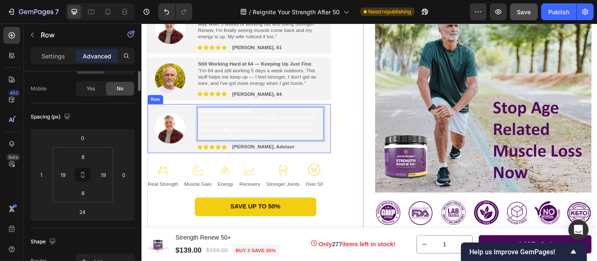
click at [346, 157] on div "Image Doctor Recommended "I am 61. I used to lift a lot in my 30s, but life got…" at bounding box center [249, 139] width 203 height 55
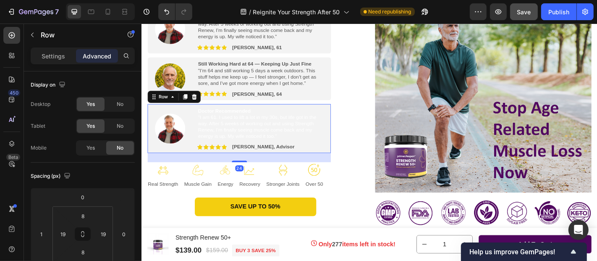
click at [346, 157] on div "Image Doctor Recommended "I am 61. I used to lift a lot in my 30s, but life got…" at bounding box center [249, 139] width 203 height 55
click at [55, 56] on p "Settings" at bounding box center [54, 56] width 24 height 9
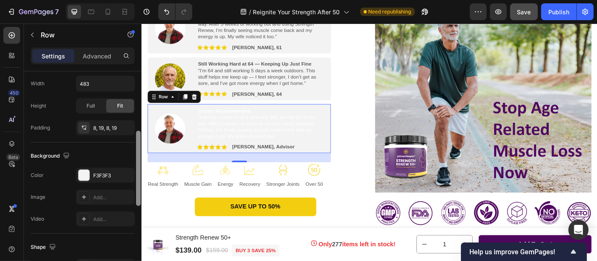
scroll to position [230, 0]
drag, startPoint x: 139, startPoint y: 97, endPoint x: 136, endPoint y: 178, distance: 81.1
click at [136, 178] on div at bounding box center [138, 189] width 5 height 75
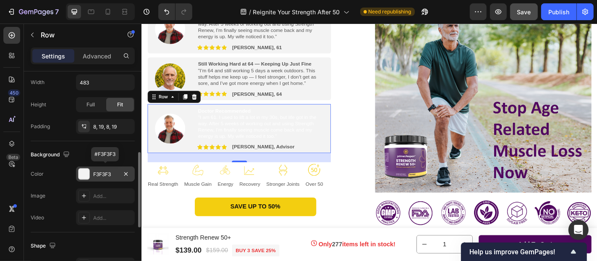
click at [97, 174] on div "F3F3F3" at bounding box center [105, 174] width 24 height 8
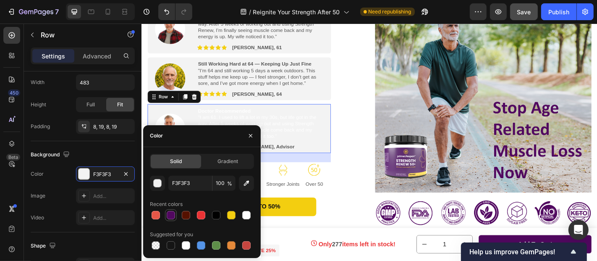
click at [170, 213] on div at bounding box center [171, 215] width 8 height 8
type input "510860"
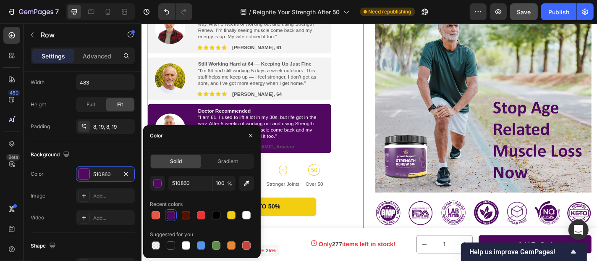
scroll to position [229, 0]
click at [370, 157] on div "Feel the Difference [DATE] or Money Back! Text Block Image Feels Like I Got a P…" at bounding box center [266, 124] width 239 height 244
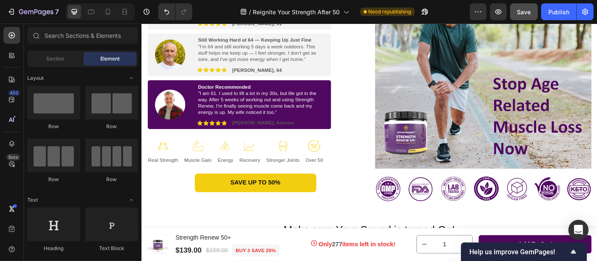
scroll to position [261, 0]
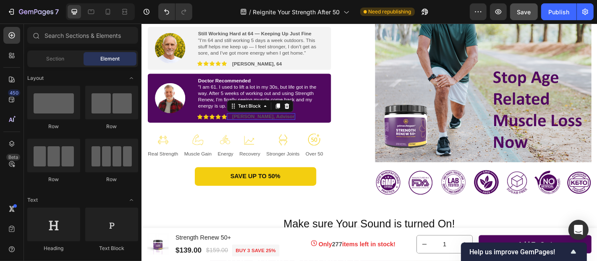
click at [301, 124] on strong "[PERSON_NAME], Advisor" at bounding box center [275, 126] width 69 height 6
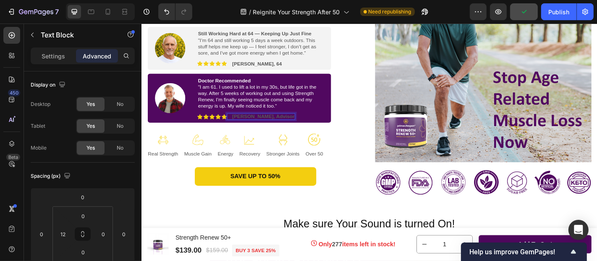
click at [243, 126] on strong "[PERSON_NAME], Advisor" at bounding box center [275, 126] width 69 height 6
click at [243, 124] on strong "[PERSON_NAME], Advisor" at bounding box center [275, 126] width 69 height 6
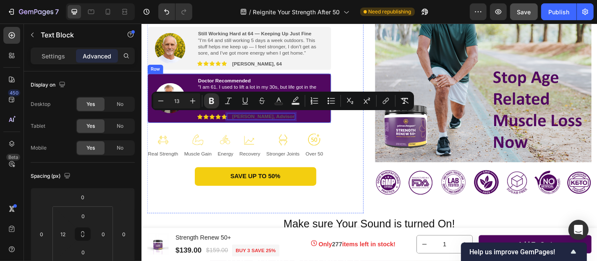
drag, startPoint x: 243, startPoint y: 123, endPoint x: 328, endPoint y: 130, distance: 85.5
click at [328, 130] on div "Image Doctor Recommended "I am 61. I used to lift a lot in my 30s, but life got…" at bounding box center [249, 106] width 203 height 55
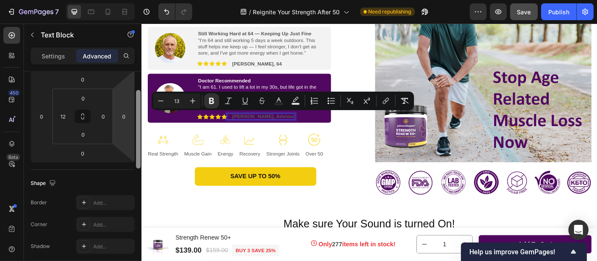
scroll to position [0, 0]
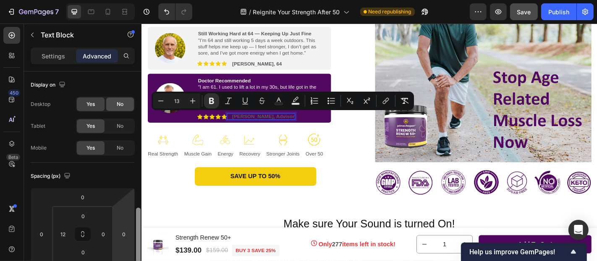
drag, startPoint x: 139, startPoint y: 120, endPoint x: 132, endPoint y: 109, distance: 13.2
click at [132, 109] on div "Display on Desktop Yes No Tablet Yes No Mobile Yes No Spacing (px) 0 0 0 0 0 12…" at bounding box center [83, 177] width 118 height 213
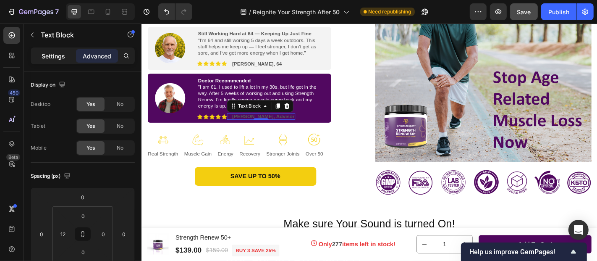
click at [50, 52] on p "Settings" at bounding box center [54, 56] width 24 height 9
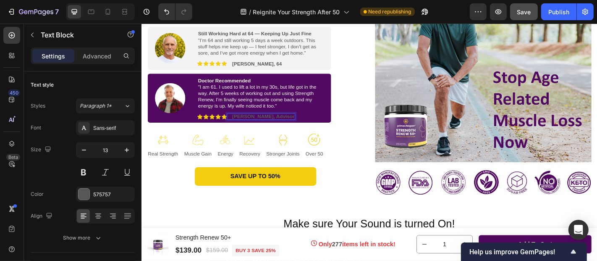
click at [243, 126] on strong "[PERSON_NAME], Advisor" at bounding box center [275, 126] width 69 height 6
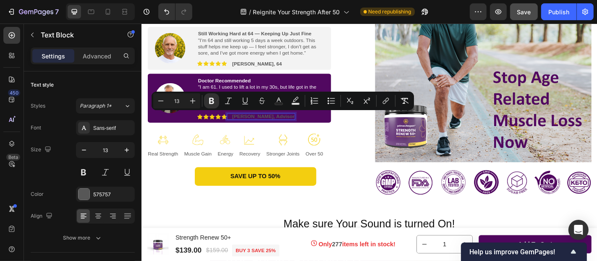
drag, startPoint x: 242, startPoint y: 125, endPoint x: 326, endPoint y: 128, distance: 84.4
click at [108, 196] on div "575757" at bounding box center [105, 195] width 24 height 8
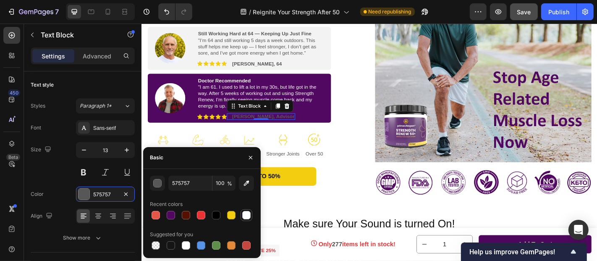
click at [243, 215] on div at bounding box center [246, 215] width 8 height 8
type input "FFFFFF"
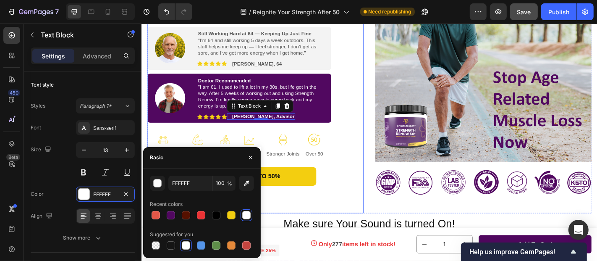
click at [374, 128] on div "Feel the Difference [DATE] or Money Back! Text Block Image Feels Like I Got a P…" at bounding box center [266, 91] width 239 height 244
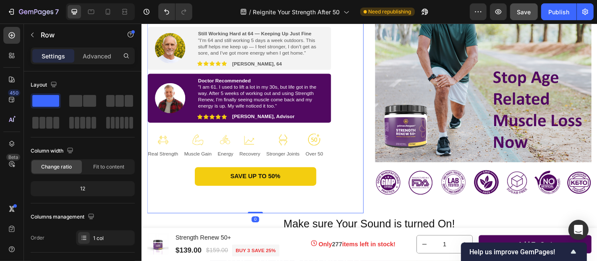
click at [376, 129] on div "Feel the Difference [DATE] or Money Back! Text Block Image Feels Like I Got a P…" at bounding box center [266, 91] width 239 height 244
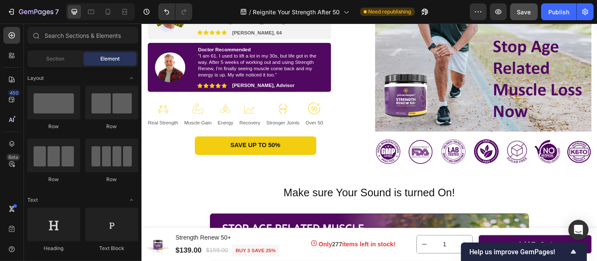
scroll to position [273, 0]
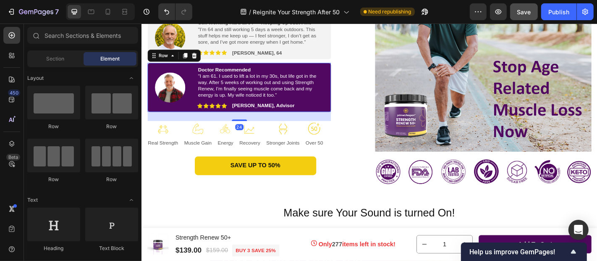
click at [350, 103] on div "Image Doctor Recommended "I am 61. I used to lift a lot in my 30s, but life got…" at bounding box center [249, 94] width 203 height 55
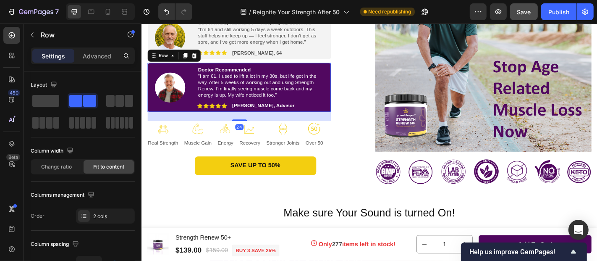
click at [346, 101] on div "Image Doctor Recommended "I am 61. I used to lift a lot in my 30s, but life got…" at bounding box center [249, 94] width 203 height 55
click at [91, 60] on div "Advanced" at bounding box center [97, 55] width 42 height 13
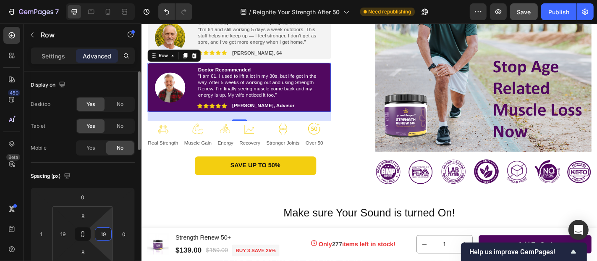
click at [106, 233] on input "19" at bounding box center [103, 234] width 13 height 13
type input "19"
click at [343, 96] on div "Image Doctor Recommended "I am 61. I used to lift a lot in my 30s, but life got…" at bounding box center [249, 94] width 203 height 55
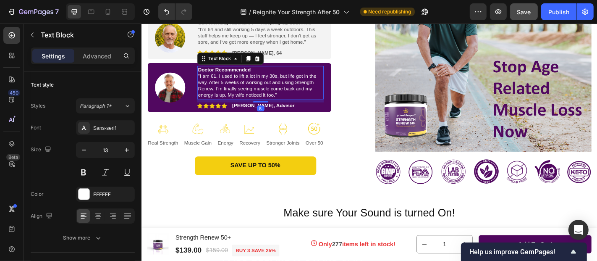
click at [315, 91] on p ""I am 61. I used to lift a lot in my 30s, but life got in the way. After 5 week…" at bounding box center [273, 92] width 138 height 29
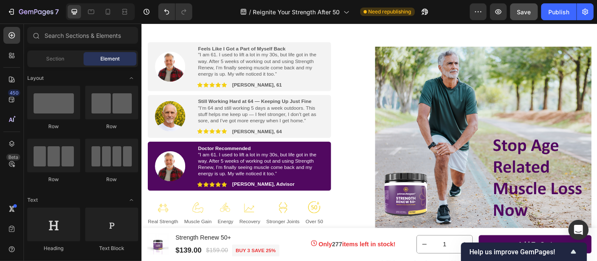
scroll to position [194, 0]
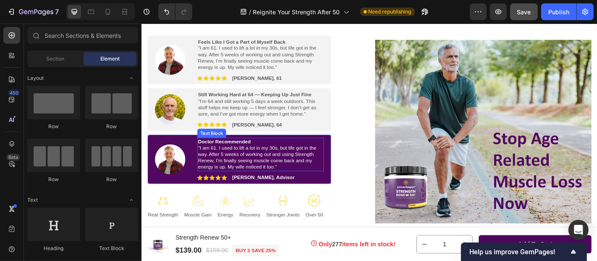
click at [249, 166] on span ""I am 61. I used to lift a lot in my 30s, but life got in the way. After 5 week…" at bounding box center [269, 171] width 131 height 28
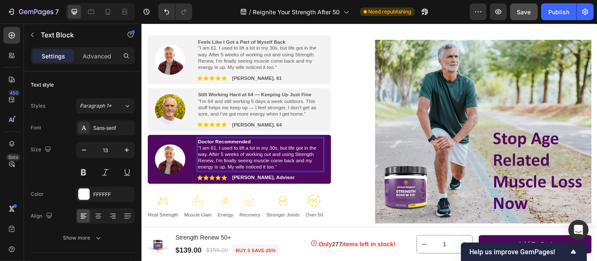
click at [285, 174] on span ""I am 61. I used to lift a lot in my 30s, but life got in the way. After 5 week…" at bounding box center [269, 171] width 131 height 28
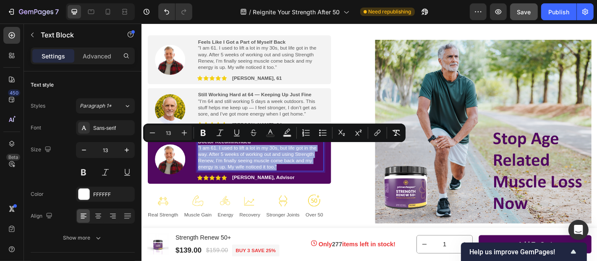
drag, startPoint x: 295, startPoint y: 179, endPoint x: 203, endPoint y: 160, distance: 94.3
click at [203, 160] on div "Doctor Recommended "I am 61. I used to lift a lot in my 30s, but life got in th…" at bounding box center [273, 167] width 140 height 37
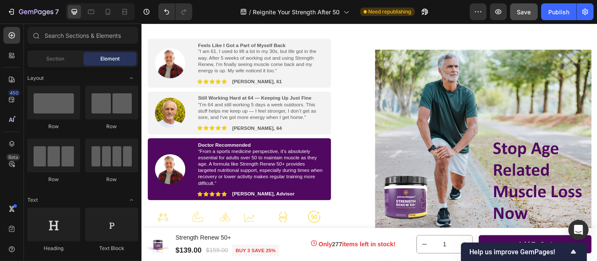
scroll to position [212, 0]
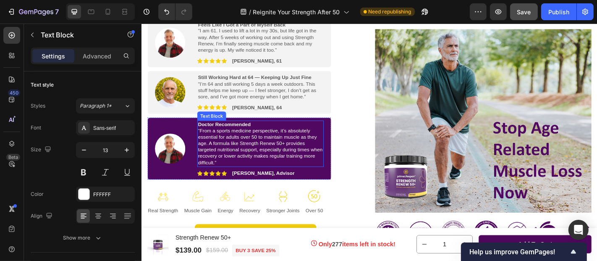
click at [294, 169] on span "“From a sports medicine perspective, it’s absolutely essential for adults over …" at bounding box center [273, 160] width 138 height 42
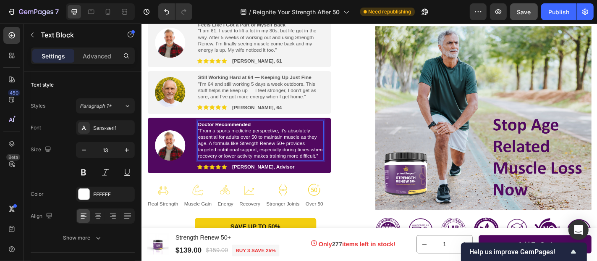
click at [213, 156] on span "“From a sports medicine perspective, it’s absolutely essential for adults over …" at bounding box center [273, 156] width 138 height 35
click at [375, 151] on div "Feel the Difference [DATE] or Money Back! Text Block Image Feels Like I Got a P…" at bounding box center [266, 142] width 239 height 251
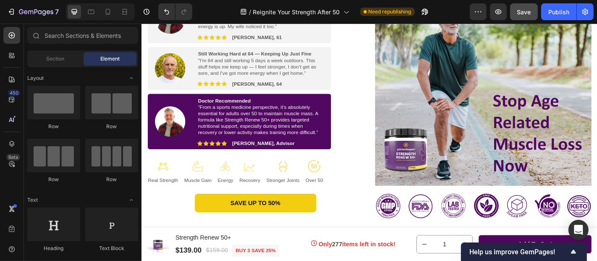
scroll to position [246, 0]
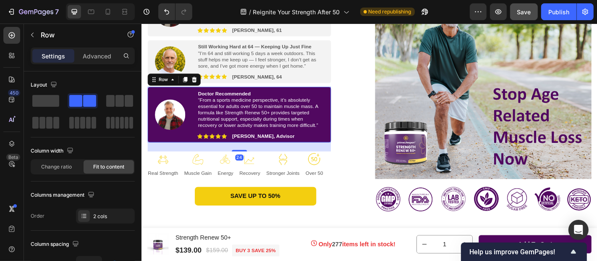
click at [348, 149] on div "Image Doctor Recommended “From a sports medicine perspective, it’s absolutely e…" at bounding box center [249, 123] width 203 height 61
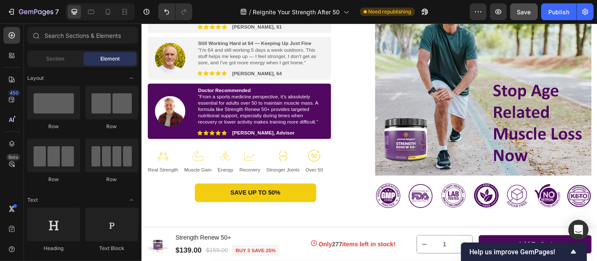
scroll to position [235, 0]
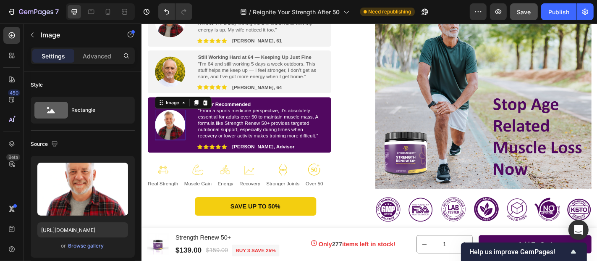
click at [171, 132] on img at bounding box center [173, 134] width 34 height 33
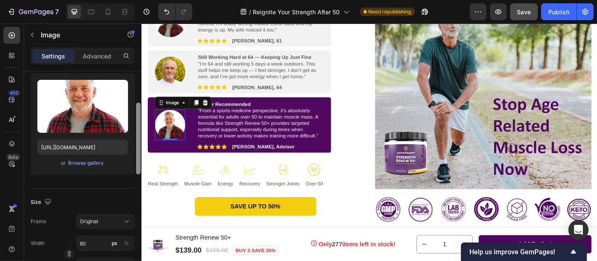
scroll to position [85, 0]
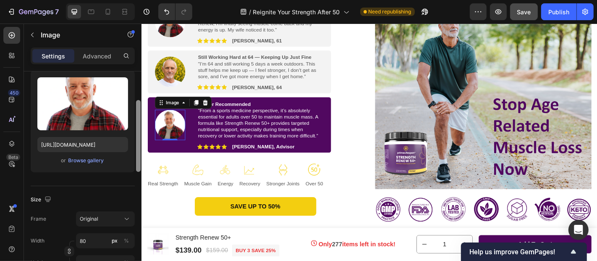
drag, startPoint x: 138, startPoint y: 115, endPoint x: 139, endPoint y: 144, distance: 29.0
click at [139, 144] on div at bounding box center [138, 136] width 5 height 72
click at [81, 160] on div "Browse gallery" at bounding box center [86, 161] width 36 height 8
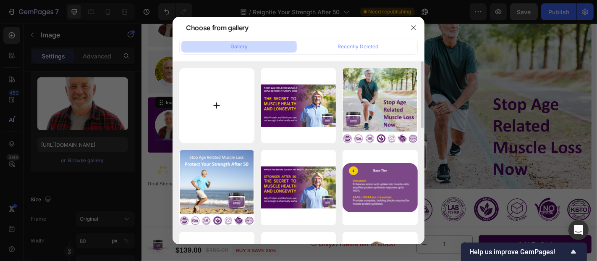
click at [216, 105] on input "file" at bounding box center [216, 105] width 75 height 75
type input "C:\fakepath\[PERSON_NAME] gem.png"
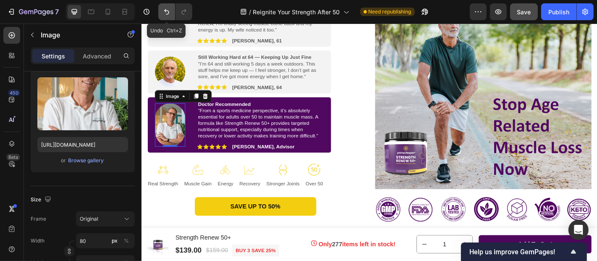
click at [167, 10] on icon "Undo/Redo" at bounding box center [166, 11] width 5 height 5
type input "[URL][DOMAIN_NAME]"
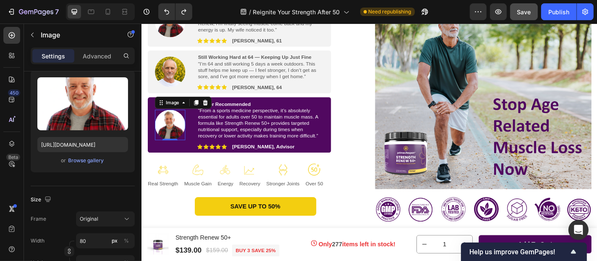
click at [180, 133] on img at bounding box center [173, 134] width 34 height 33
click at [82, 161] on div "Browse gallery" at bounding box center [86, 161] width 36 height 8
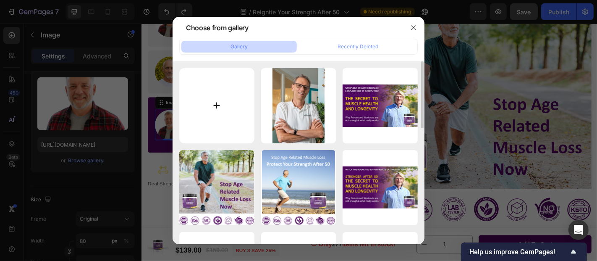
click at [217, 107] on input "file" at bounding box center [216, 105] width 75 height 75
type input "C:\fakepath\Christian square.png"
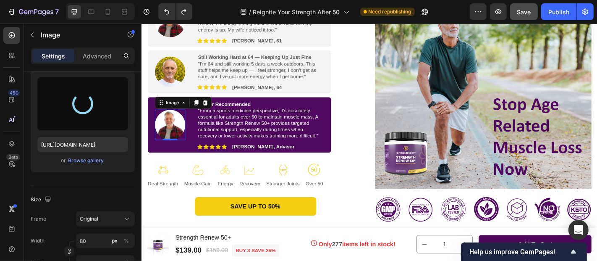
type input "[URL][DOMAIN_NAME]"
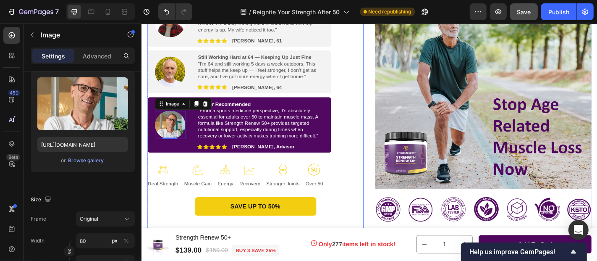
click at [366, 136] on div "Feel the Difference [DATE] or Money Back! Text Block Image Feels Like I Got a P…" at bounding box center [266, 120] width 239 height 251
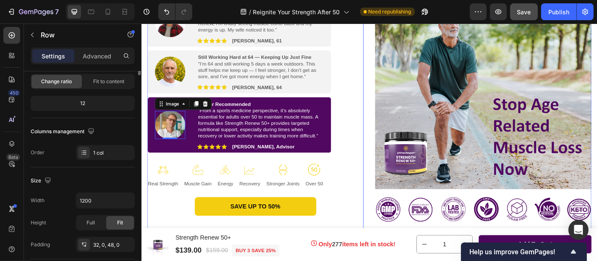
scroll to position [0, 0]
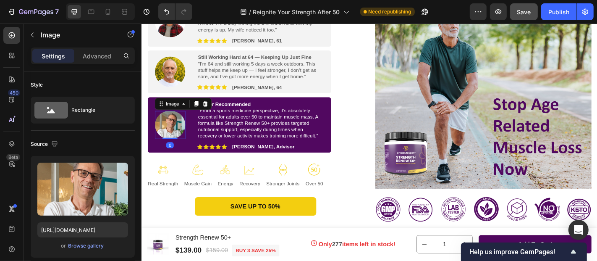
click at [173, 137] on img at bounding box center [173, 135] width 34 height 31
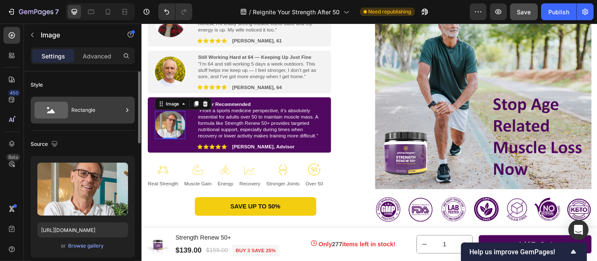
click at [128, 109] on icon at bounding box center [127, 110] width 8 height 8
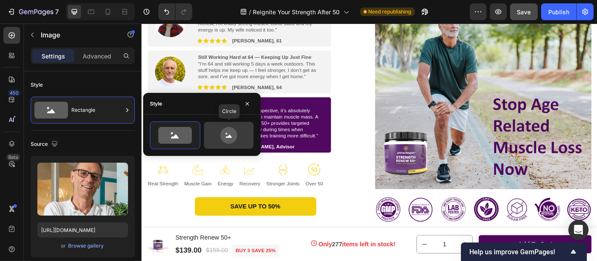
click at [230, 136] on icon at bounding box center [228, 135] width 6 height 3
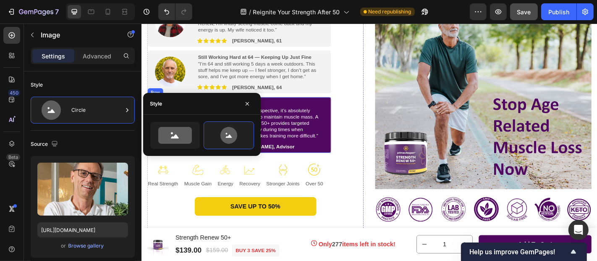
click at [345, 116] on div "Image 0 Doctor Recommended “From a sports medicine perspective, it’s absolutely…" at bounding box center [249, 135] width 203 height 61
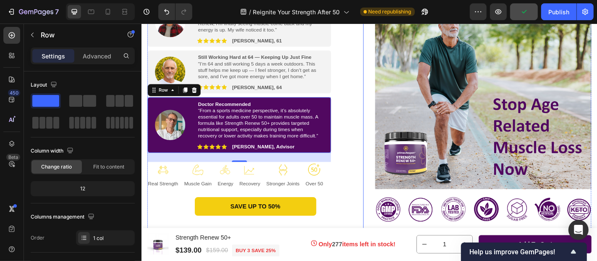
click at [369, 113] on div "Feel the Difference [DATE] or Money Back! Text Block Image Feels Like I Got a P…" at bounding box center [266, 120] width 239 height 251
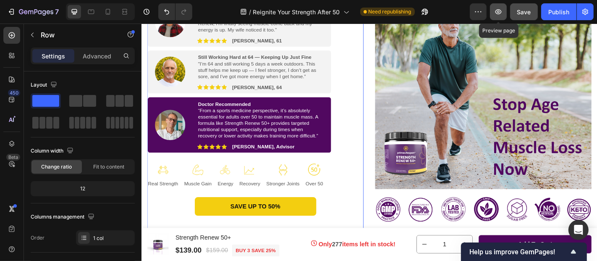
click at [498, 13] on icon "button" at bounding box center [498, 11] width 3 height 3
click at [178, 134] on img at bounding box center [173, 135] width 34 height 34
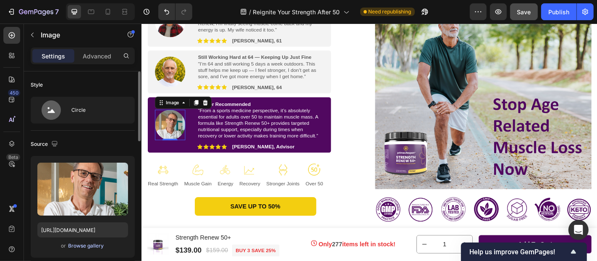
click at [89, 246] on div "Browse gallery" at bounding box center [86, 246] width 36 height 8
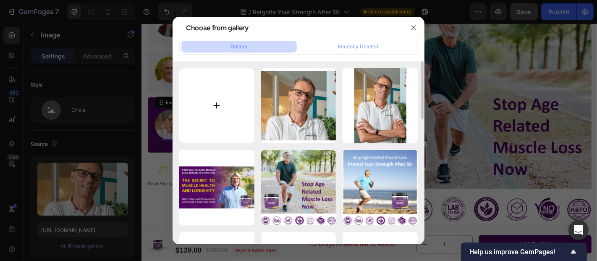
click at [213, 104] on input "file" at bounding box center [216, 105] width 75 height 75
type input "C:\fakepath\Christian square.png"
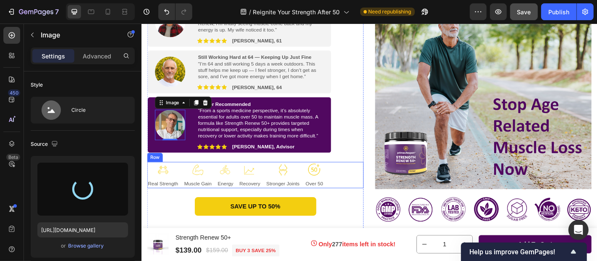
type input "[URL][DOMAIN_NAME]"
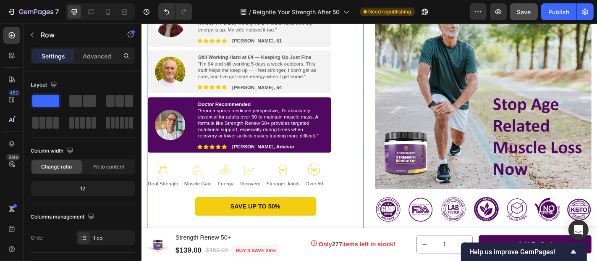
click at [366, 129] on div "Feel the Difference [DATE] or Money Back! Text Block Image Feels Like I Got a P…" at bounding box center [266, 120] width 239 height 251
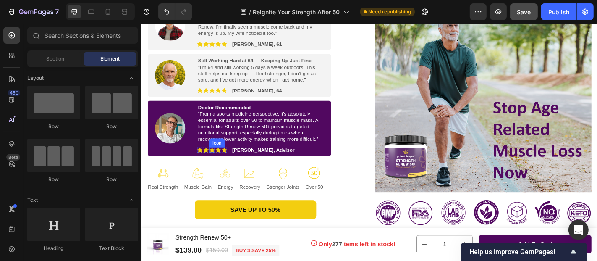
click at [220, 161] on icon at bounding box center [219, 163] width 6 height 6
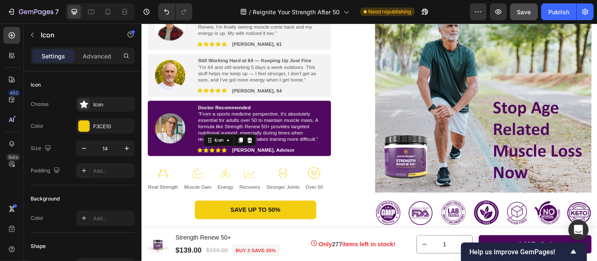
click at [209, 159] on div "Icon Icon 0 Icon Icon Icon Icon List" at bounding box center [219, 162] width 33 height 7
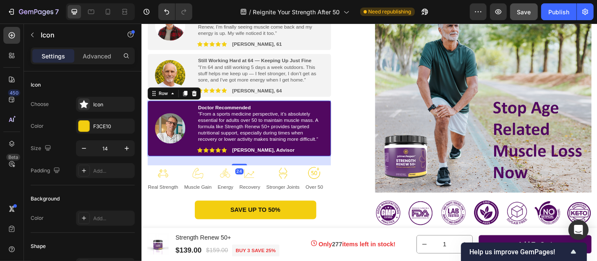
click at [194, 162] on div "Image Doctor Recommended “From a sports medicine perspective, it’s absolutely e…" at bounding box center [249, 138] width 203 height 61
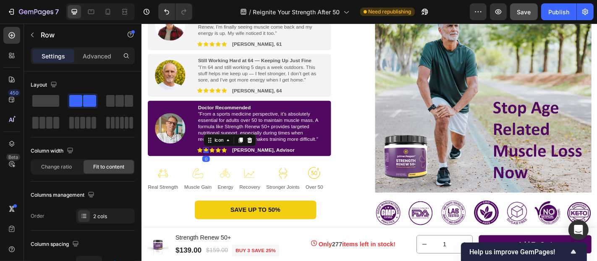
click at [213, 165] on div "Icon 0" at bounding box center [212, 163] width 6 height 6
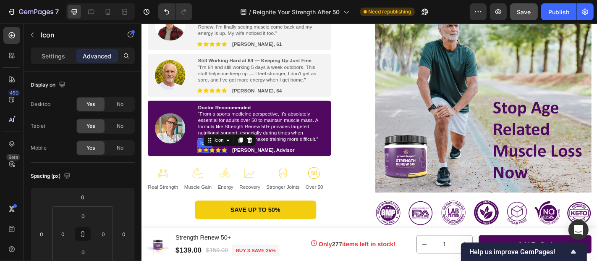
click at [205, 163] on icon at bounding box center [206, 162] width 6 height 5
click at [230, 164] on div "Icon 0" at bounding box center [233, 163] width 6 height 6
click at [279, 151] on icon at bounding box center [280, 152] width 5 height 6
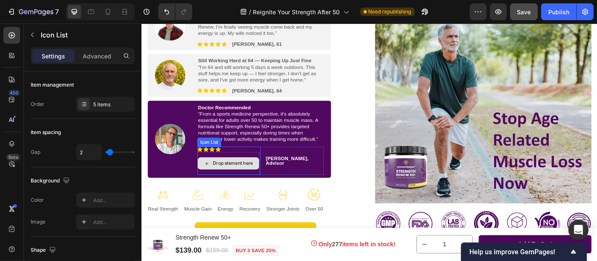
click at [266, 165] on div "Drop element here" at bounding box center [237, 177] width 69 height 25
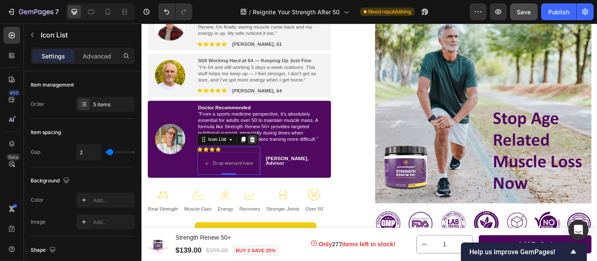
click at [262, 150] on icon at bounding box center [263, 151] width 5 height 6
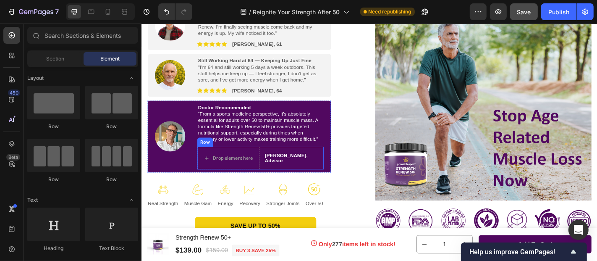
click at [313, 163] on div "[PERSON_NAME], Advisor Text Block" at bounding box center [307, 171] width 71 height 25
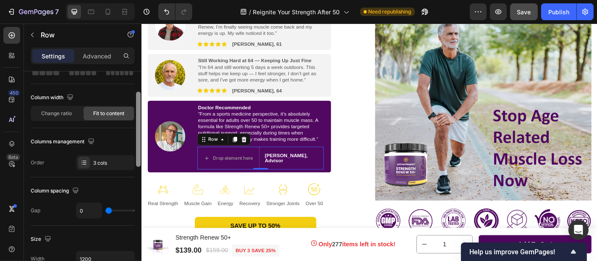
scroll to position [55, 0]
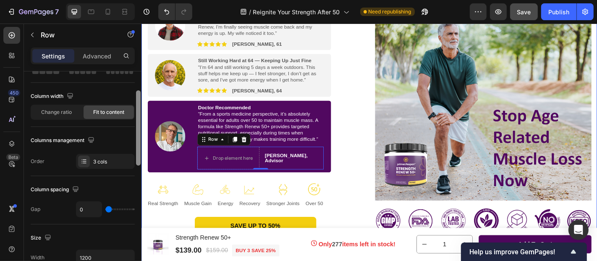
drag, startPoint x: 279, startPoint y: 157, endPoint x: 141, endPoint y: 158, distance: 138.1
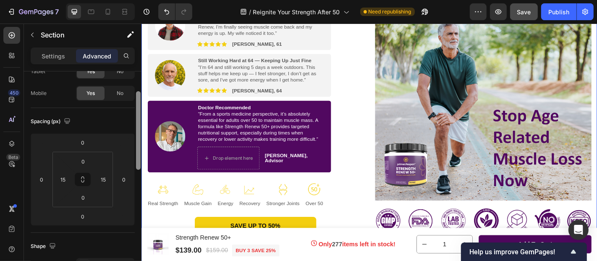
scroll to position [0, 0]
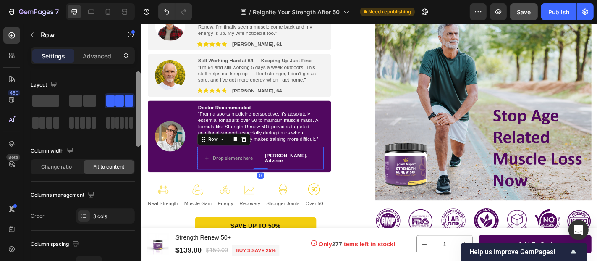
click at [327, 163] on div "[PERSON_NAME], Advisor Text Block" at bounding box center [307, 171] width 71 height 25
click at [226, 162] on div "Drop element here" at bounding box center [237, 171] width 69 height 25
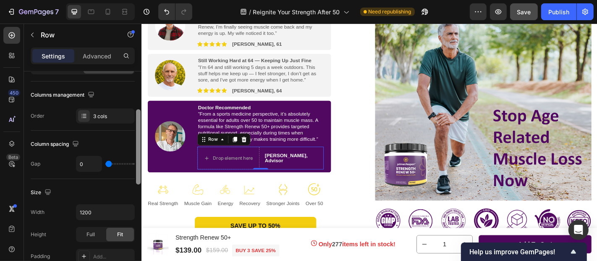
scroll to position [109, 0]
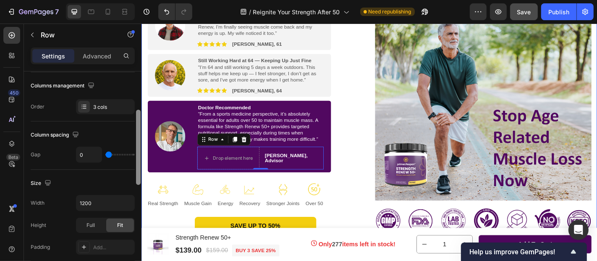
drag, startPoint x: 278, startPoint y: 153, endPoint x: 141, endPoint y: 191, distance: 142.6
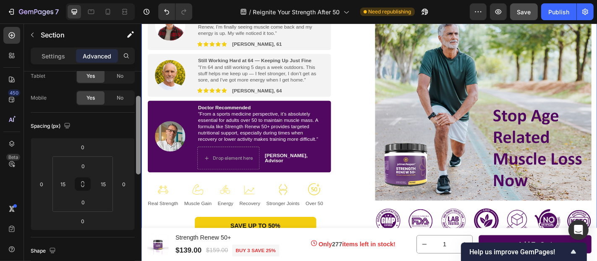
scroll to position [0, 0]
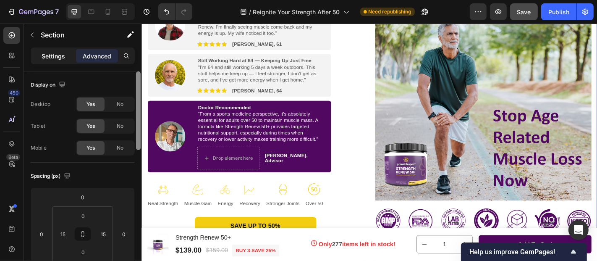
click at [55, 55] on p "Settings" at bounding box center [54, 56] width 24 height 9
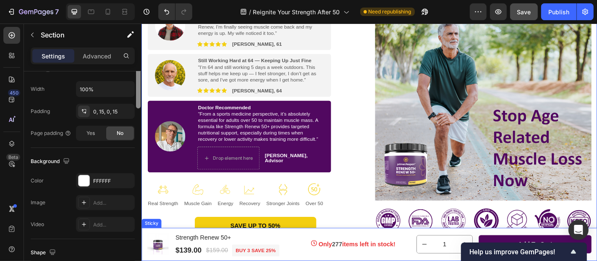
scroll to position [96, 0]
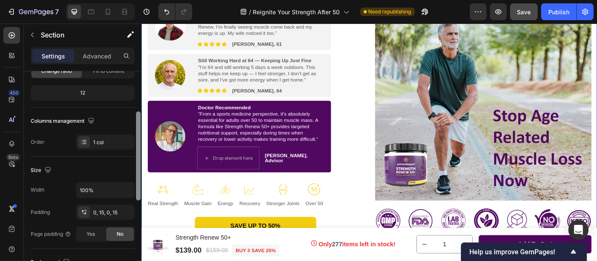
drag, startPoint x: 139, startPoint y: 135, endPoint x: 141, endPoint y: 175, distance: 40.4
click at [141, 175] on div at bounding box center [138, 178] width 6 height 214
click at [109, 210] on div "0, 15, 0, 15" at bounding box center [105, 213] width 24 height 8
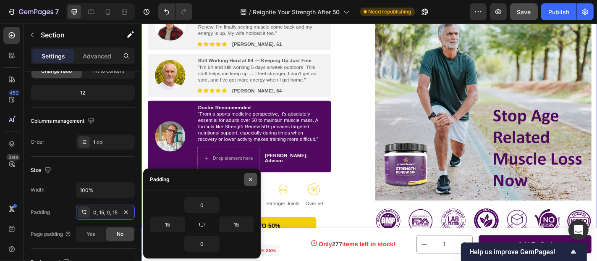
click at [250, 179] on icon "button" at bounding box center [250, 178] width 3 height 3
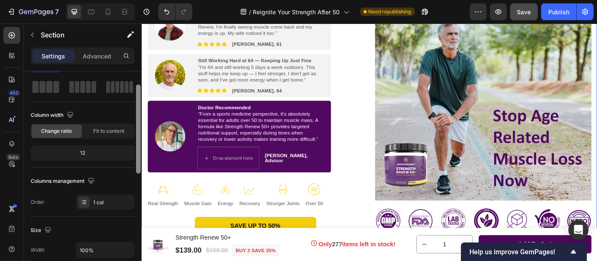
scroll to position [33, 0]
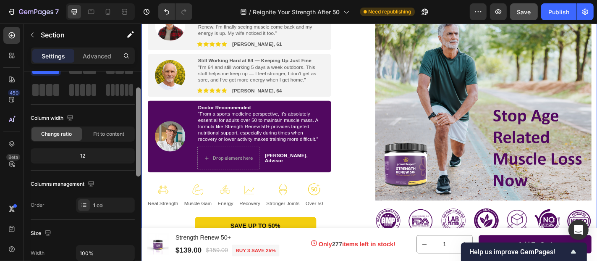
drag, startPoint x: 139, startPoint y: 141, endPoint x: 135, endPoint y: 114, distance: 26.7
click at [135, 114] on div at bounding box center [138, 180] width 6 height 214
click at [55, 134] on span "Change ratio" at bounding box center [57, 134] width 31 height 8
click at [87, 156] on div "12" at bounding box center [82, 156] width 101 height 12
click at [83, 153] on div "12" at bounding box center [82, 156] width 101 height 12
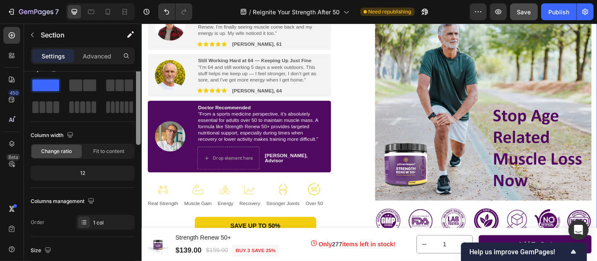
scroll to position [0, 0]
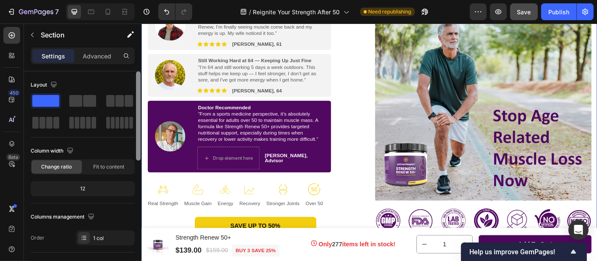
drag, startPoint x: 137, startPoint y: 131, endPoint x: 136, endPoint y: 110, distance: 20.6
click at [136, 110] on div at bounding box center [138, 115] width 5 height 89
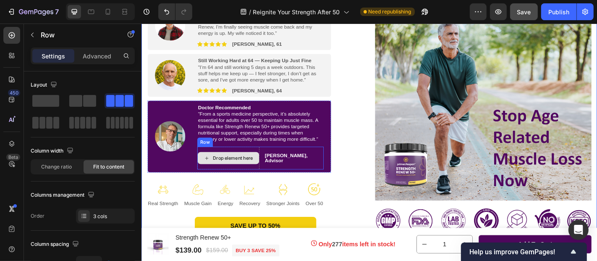
click at [225, 163] on div "Drop element here" at bounding box center [237, 171] width 69 height 25
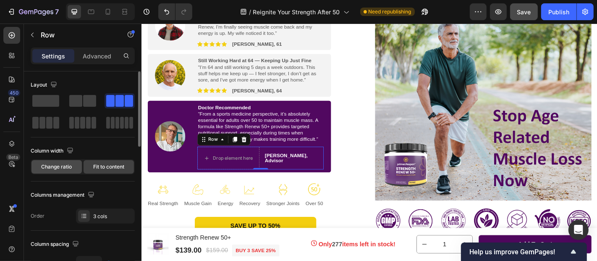
click at [65, 166] on span "Change ratio" at bounding box center [57, 167] width 31 height 8
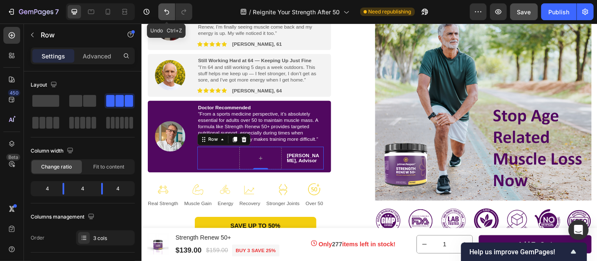
click at [167, 13] on icon "Undo/Redo" at bounding box center [166, 12] width 8 height 8
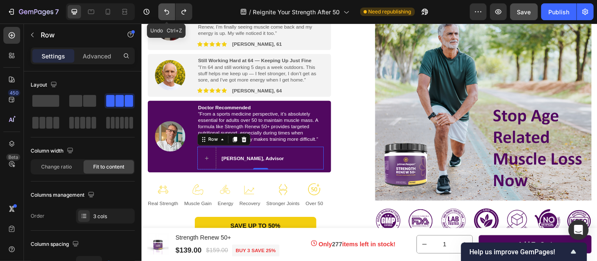
click at [167, 13] on icon "Undo/Redo" at bounding box center [166, 12] width 8 height 8
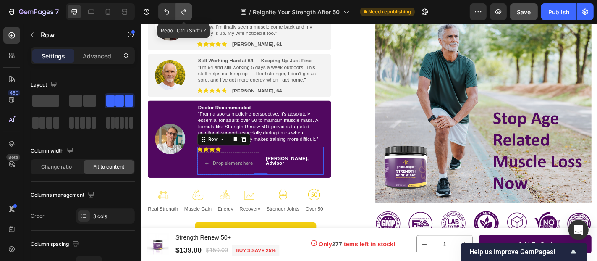
click at [186, 13] on icon "Undo/Redo" at bounding box center [184, 12] width 8 height 8
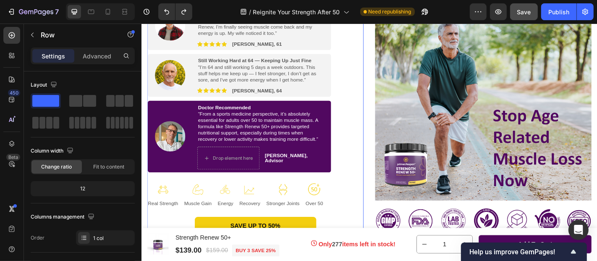
click at [376, 123] on div "Feel the Difference [DATE] or Money Back! Text Block Image Feels Like I Got a P…" at bounding box center [266, 132] width 239 height 269
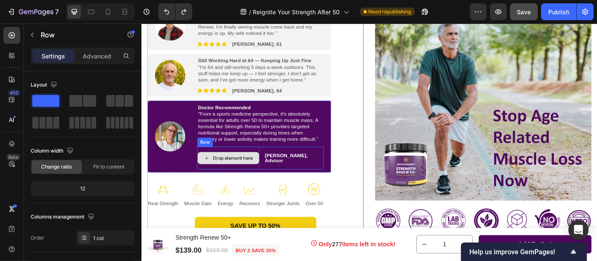
click at [262, 163] on div "Drop element here" at bounding box center [237, 171] width 69 height 25
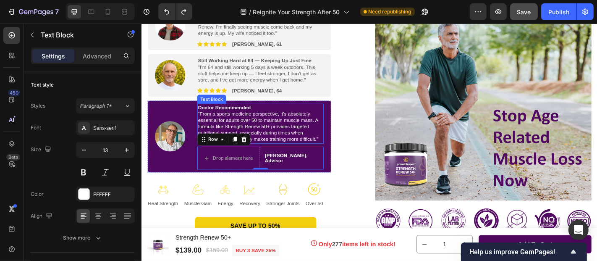
click at [335, 152] on span "“From a sports medicine perspective, it’s absolutely essential for adults over …" at bounding box center [270, 137] width 133 height 35
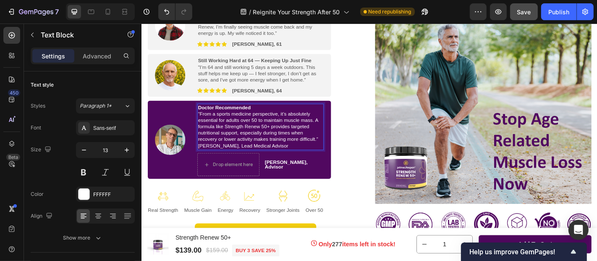
click at [304, 160] on span "[PERSON_NAME], Lead Medical Advisor" at bounding box center [254, 158] width 100 height 6
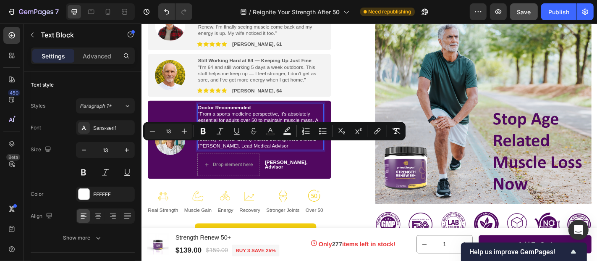
drag, startPoint x: 322, startPoint y: 159, endPoint x: 205, endPoint y: 157, distance: 117.6
click at [205, 157] on p "[PERSON_NAME], Lead Medical Advisor" at bounding box center [273, 158] width 138 height 7
click at [204, 132] on icon "Editor contextual toolbar" at bounding box center [203, 131] width 8 height 8
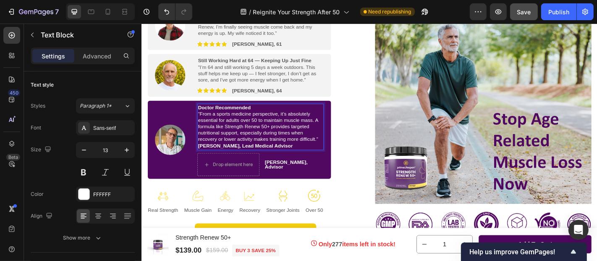
click at [336, 151] on span "“From a sports medicine perspective, it’s absolutely essential for adults over …" at bounding box center [270, 137] width 133 height 35
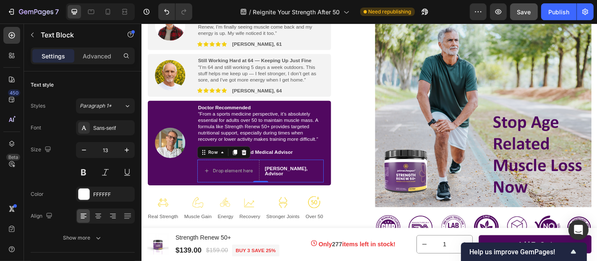
click at [323, 176] on div "[PERSON_NAME], Advisor Text Block" at bounding box center [307, 185] width 71 height 25
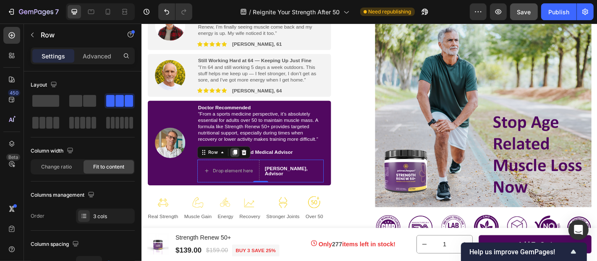
click at [243, 163] on icon at bounding box center [244, 165] width 5 height 6
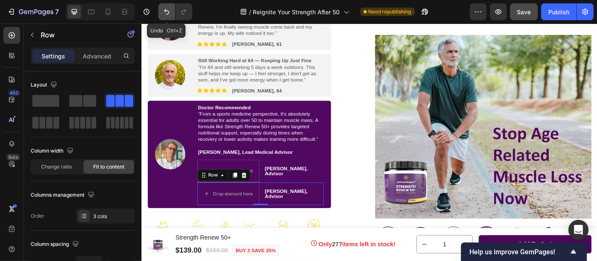
click at [167, 13] on icon "Undo/Redo" at bounding box center [166, 12] width 8 height 8
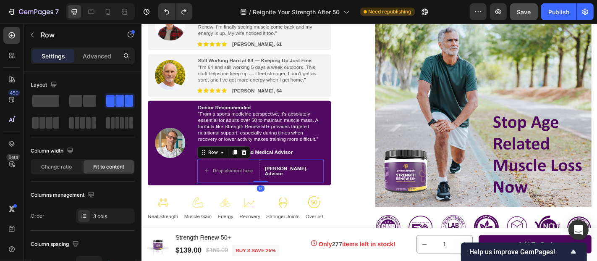
click at [315, 177] on div "[PERSON_NAME], Advisor Text Block" at bounding box center [307, 185] width 71 height 25
click at [253, 165] on icon at bounding box center [254, 165] width 7 height 7
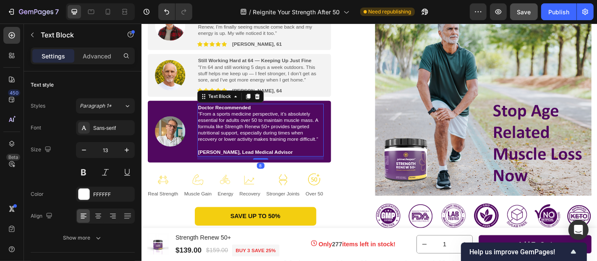
click at [213, 157] on p "Rich Text Editor. Editing area: main" at bounding box center [273, 158] width 138 height 7
click at [234, 137] on span "“From a sports medicine perspective, it’s absolutely essential for adults over …" at bounding box center [270, 137] width 133 height 35
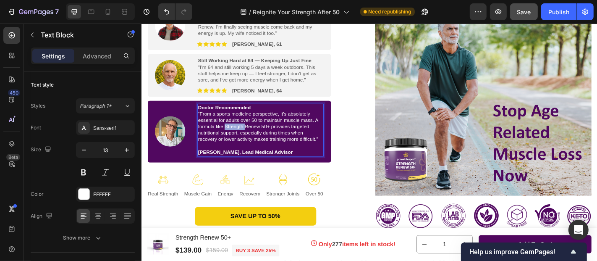
click at [234, 137] on span "“From a sports medicine perspective, it’s absolutely essential for adults over …" at bounding box center [270, 137] width 133 height 35
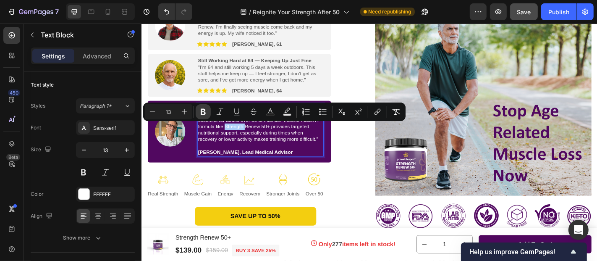
click at [205, 114] on icon "Editor contextual toolbar" at bounding box center [203, 112] width 5 height 6
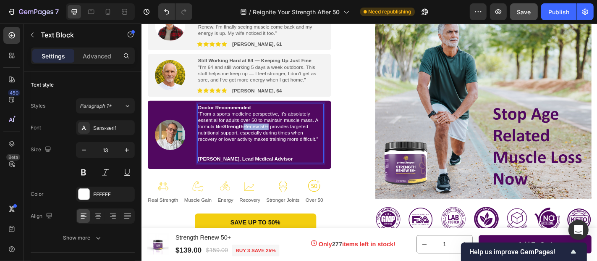
drag, startPoint x: 285, startPoint y: 139, endPoint x: 256, endPoint y: 136, distance: 29.5
click at [256, 136] on span "“From a sports medicine perspective, it’s absolutely essential for adults over …" at bounding box center [270, 137] width 133 height 35
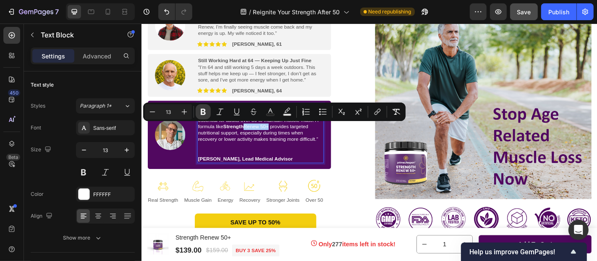
click at [201, 110] on icon "Editor contextual toolbar" at bounding box center [203, 112] width 5 height 6
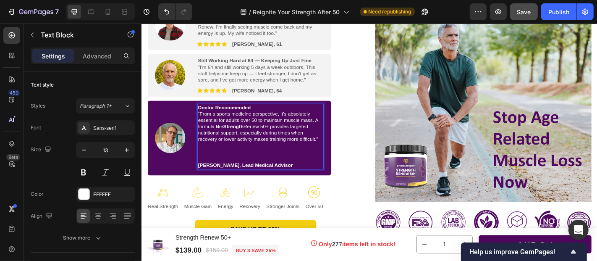
click at [240, 162] on p "“From a sports medicine perspective, it’s absolutely essential for adults over …" at bounding box center [273, 148] width 138 height 57
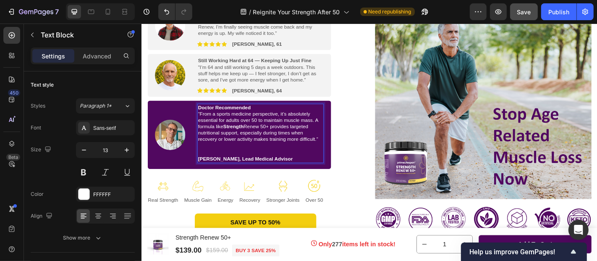
click at [232, 160] on p "“From a sports medicine perspective, it’s absolutely essential for adults over …" at bounding box center [273, 145] width 138 height 50
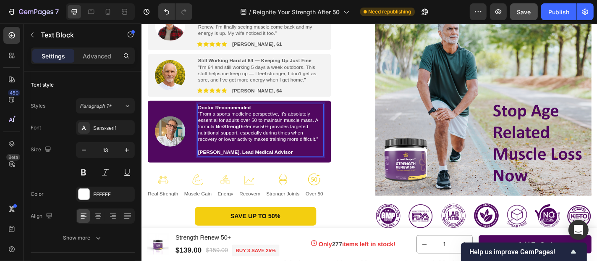
click at [280, 137] on span "“From a sports medicine perspective, it’s absolutely essential for adults over …" at bounding box center [270, 137] width 133 height 35
drag, startPoint x: 283, startPoint y: 138, endPoint x: 257, endPoint y: 137, distance: 26.5
click at [257, 137] on span "“From a sports medicine perspective, it’s absolutely essential for adults over …" at bounding box center [270, 137] width 133 height 35
click at [238, 135] on strong "Strength" at bounding box center [242, 137] width 22 height 6
drag, startPoint x: 234, startPoint y: 136, endPoint x: 284, endPoint y: 137, distance: 50.4
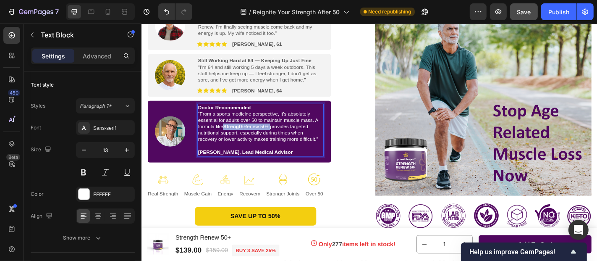
click at [284, 137] on span "“From a sports medicine perspective, it’s absolutely essential for adults over …" at bounding box center [270, 137] width 133 height 35
click at [271, 131] on span "“From a sports medicine perspective, it’s absolutely essential for adults over …" at bounding box center [270, 137] width 133 height 35
click at [295, 139] on span "“From a sports medicine perspective, it’s absolutely essential for adults over …" at bounding box center [270, 137] width 133 height 35
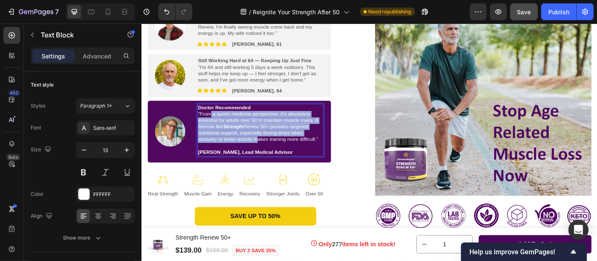
drag, startPoint x: 218, startPoint y: 122, endPoint x: 266, endPoint y: 152, distance: 56.4
click at [266, 152] on span "“From a sports medicine perspective, it’s absolutely essential for adults over …" at bounding box center [270, 137] width 133 height 35
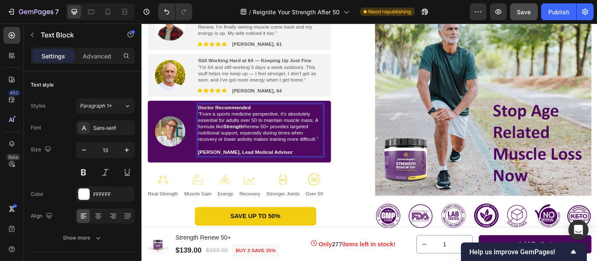
click at [256, 136] on span "“From a sports medicine perspective, it’s absolutely essential for adults over …" at bounding box center [270, 137] width 133 height 35
click at [165, 11] on icon "Undo/Redo" at bounding box center [166, 11] width 5 height 5
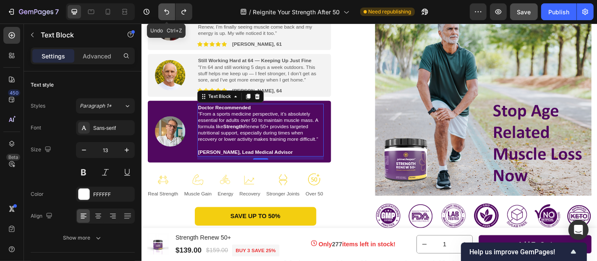
click at [165, 11] on icon "Undo/Redo" at bounding box center [166, 11] width 5 height 5
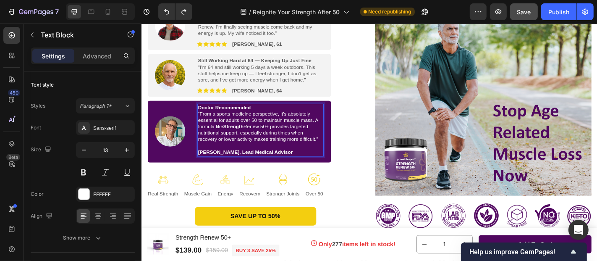
click at [259, 136] on span "“From a sports medicine perspective, it’s absolutely essential for adults over …" at bounding box center [270, 137] width 133 height 35
click at [285, 137] on span "“From a sports medicine perspective, it’s absolutely essential for adults over …" at bounding box center [270, 137] width 133 height 35
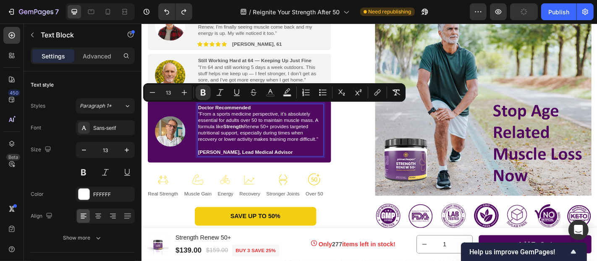
drag, startPoint x: 327, startPoint y: 165, endPoint x: 209, endPoint y: 115, distance: 128.3
click at [209, 115] on div "Doctor Recommended “From a sports medicine perspective, it’s absolutely essenti…" at bounding box center [273, 141] width 140 height 58
click at [238, 137] on strong "Strength" at bounding box center [242, 137] width 22 height 6
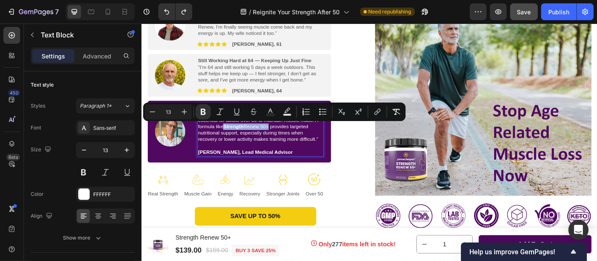
drag, startPoint x: 233, startPoint y: 135, endPoint x: 285, endPoint y: 137, distance: 51.7
click at [285, 137] on span "“From a sports medicine perspective, it’s absolutely essential for adults over …" at bounding box center [270, 137] width 133 height 35
click at [205, 110] on icon "Editor contextual toolbar" at bounding box center [203, 112] width 5 height 6
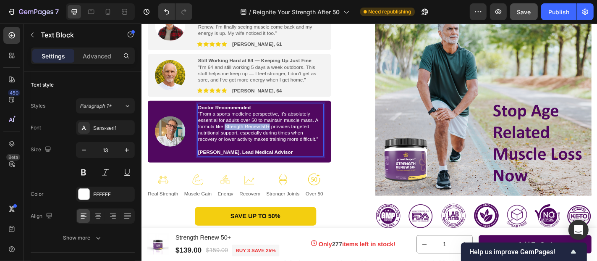
drag, startPoint x: 283, startPoint y: 138, endPoint x: 234, endPoint y: 137, distance: 49.1
click at [234, 137] on span "“From a sports medicine perspective, it’s absolutely essential for adults over …" at bounding box center [270, 137] width 133 height 35
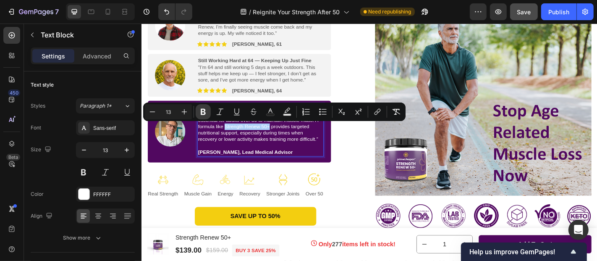
click at [204, 113] on icon "Editor contextual toolbar" at bounding box center [203, 111] width 8 height 8
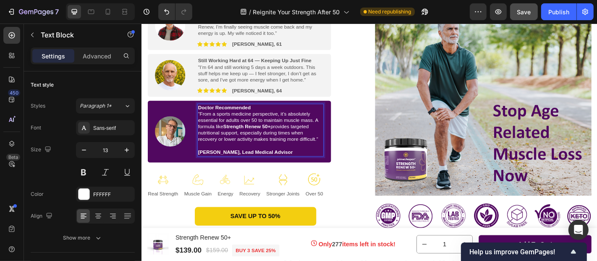
click at [240, 152] on span "“From a sports medicine perspective, it’s absolutely essential for adults over …" at bounding box center [270, 137] width 133 height 35
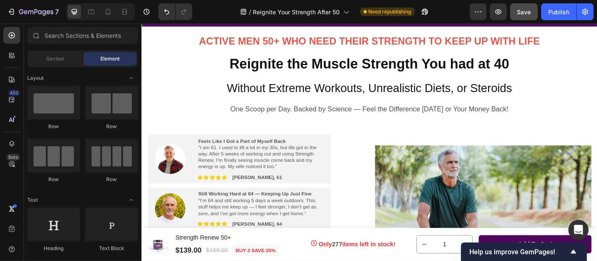
scroll to position [99, 0]
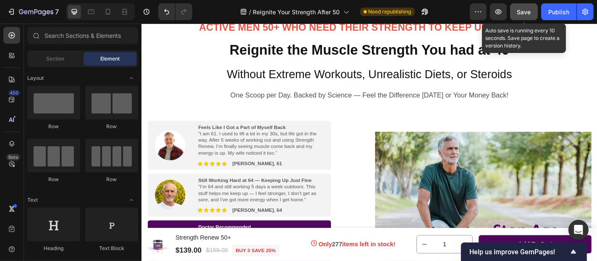
click at [521, 12] on span "Save" at bounding box center [524, 11] width 14 height 7
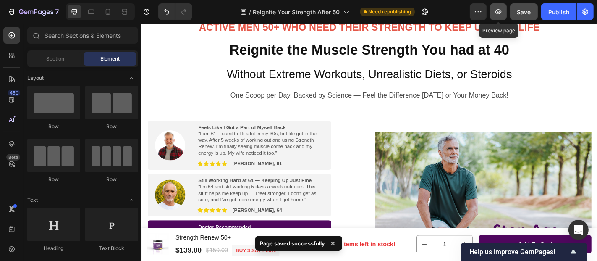
click at [496, 9] on icon "button" at bounding box center [498, 12] width 8 height 8
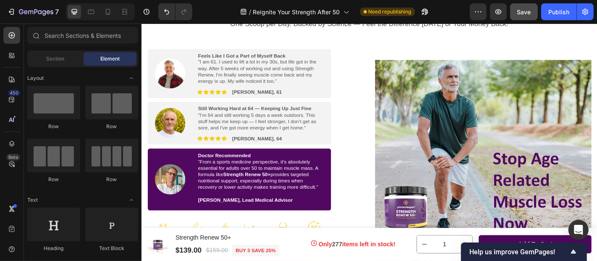
scroll to position [224, 0]
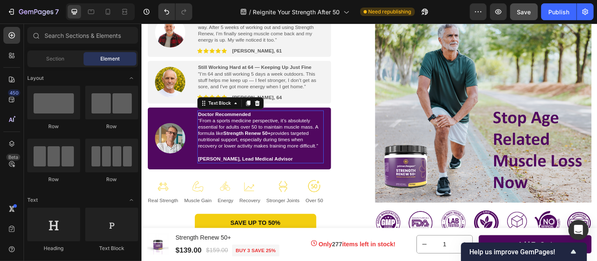
click at [223, 163] on p "“From a sports medicine perspective, it’s absolutely essential for adults over …" at bounding box center [273, 148] width 138 height 42
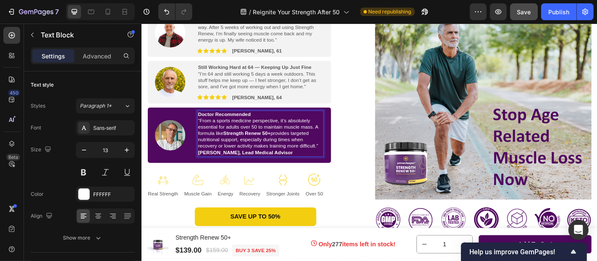
click at [262, 121] on p "Doctor Recommended" at bounding box center [273, 123] width 138 height 7
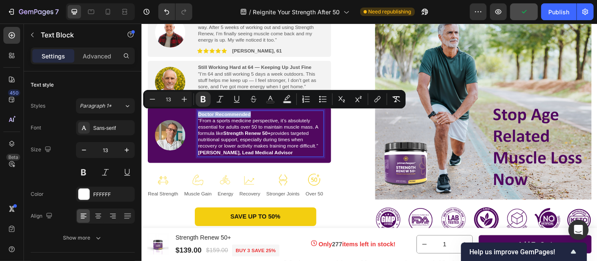
drag, startPoint x: 262, startPoint y: 121, endPoint x: 204, endPoint y: 119, distance: 58.8
click at [204, 120] on p "Doctor Recommended" at bounding box center [273, 123] width 138 height 7
click at [271, 99] on icon "Editor contextual toolbar" at bounding box center [270, 99] width 8 height 8
type input "FFFFFF"
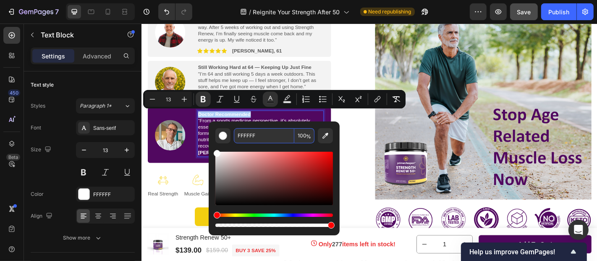
click at [257, 136] on input "FFFFFF" at bounding box center [264, 135] width 60 height 15
type input "FF33CC"
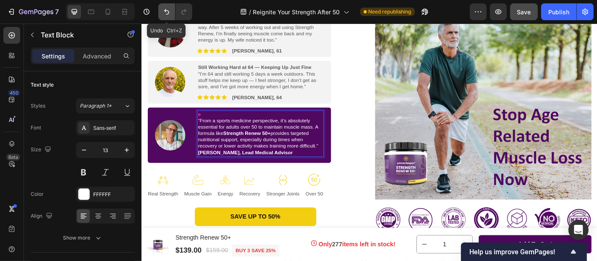
click at [166, 10] on icon "Undo/Redo" at bounding box center [166, 12] width 8 height 8
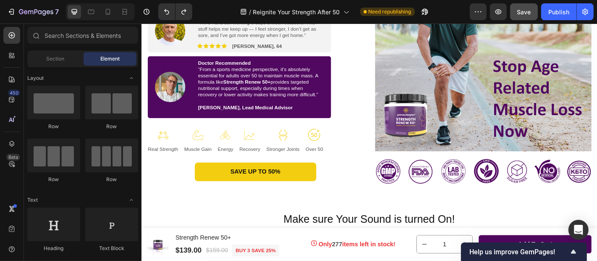
scroll to position [311, 0]
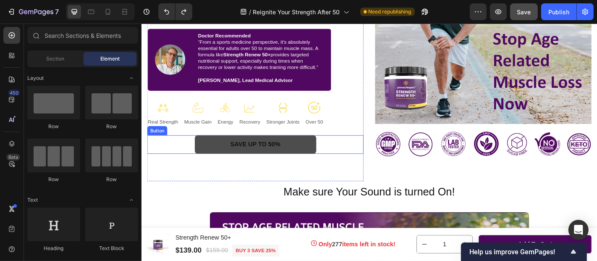
click at [316, 160] on link "SAVE UP TO 50%" at bounding box center [267, 157] width 134 height 21
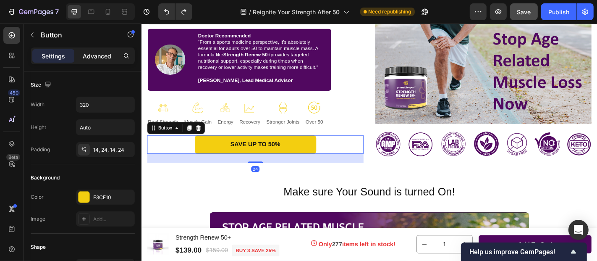
click at [97, 58] on p "Advanced" at bounding box center [97, 56] width 29 height 9
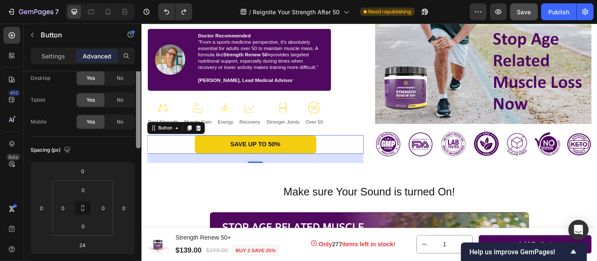
scroll to position [32, 0]
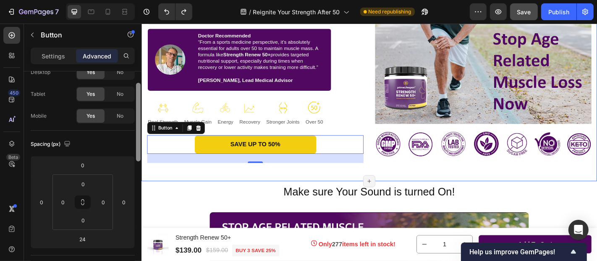
drag, startPoint x: 280, startPoint y: 148, endPoint x: 141, endPoint y: 151, distance: 139.4
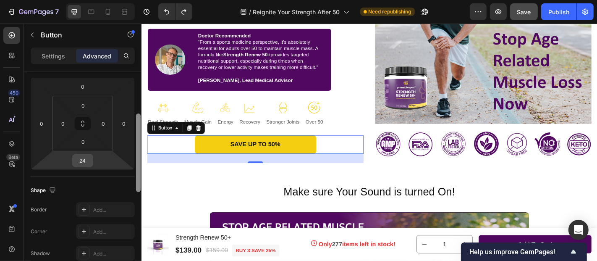
scroll to position [106, 0]
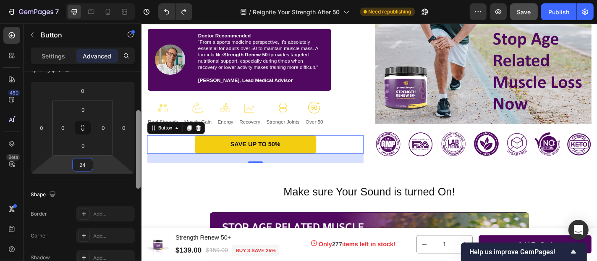
click at [91, 164] on input "24" at bounding box center [82, 164] width 17 height 13
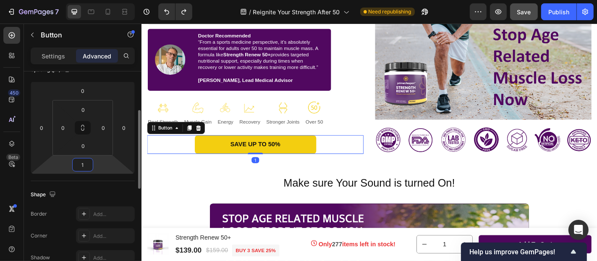
type input "16"
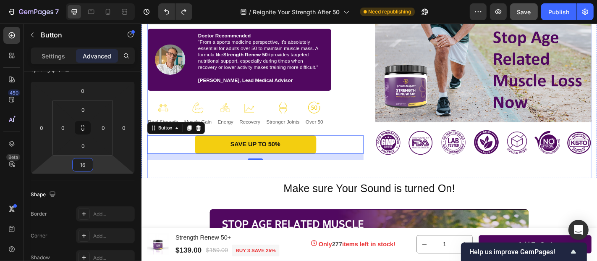
click at [390, 123] on div "Feel the Difference [DATE] or Money Back! Text Block Image Feels Like I Got a P…" at bounding box center [392, 50] width 491 height 288
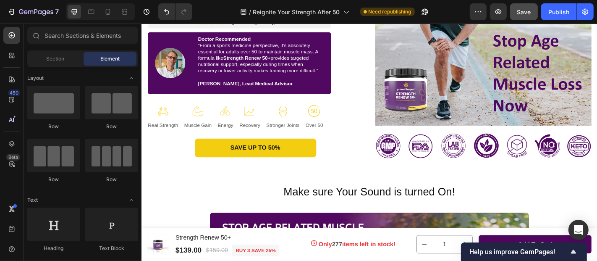
scroll to position [344, 0]
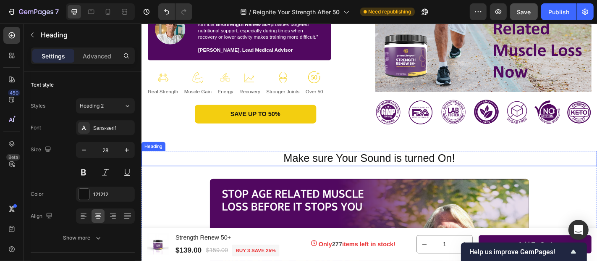
click at [434, 174] on span "Make sure Your Sound is turned On!" at bounding box center [392, 171] width 189 height 13
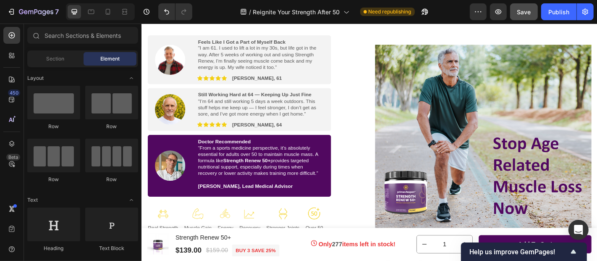
scroll to position [186, 0]
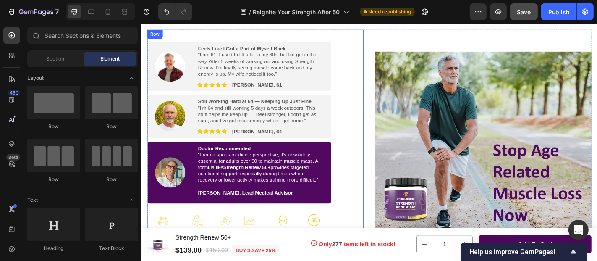
click at [379, 49] on div "Feel the Difference [DATE] or Money Back! Text Block Image Feels Like I Got a P…" at bounding box center [266, 171] width 239 height 255
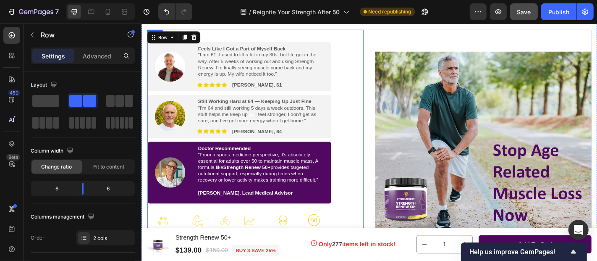
click at [395, 42] on div "Feel the Difference [DATE] or Money Back! Text Block Image Feels Like I Got a P…" at bounding box center [392, 174] width 491 height 288
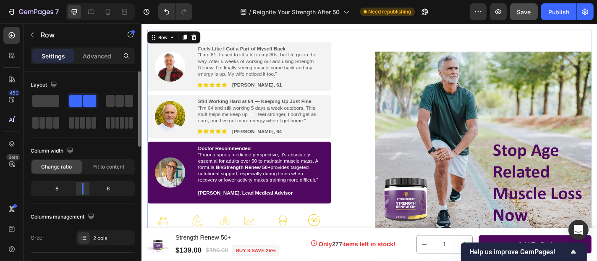
drag, startPoint x: 83, startPoint y: 191, endPoint x: 16, endPoint y: 175, distance: 68.7
click at [82, 192] on div at bounding box center [83, 189] width 2 height 12
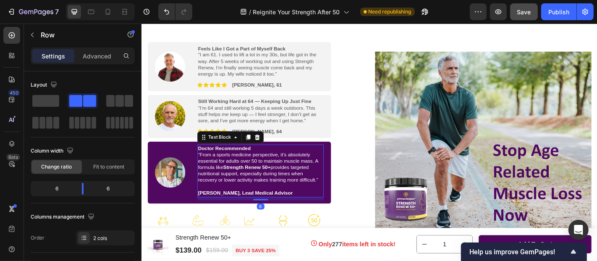
click at [209, 200] on p "“From a sports medicine perspective, it’s absolutely essential for adults over …" at bounding box center [273, 186] width 138 height 42
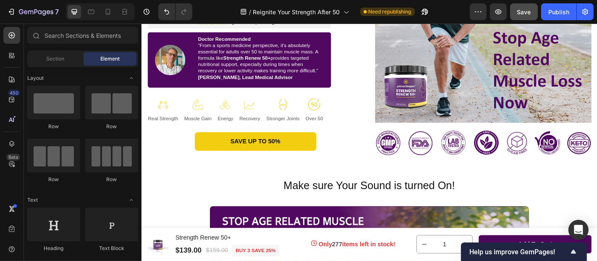
scroll to position [344, 0]
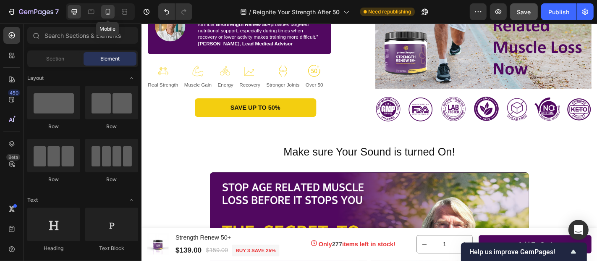
click at [108, 10] on icon at bounding box center [108, 12] width 8 height 8
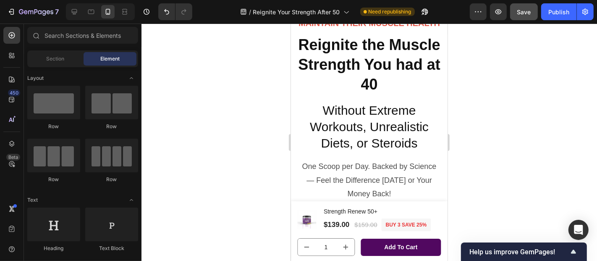
scroll to position [125, 0]
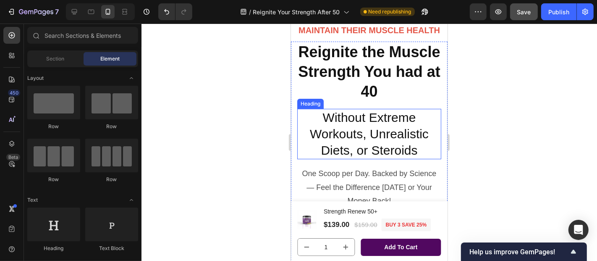
click at [354, 125] on h2 "Without Extreme Workouts, Unrealistic Diets, or Steroids" at bounding box center [369, 133] width 144 height 50
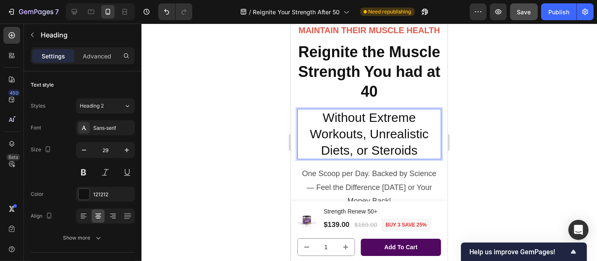
click at [354, 125] on h2 "Without Extreme Workouts, Unrealistic Diets, or Steroids" at bounding box center [369, 133] width 144 height 50
click at [354, 125] on p "Without Extreme Workouts, Unrealistic Diets, or Steroids" at bounding box center [369, 133] width 142 height 49
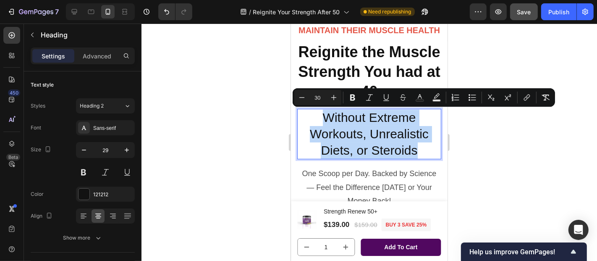
drag, startPoint x: 320, startPoint y: 115, endPoint x: 413, endPoint y: 149, distance: 99.5
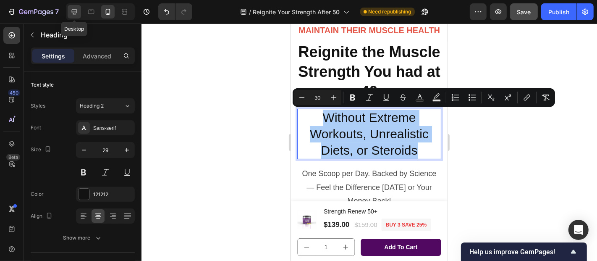
click at [71, 14] on icon at bounding box center [74, 12] width 8 height 8
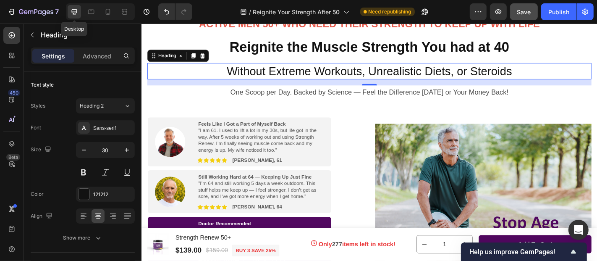
scroll to position [139, 0]
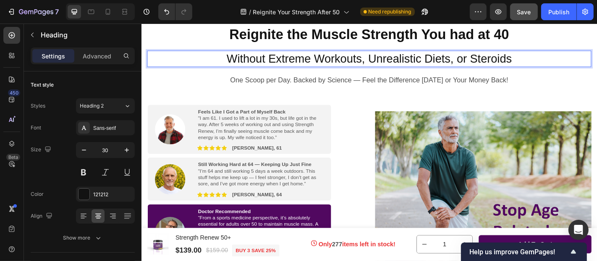
click at [340, 59] on span "Without Extreme Workouts, Unrealistic Diets, or Steroids" at bounding box center [392, 62] width 315 height 14
drag, startPoint x: 340, startPoint y: 59, endPoint x: 352, endPoint y: 61, distance: 11.9
click at [352, 61] on span "Without Extreme Workouts, Unrealistic Diets, or Steroids" at bounding box center [392, 62] width 315 height 14
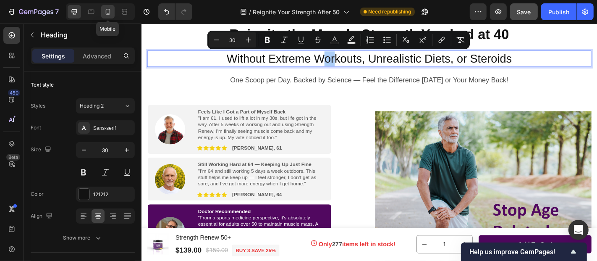
click at [107, 14] on icon at bounding box center [108, 12] width 5 height 6
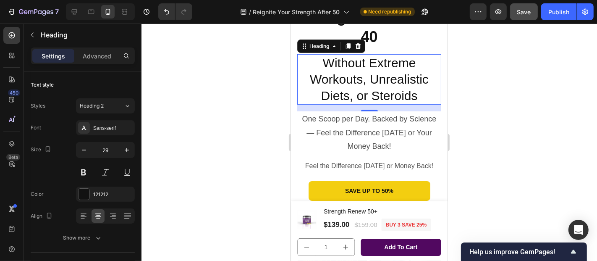
scroll to position [152, 0]
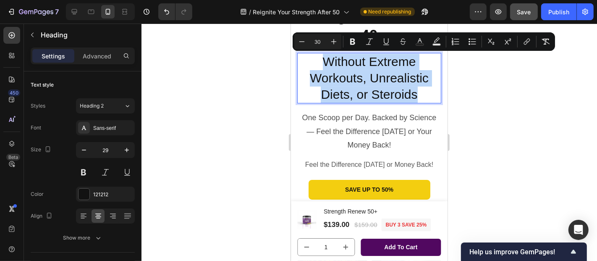
drag, startPoint x: 320, startPoint y: 62, endPoint x: 415, endPoint y: 96, distance: 100.8
click at [415, 96] on p "Without Extreme Workouts, Unrealistic Diets, or Steroids" at bounding box center [369, 77] width 142 height 49
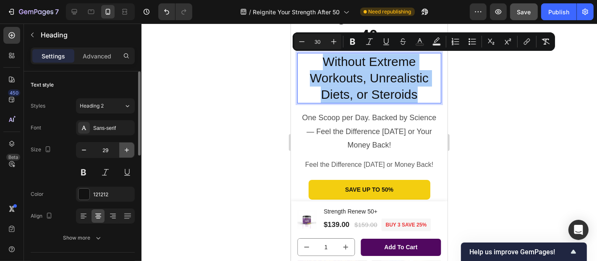
click at [126, 149] on icon "button" at bounding box center [127, 150] width 4 height 4
type input "30"
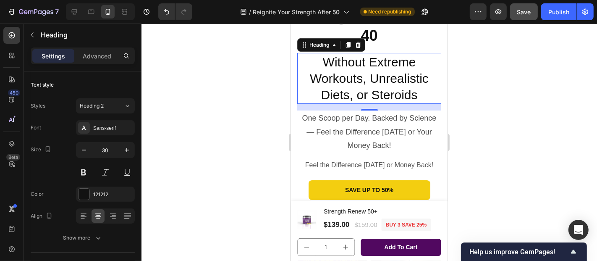
click at [324, 76] on span "Without Extreme Workouts, Unrealistic Diets, or Steroids" at bounding box center [368, 78] width 119 height 47
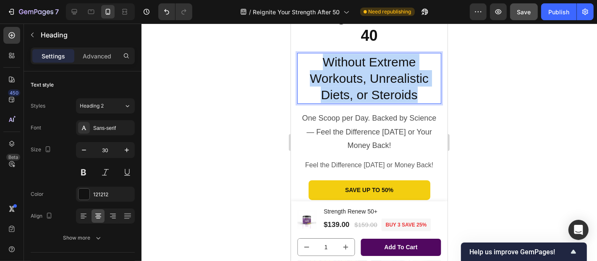
drag, startPoint x: 321, startPoint y: 60, endPoint x: 414, endPoint y: 92, distance: 98.1
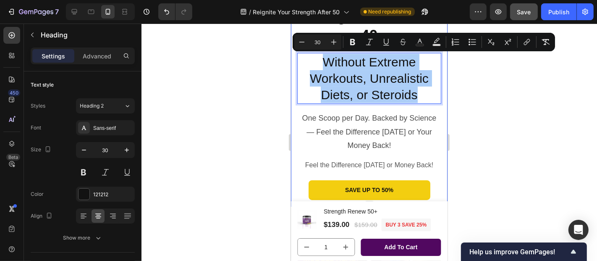
click at [488, 93] on div at bounding box center [368, 142] width 455 height 237
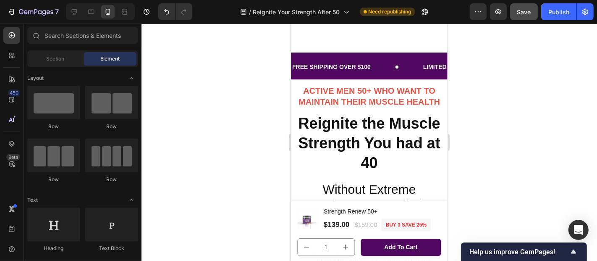
scroll to position [0, 0]
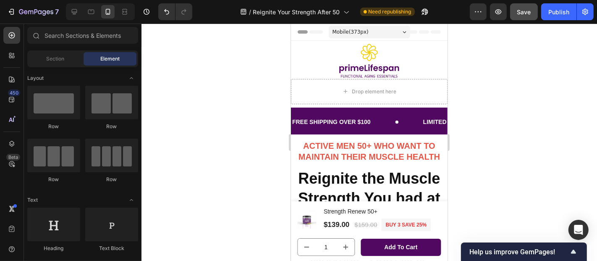
click at [477, 92] on div at bounding box center [368, 142] width 455 height 237
click at [72, 13] on icon at bounding box center [74, 12] width 8 height 8
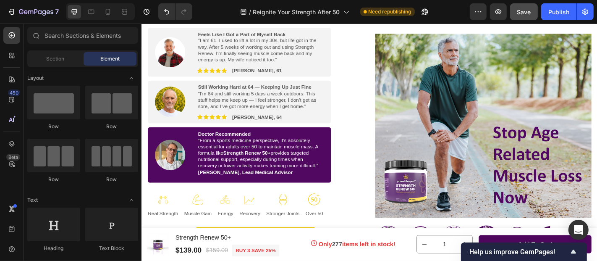
scroll to position [209, 0]
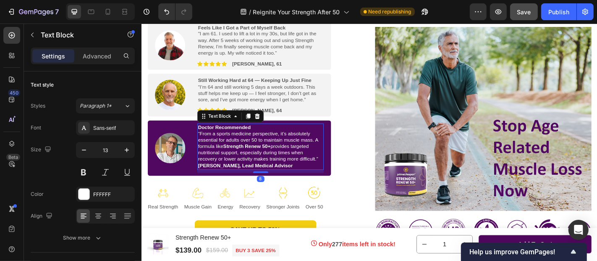
click at [276, 165] on span "“From a sports medicine perspective, it’s absolutely essential for adults over …" at bounding box center [270, 158] width 133 height 35
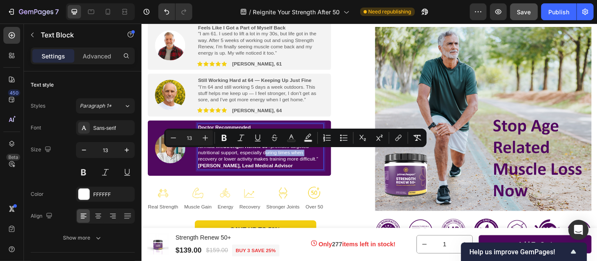
drag, startPoint x: 276, startPoint y: 165, endPoint x: 319, endPoint y: 168, distance: 43.3
click at [319, 168] on span "“From a sports medicine perspective, it’s absolutely essential for adults over …" at bounding box center [270, 158] width 133 height 35
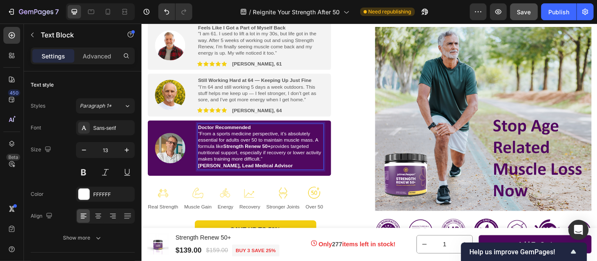
click at [301, 167] on span "“From a sports medicine perspective, it’s absolutely essential for adults over …" at bounding box center [272, 158] width 136 height 35
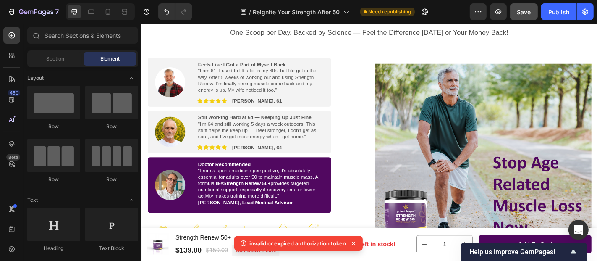
scroll to position [206, 0]
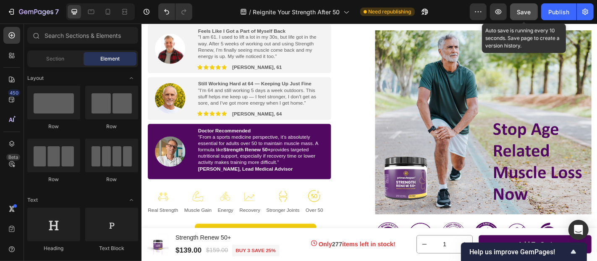
click at [516, 14] on button "Save" at bounding box center [524, 11] width 28 height 17
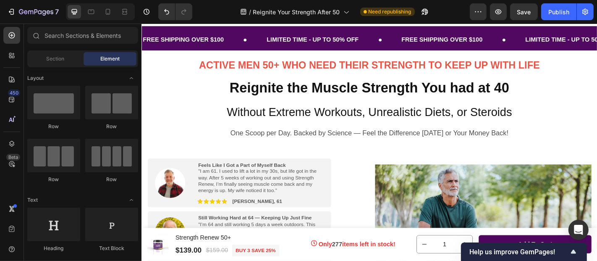
scroll to position [103, 0]
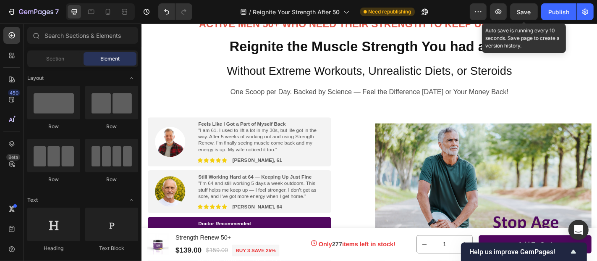
click at [522, 11] on span "Save" at bounding box center [524, 11] width 14 height 7
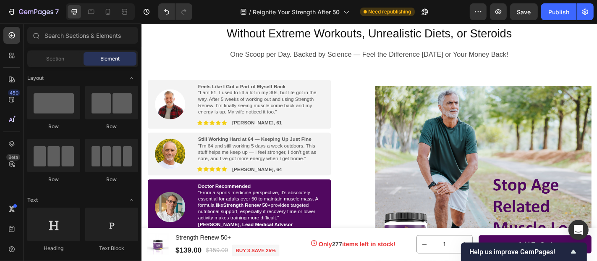
scroll to position [152, 0]
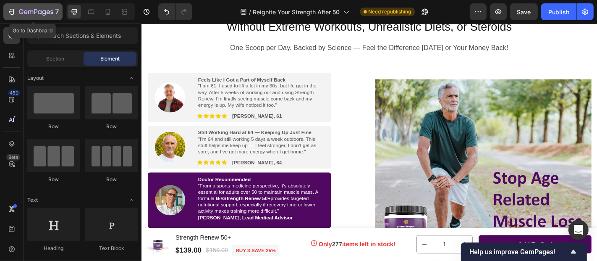
click at [11, 12] on icon "button" at bounding box center [11, 11] width 4 height 3
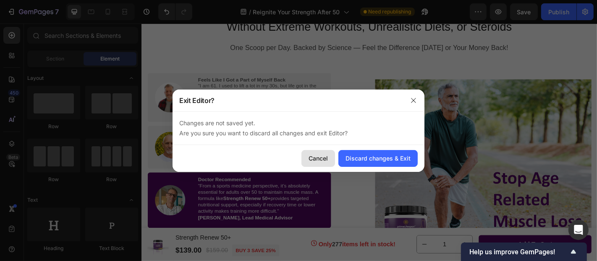
click at [321, 155] on div "Cancel" at bounding box center [318, 158] width 19 height 9
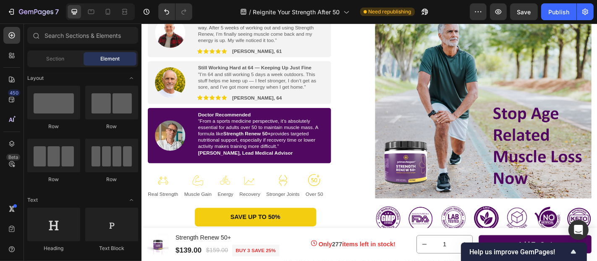
scroll to position [231, 0]
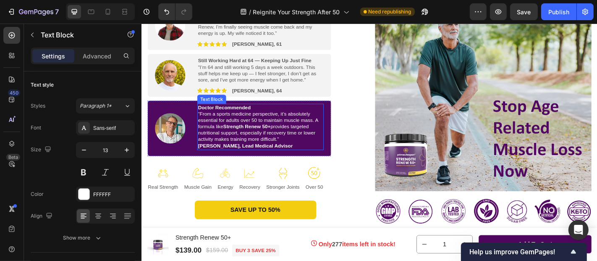
click at [304, 144] on span "“From a sports medicine perspective, it’s absolutely essential for adults over …" at bounding box center [270, 137] width 133 height 35
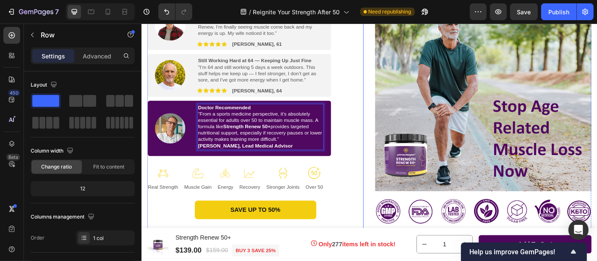
click at [364, 139] on div "Feel the Difference [DATE] or Money Back! Text Block Image Feels Like I Got a P…" at bounding box center [266, 122] width 239 height 248
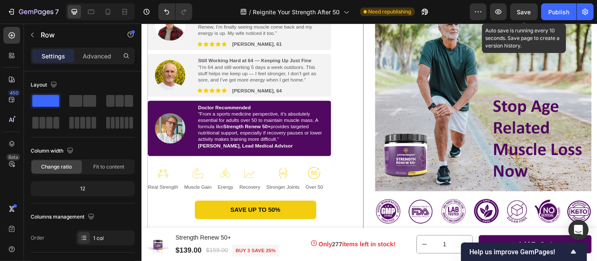
click at [523, 9] on span "Save" at bounding box center [524, 11] width 14 height 7
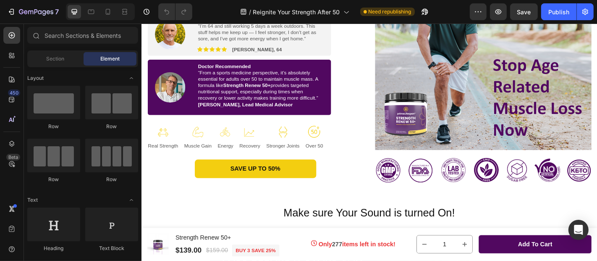
scroll to position [304, 0]
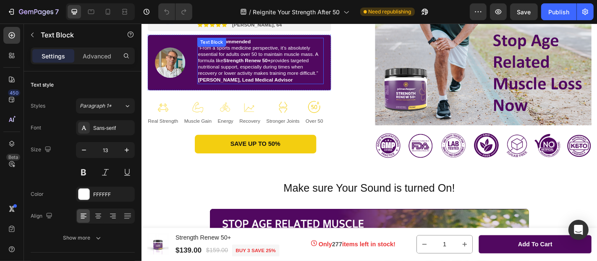
click at [294, 70] on span "“From a sports medicine perspective, it’s absolutely essential for adults over …" at bounding box center [270, 64] width 133 height 35
click at [295, 70] on span "“From a sports medicine perspective, it’s absolutely essential for adults over …" at bounding box center [270, 64] width 133 height 35
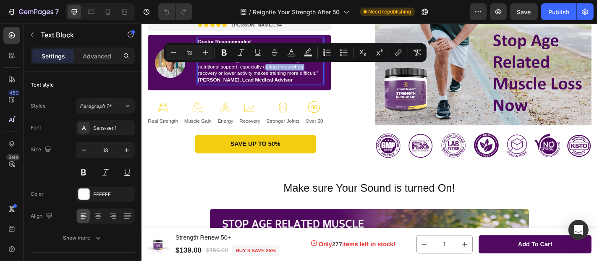
drag, startPoint x: 276, startPoint y: 71, endPoint x: 324, endPoint y: 73, distance: 47.9
click at [324, 73] on p "“From a sports medicine perspective, it’s absolutely essential for adults over …" at bounding box center [273, 65] width 138 height 36
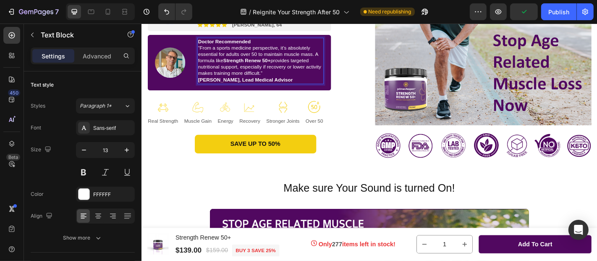
click at [233, 63] on strong "Strength Renew 50+" at bounding box center [257, 64] width 52 height 6
click at [254, 71] on span "“From a sports medicine perspective, it’s absolutely essential for adults over …" at bounding box center [271, 64] width 134 height 35
click at [326, 68] on span "“From a sports medicine perspective, it’s absolutely essential for adults over …" at bounding box center [271, 64] width 134 height 35
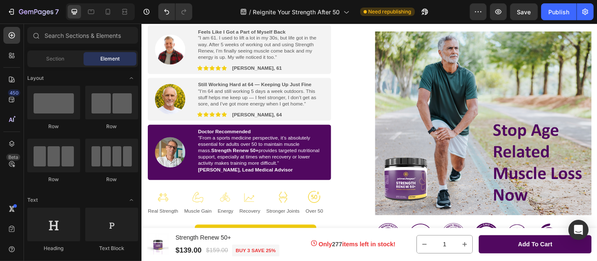
scroll to position [198, 0]
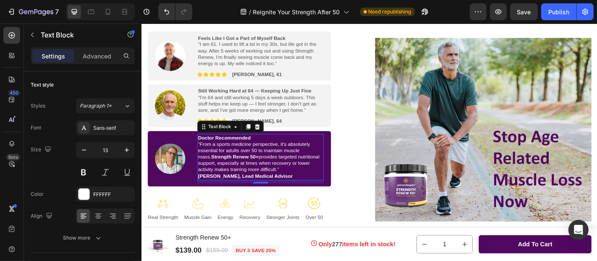
click at [261, 148] on strong "Doctor Recommended" at bounding box center [233, 149] width 58 height 6
click at [246, 147] on strong "Doctor Recommended" at bounding box center [233, 149] width 58 height 6
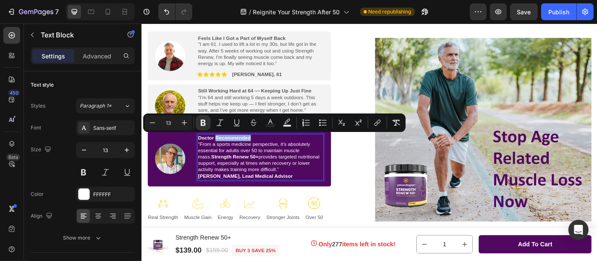
click at [258, 149] on strong "Doctor Recommended" at bounding box center [233, 149] width 58 height 6
drag, startPoint x: 262, startPoint y: 150, endPoint x: 204, endPoint y: 149, distance: 57.9
click at [204, 149] on p "Doctor Recommended" at bounding box center [273, 149] width 138 height 7
click at [270, 125] on rect "Editor contextual toolbar" at bounding box center [271, 126] width 8 height 2
type input "FFFFFF"
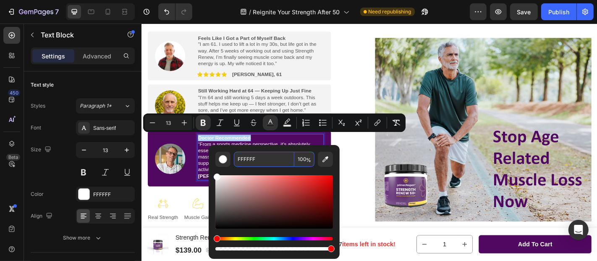
click at [259, 160] on input "FFFFFF" at bounding box center [264, 159] width 60 height 15
paste input "f3ce10"
type input "F3CE10"
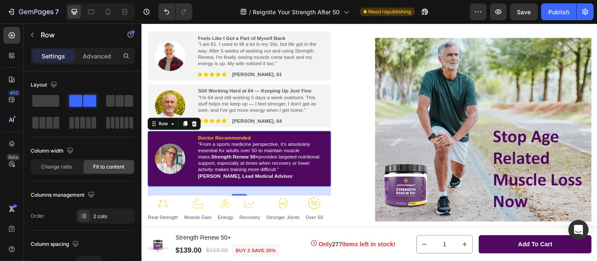
click at [199, 154] on div "Image Doctor Recommended “From a sports medicine perspective, it’s absolutely e…" at bounding box center [249, 172] width 203 height 61
click at [499, 12] on icon "button" at bounding box center [498, 12] width 8 height 8
